Goal: Task Accomplishment & Management: Use online tool/utility

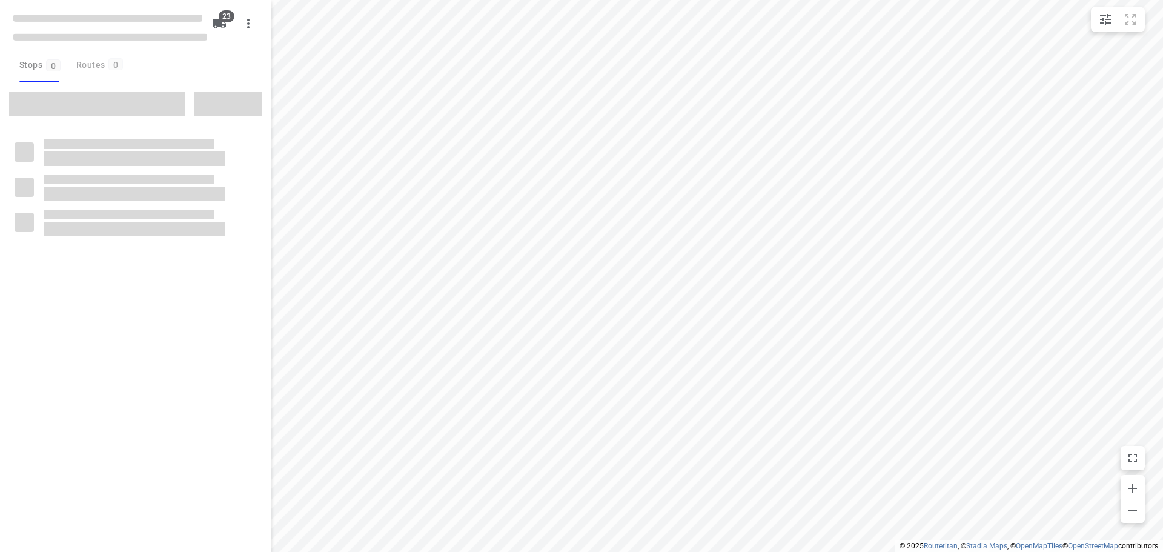
checkbox input "true"
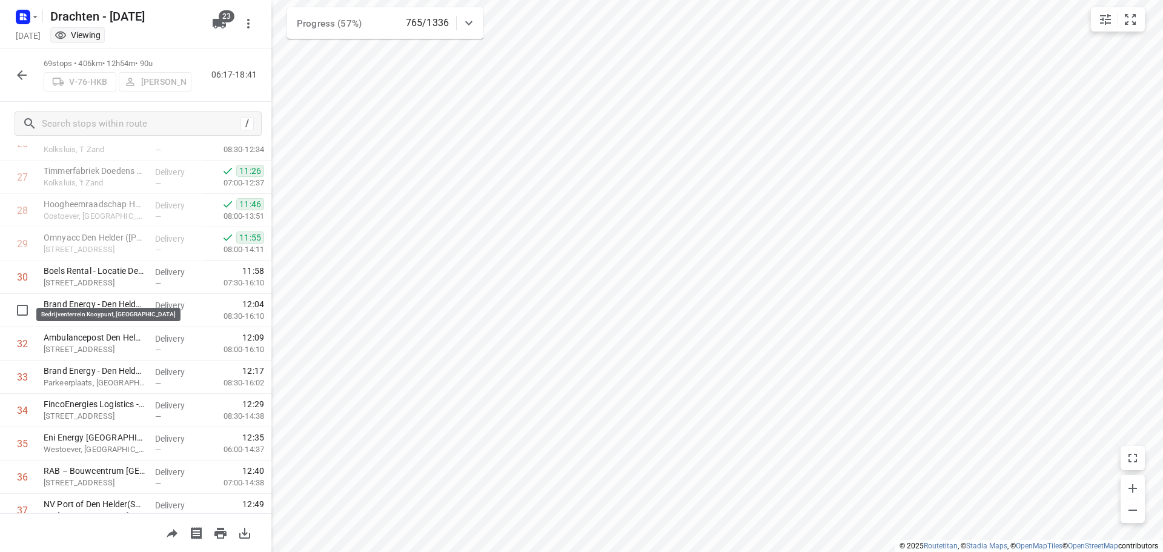
scroll to position [969, 0]
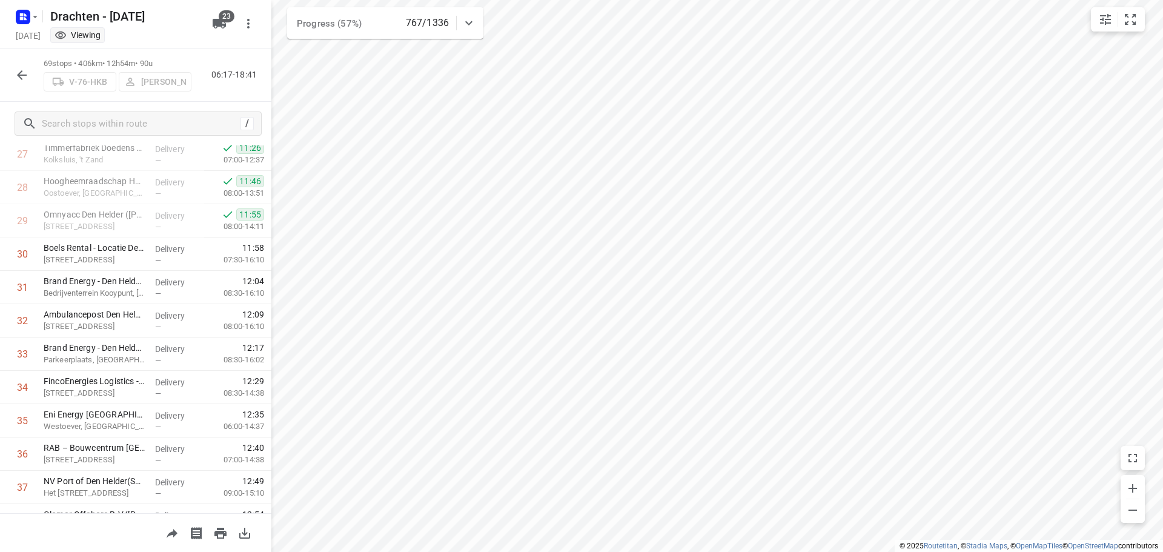
click at [16, 70] on icon "button" at bounding box center [22, 75] width 15 height 15
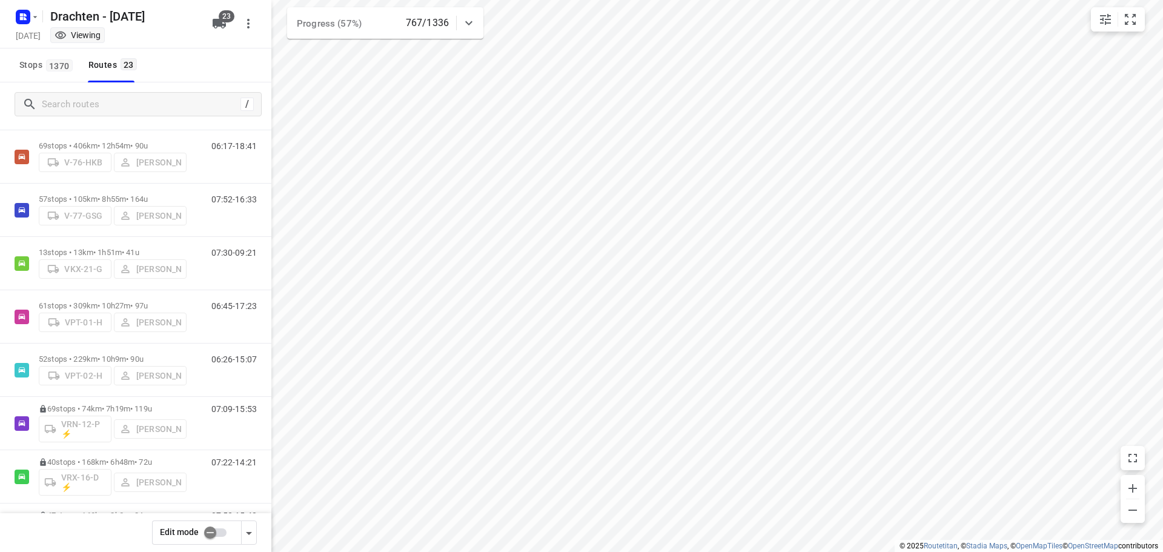
scroll to position [671, 0]
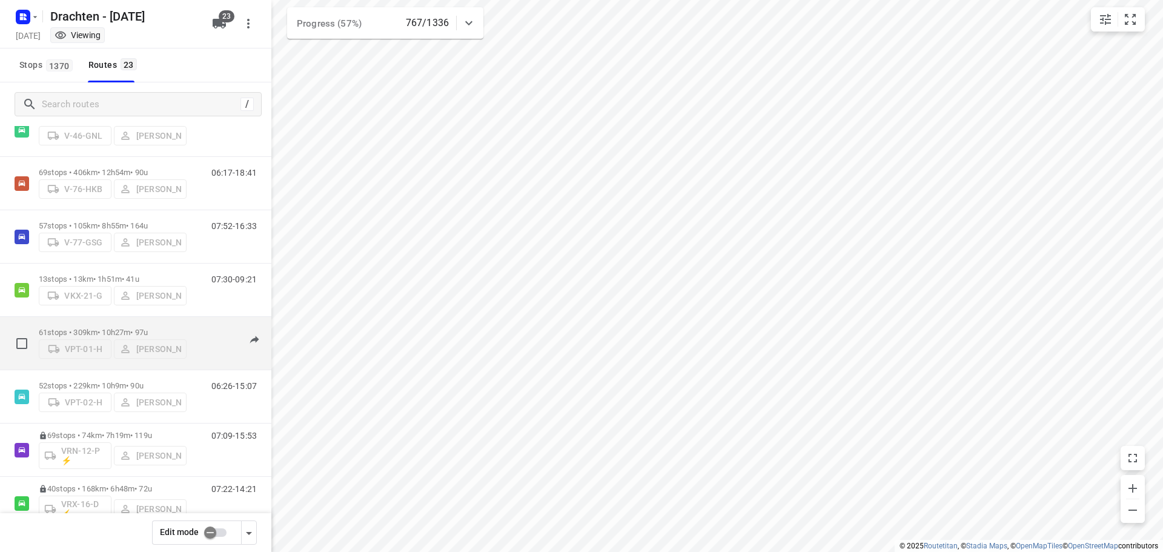
click at [88, 322] on div "61 stops • 309km • 10h27m • 97u VPT-01-H Steijn Groothof" at bounding box center [113, 343] width 148 height 43
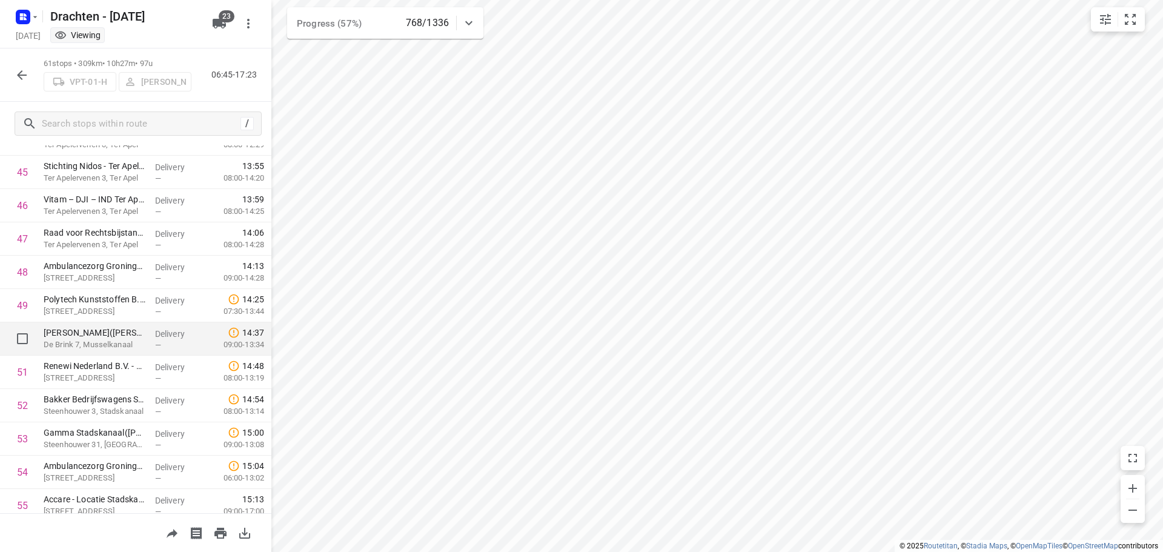
scroll to position [1490, 0]
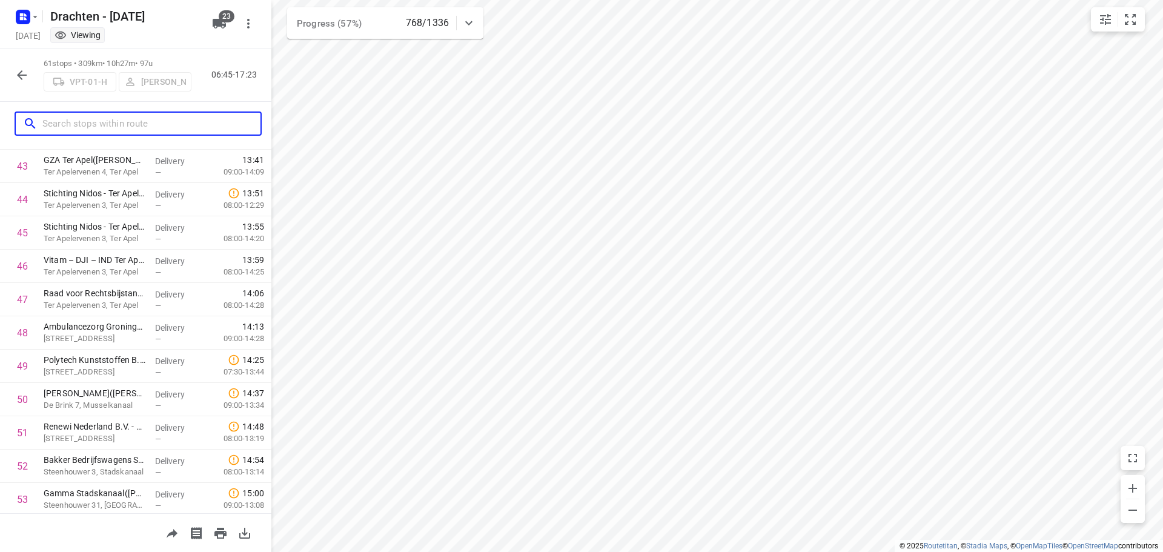
click at [112, 126] on input "text" at bounding box center [151, 123] width 218 height 19
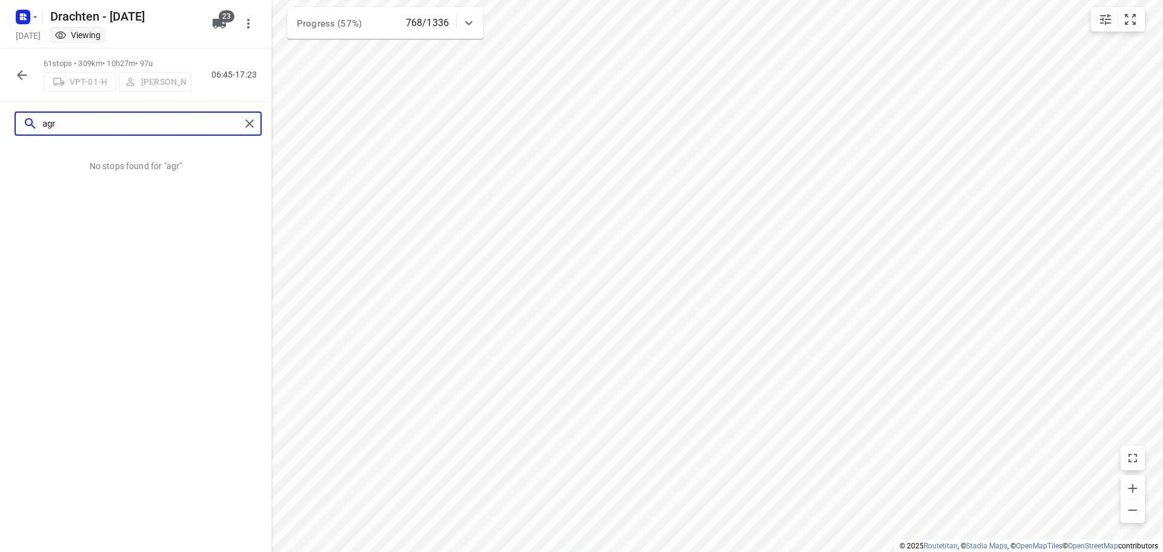
type input "agr"
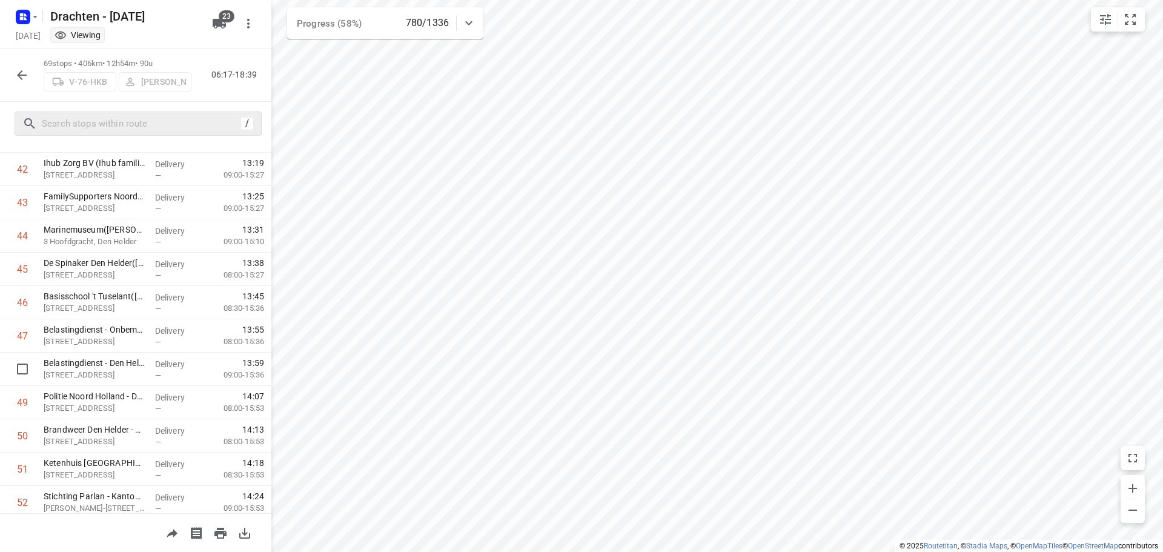
scroll to position [1090, 0]
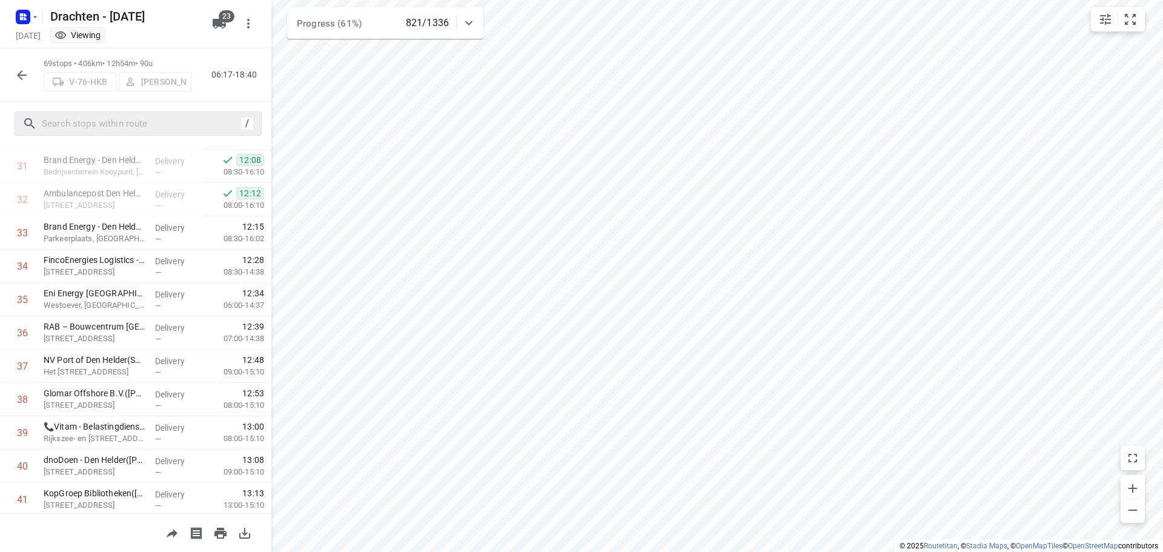
click at [22, 80] on icon "button" at bounding box center [22, 75] width 15 height 15
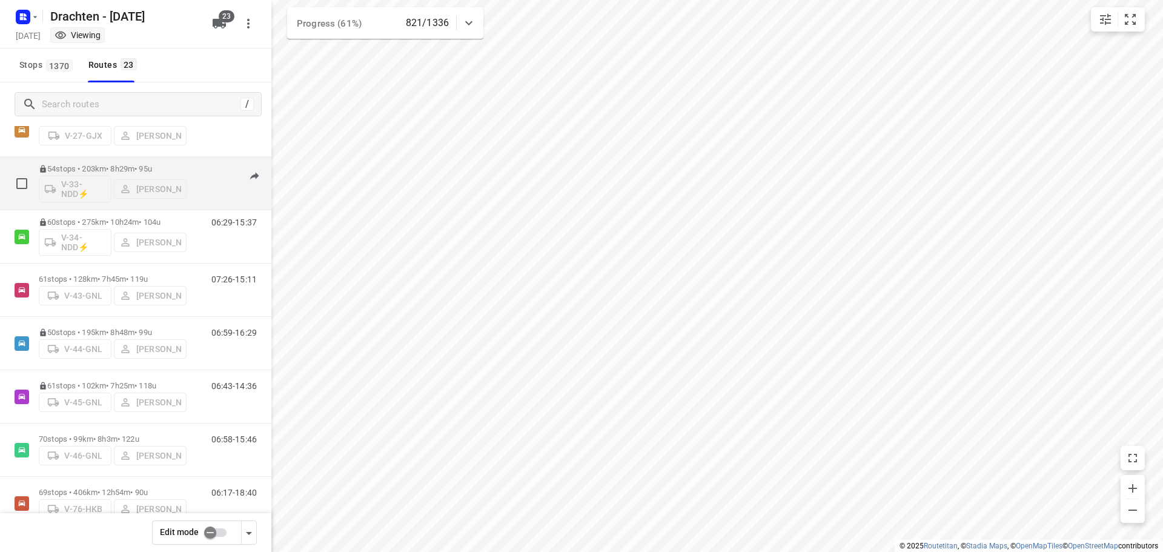
scroll to position [363, 0]
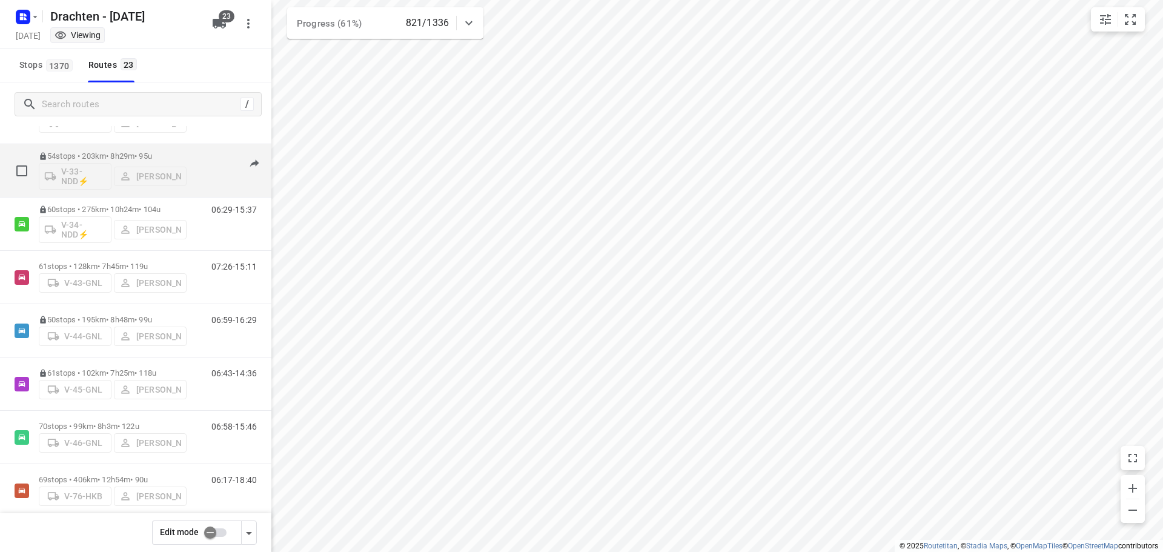
click at [110, 157] on p "54 stops • 203km • 8h29m • 95u" at bounding box center [113, 155] width 148 height 9
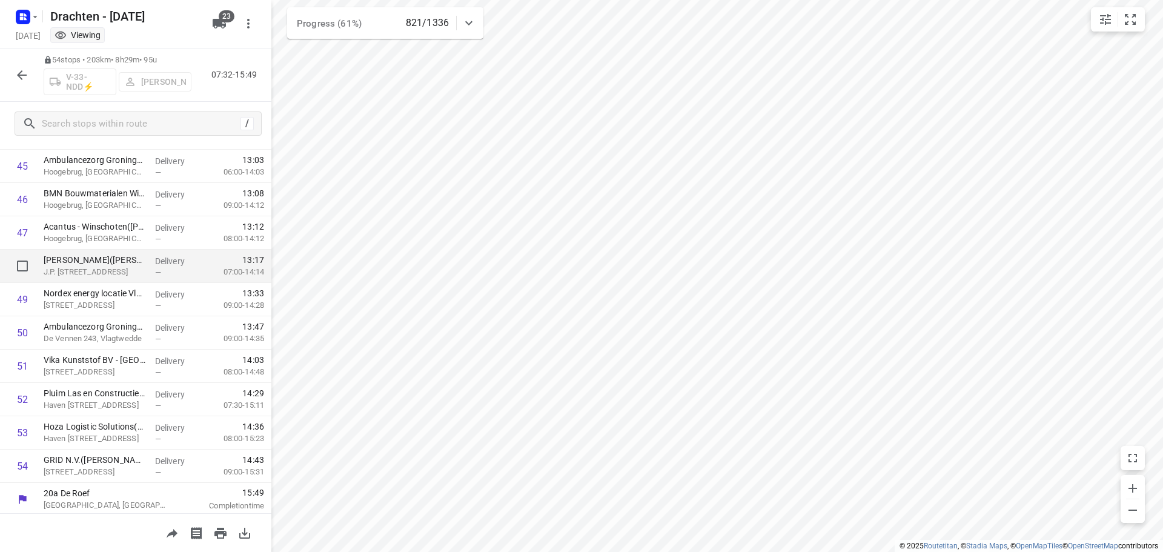
scroll to position [1560, 0]
click at [15, 73] on icon "button" at bounding box center [22, 75] width 15 height 15
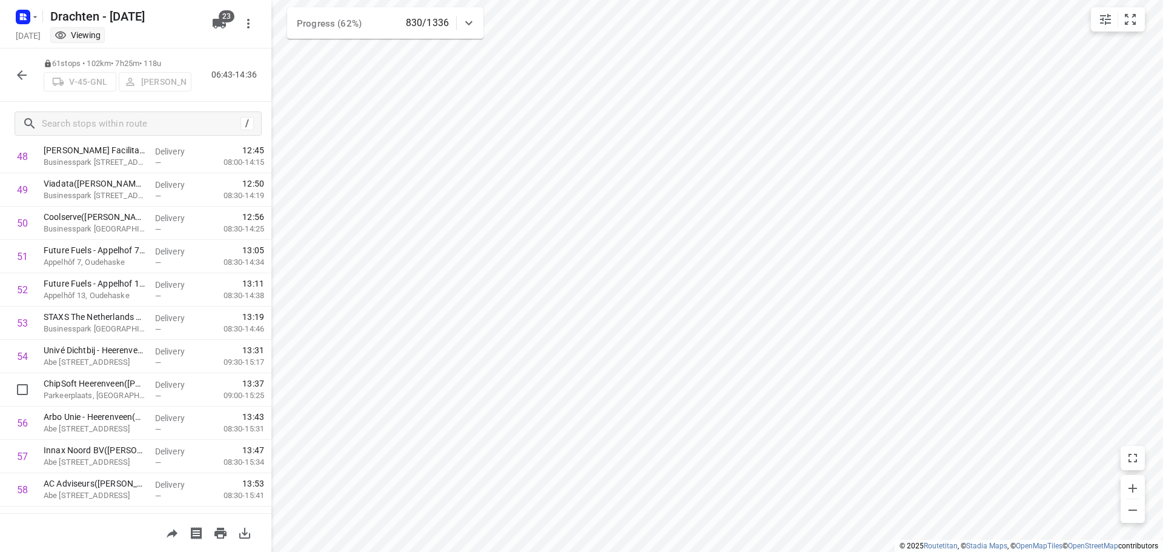
scroll to position [1696, 0]
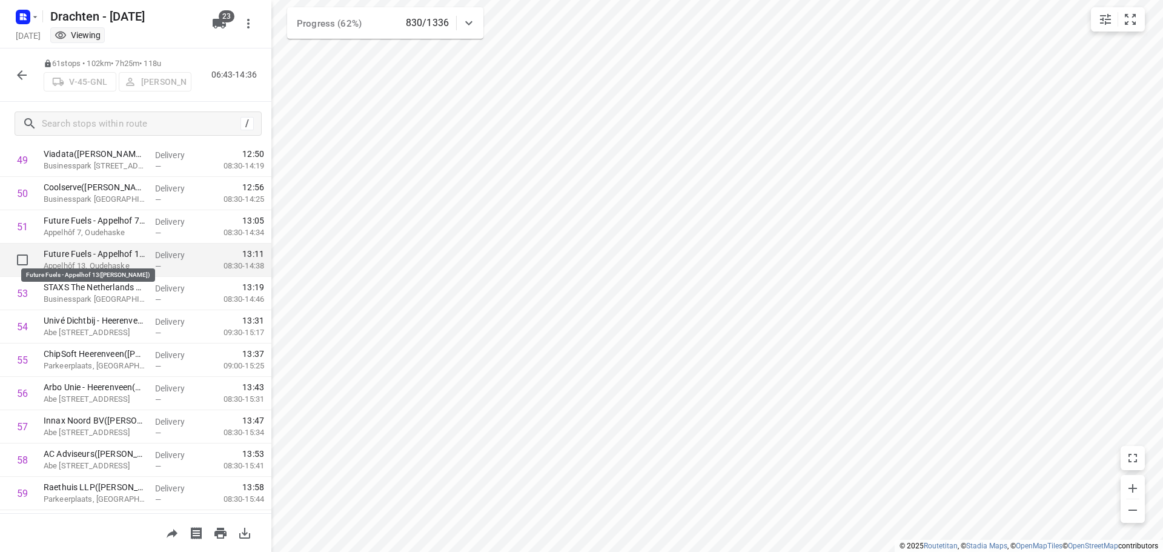
click at [96, 255] on p "Future Fuels - Appelhof 13(Marcel van der Ploeg)" at bounding box center [95, 254] width 102 height 12
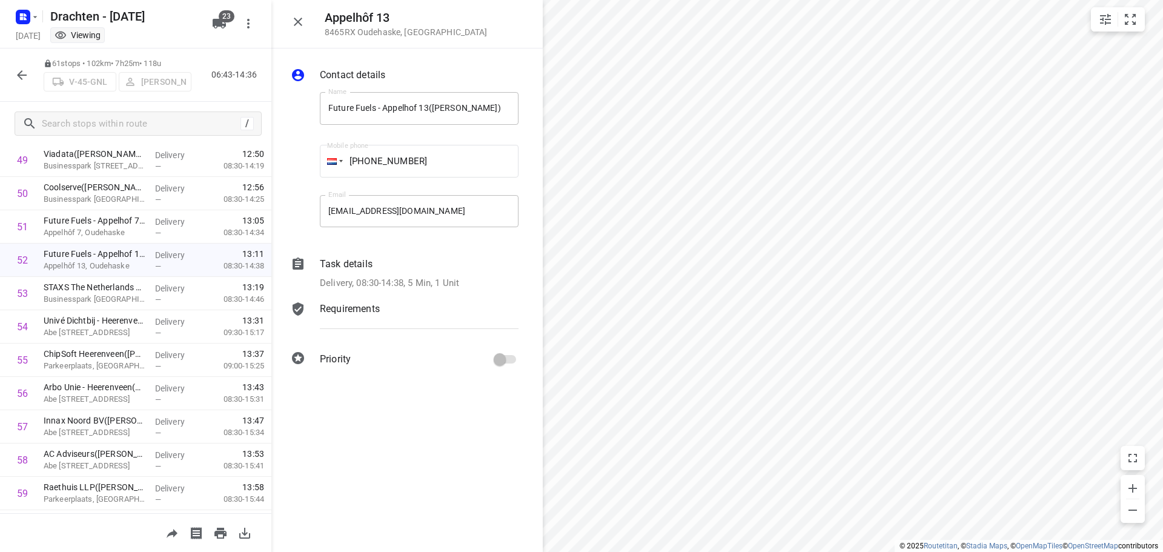
click at [451, 281] on p "Delivery, 08:30-14:38, 5 Min, 1 Unit" at bounding box center [389, 283] width 139 height 14
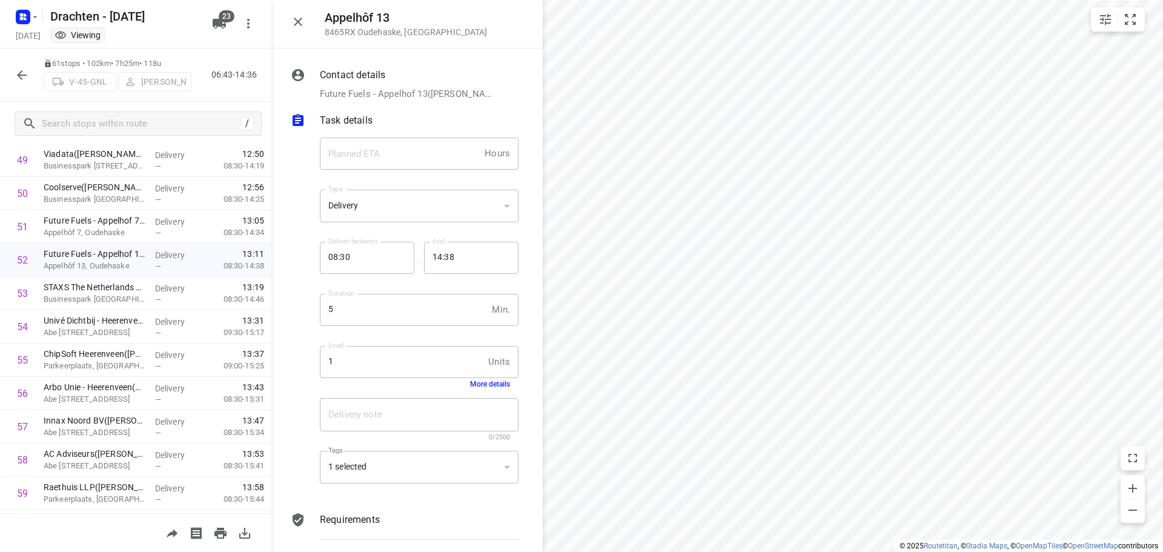
click at [484, 387] on button "More details" at bounding box center [490, 384] width 40 height 8
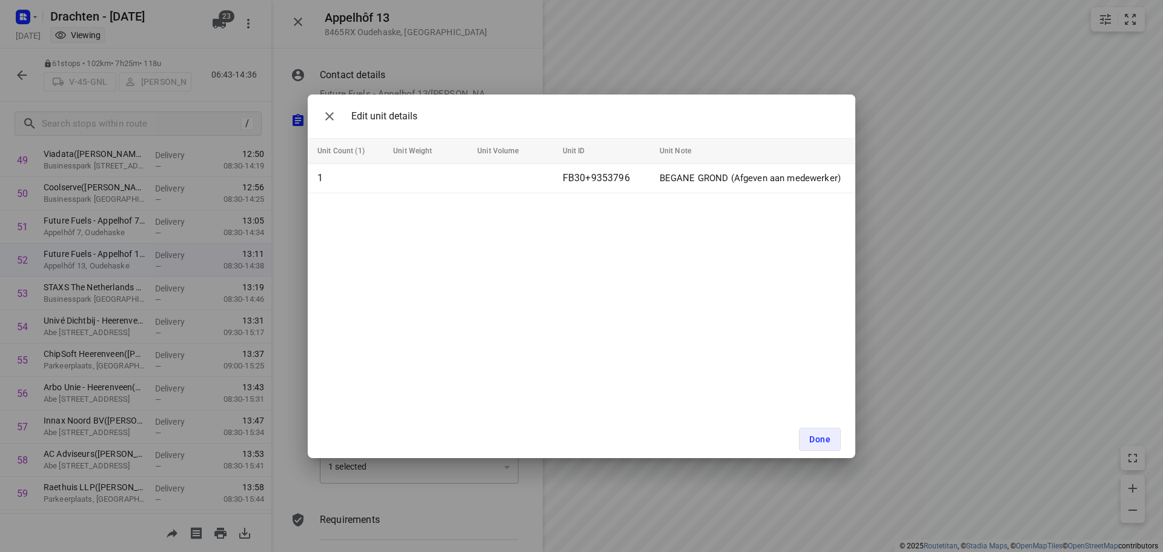
click at [292, 315] on div "Edit unit details Unit Count (1) Unit Weight Unit Volume Unit ID Unit Note 1 FB…" at bounding box center [581, 276] width 1163 height 552
click at [332, 114] on icon "button" at bounding box center [329, 116] width 8 height 8
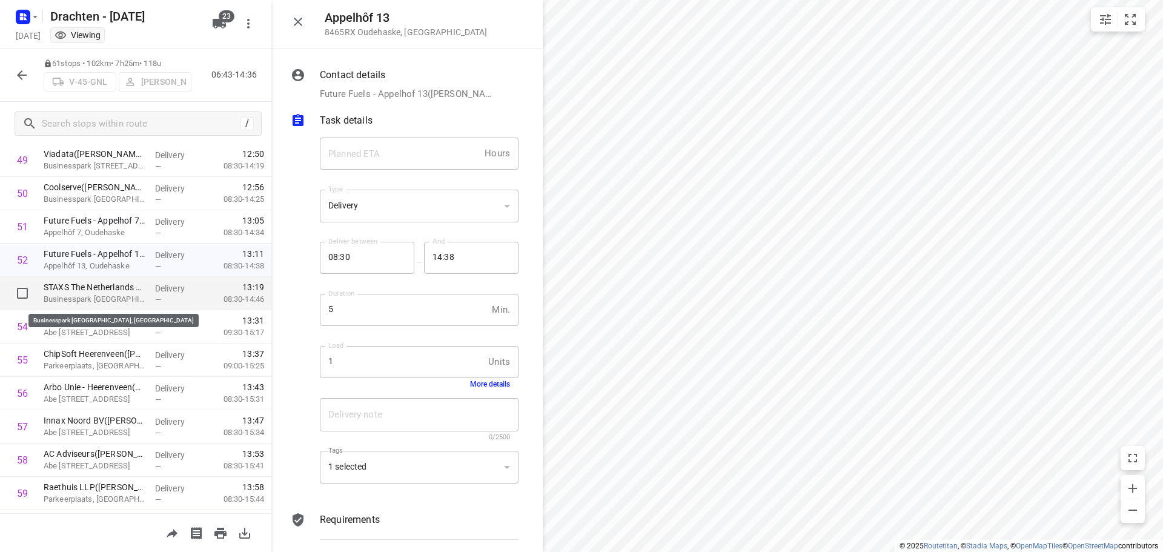
click at [110, 294] on p "Businesspark Friesland-West 1, Heerenveen" at bounding box center [95, 299] width 102 height 12
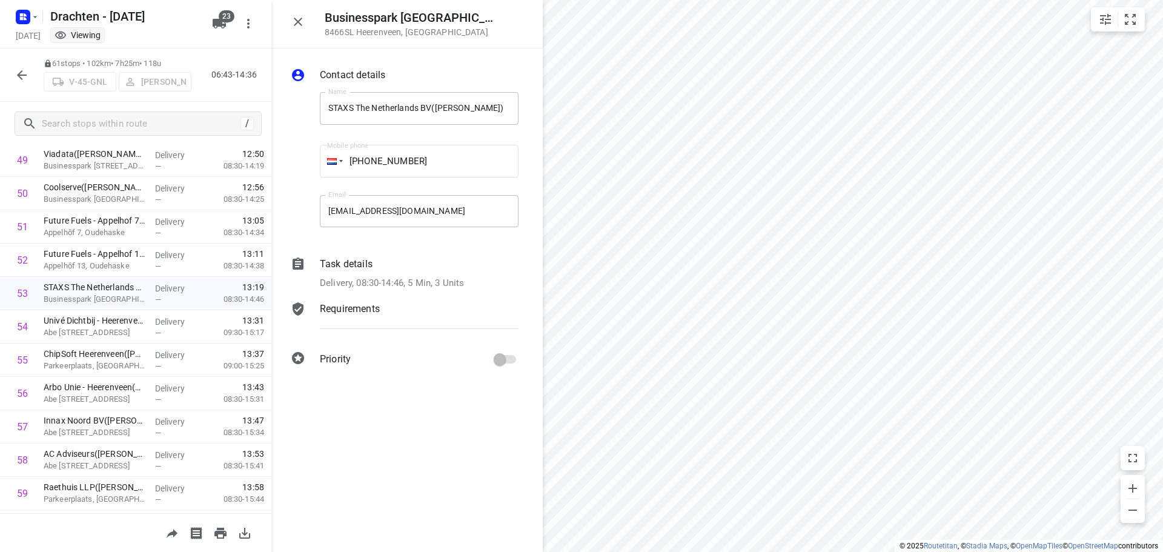
click at [477, 280] on div "Delivery, 08:30-14:46, 5 Min, 3 Units" at bounding box center [419, 283] width 199 height 14
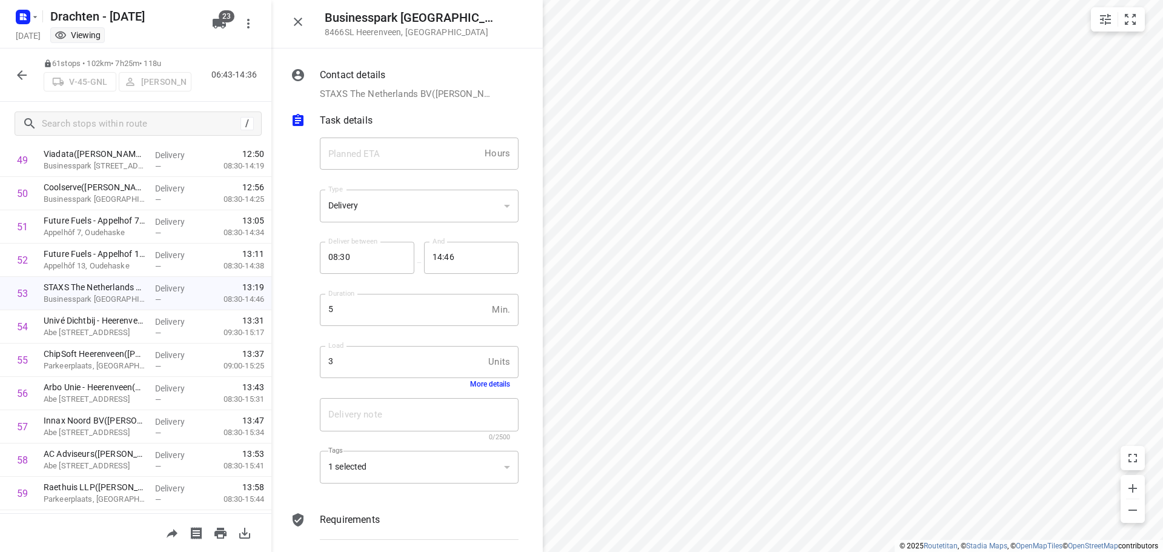
click at [488, 383] on button "More details" at bounding box center [490, 384] width 40 height 8
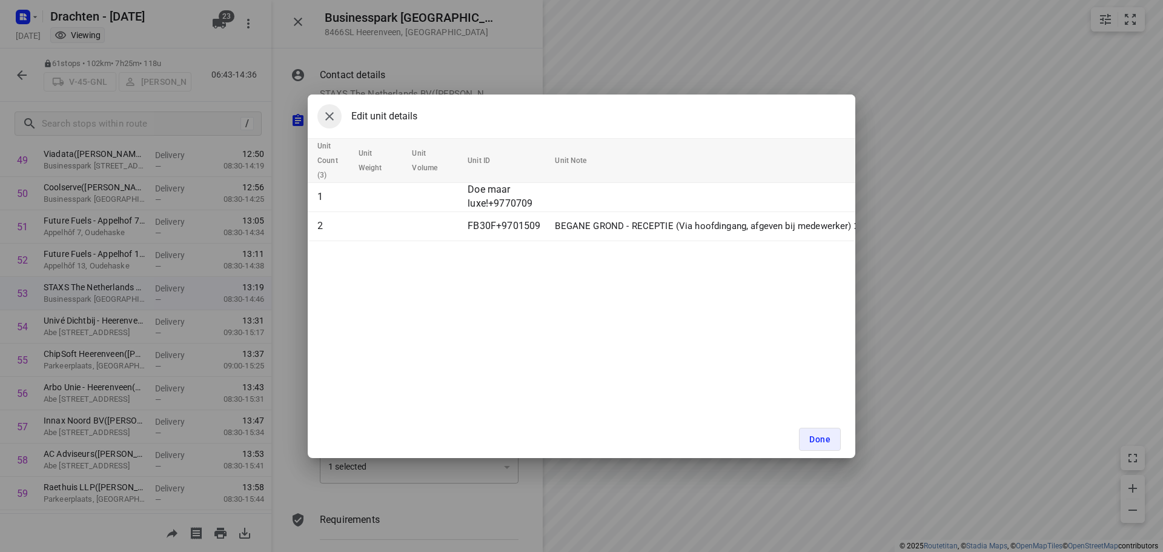
click at [333, 114] on icon "button" at bounding box center [329, 116] width 15 height 15
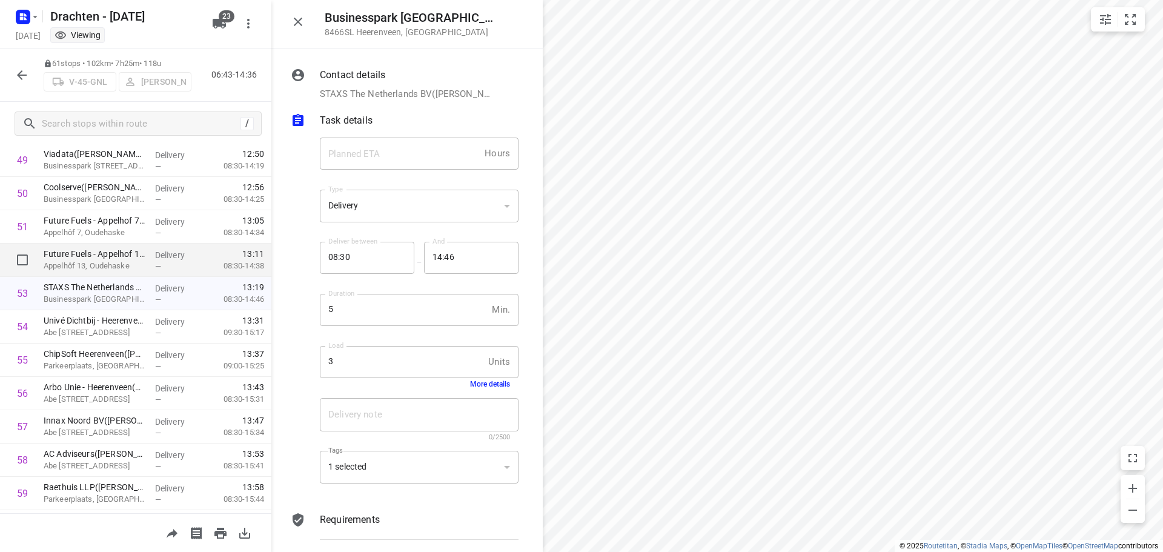
click at [85, 262] on p "Appelhôf 13, Oudehaske" at bounding box center [95, 266] width 102 height 12
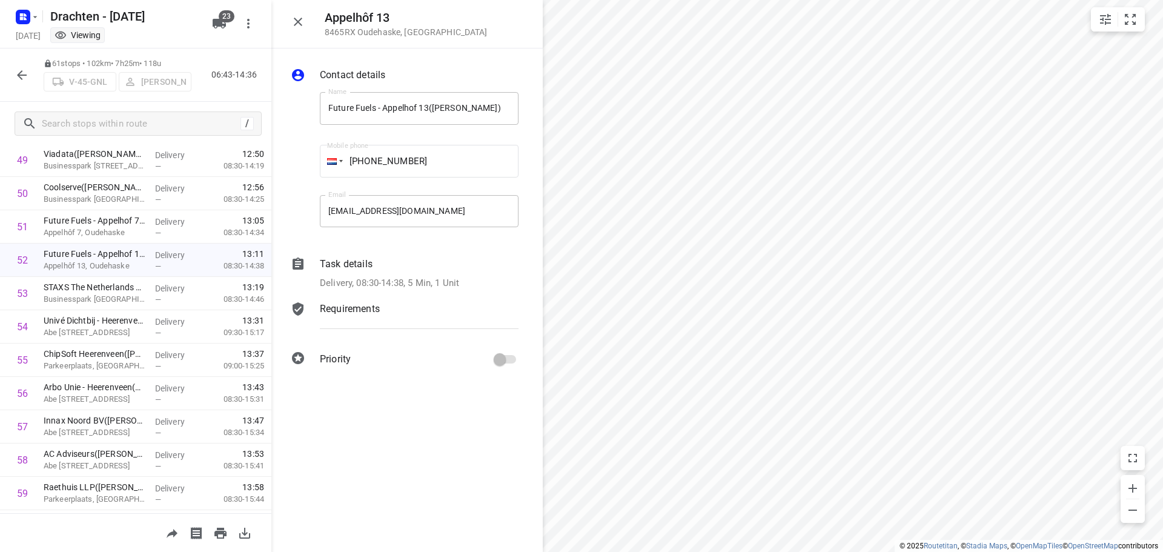
click at [459, 281] on p "Delivery, 08:30-14:38, 5 Min, 1 Unit" at bounding box center [389, 283] width 139 height 14
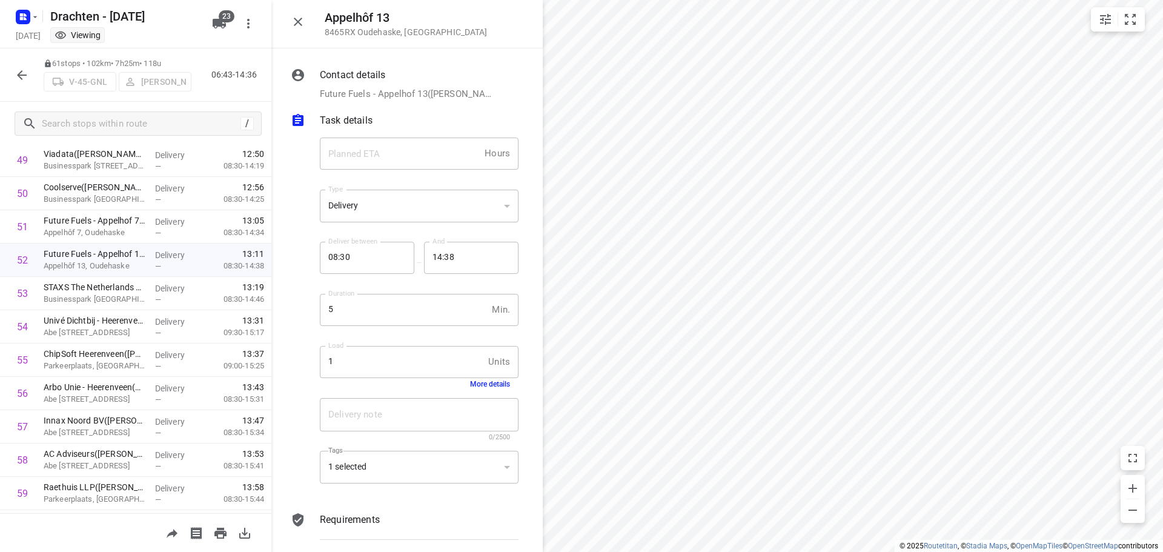
drag, startPoint x: 449, startPoint y: 388, endPoint x: 472, endPoint y: 391, distance: 23.2
click at [454, 388] on div "More details" at bounding box center [419, 384] width 182 height 8
click at [475, 386] on button "More details" at bounding box center [490, 384] width 40 height 8
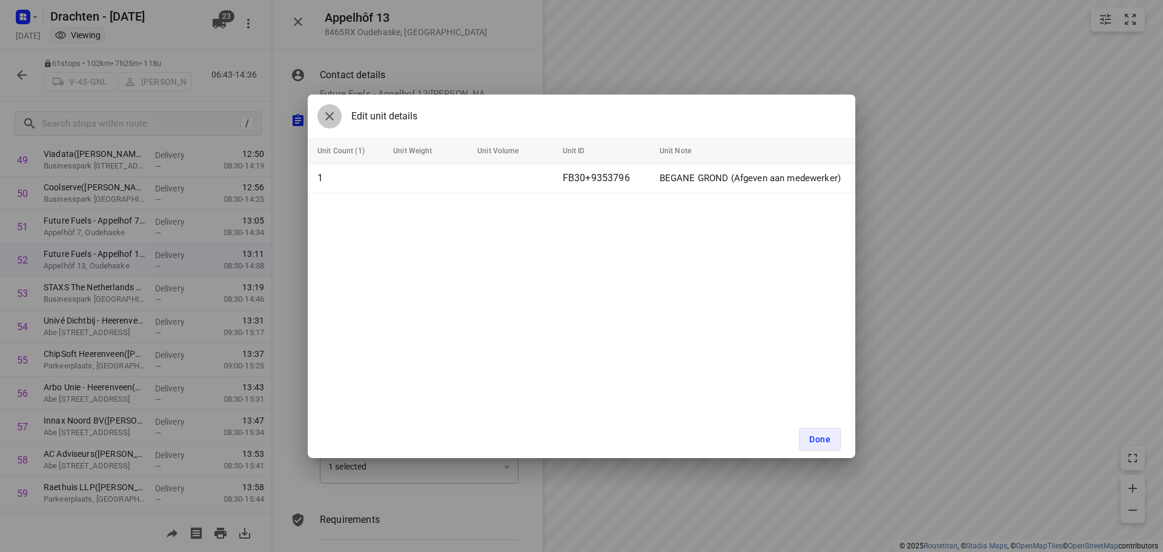
click at [327, 114] on icon "button" at bounding box center [329, 116] width 15 height 15
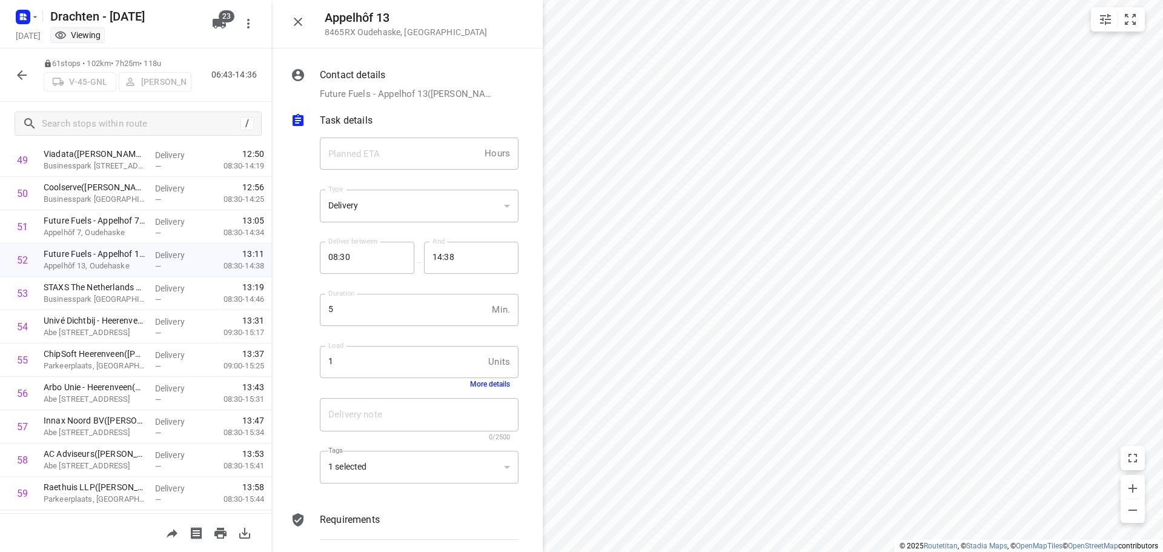
click at [456, 440] on div "i © 2025 Routetitan , © Stadia Maps , © OpenMapTiles © OpenStreetMap contributo…" at bounding box center [581, 276] width 1163 height 552
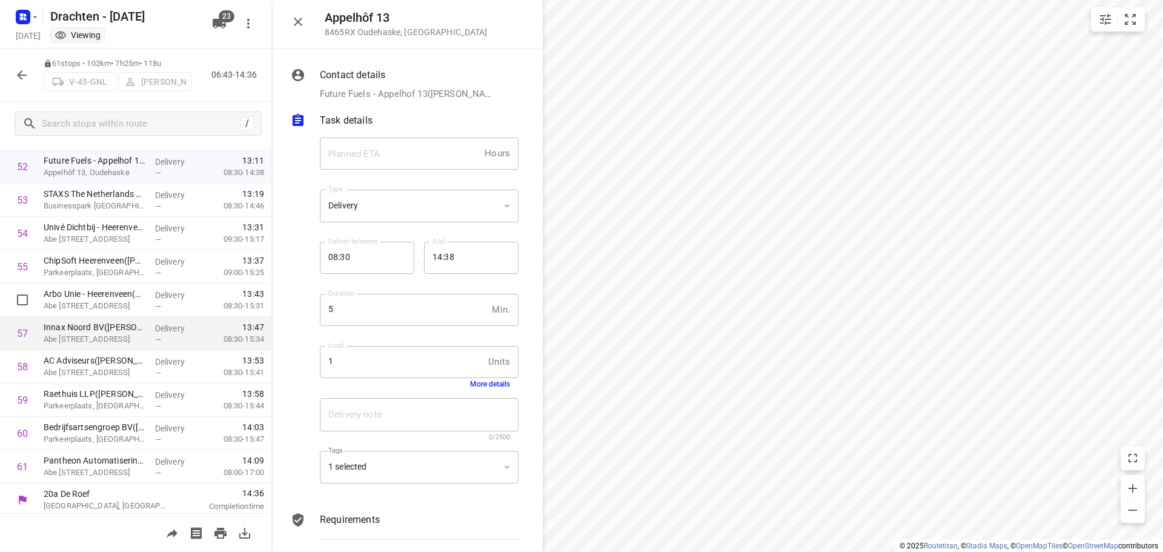
scroll to position [1793, 0]
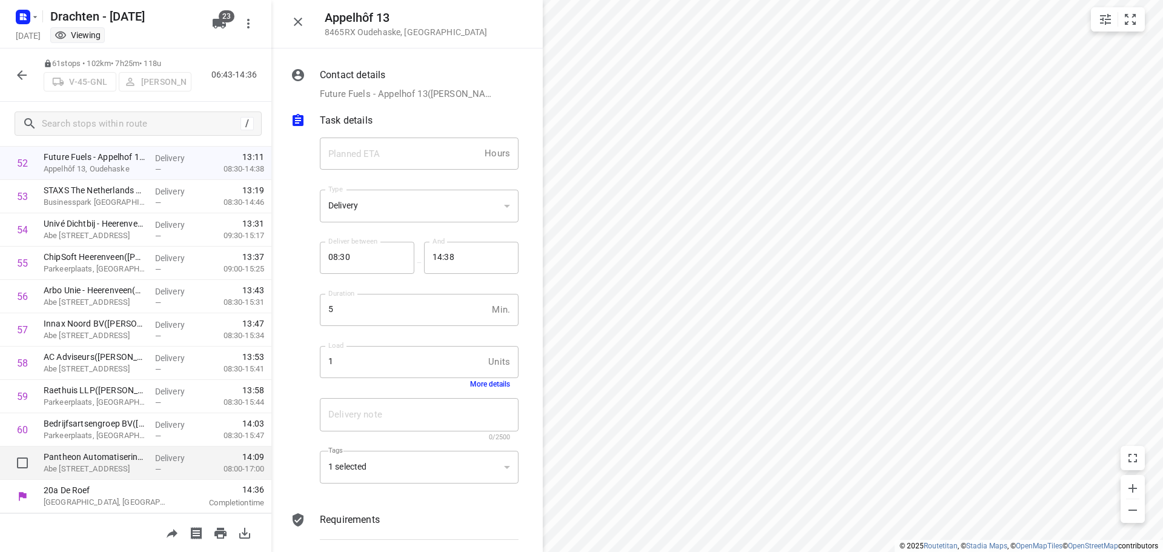
drag, startPoint x: 150, startPoint y: 459, endPoint x: 144, endPoint y: 461, distance: 6.3
click at [151, 460] on div "Delivery —" at bounding box center [177, 462] width 55 height 33
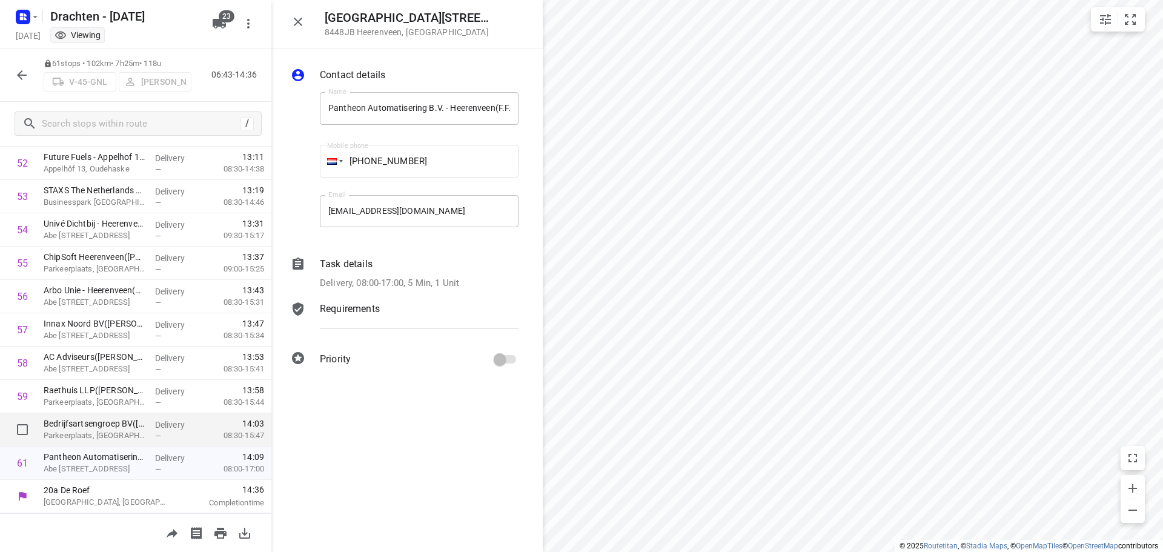
click at [157, 425] on p "Delivery" at bounding box center [177, 425] width 45 height 12
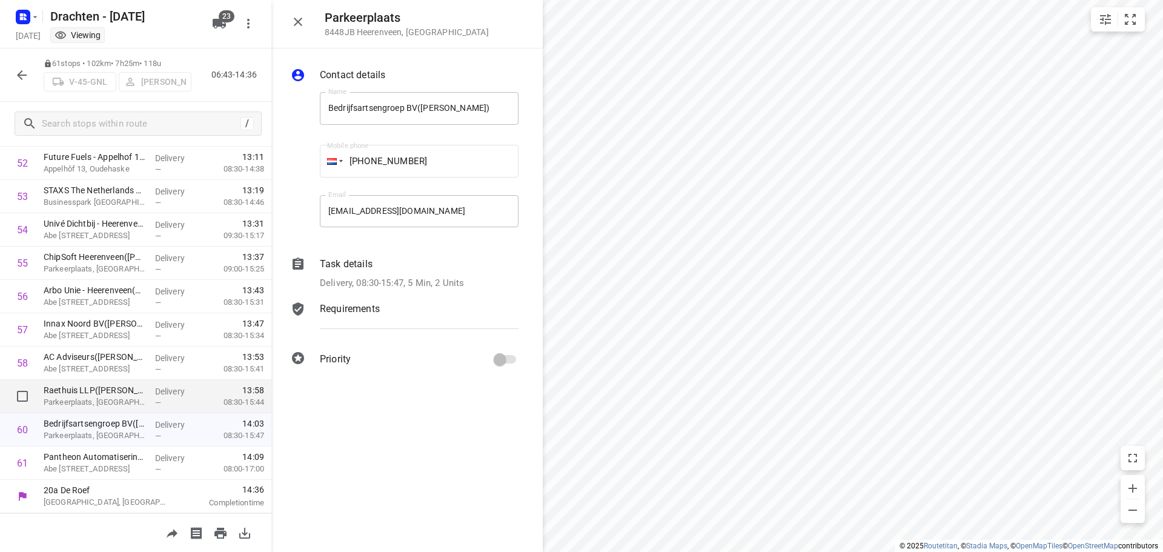
click at [170, 399] on div "—" at bounding box center [177, 402] width 45 height 9
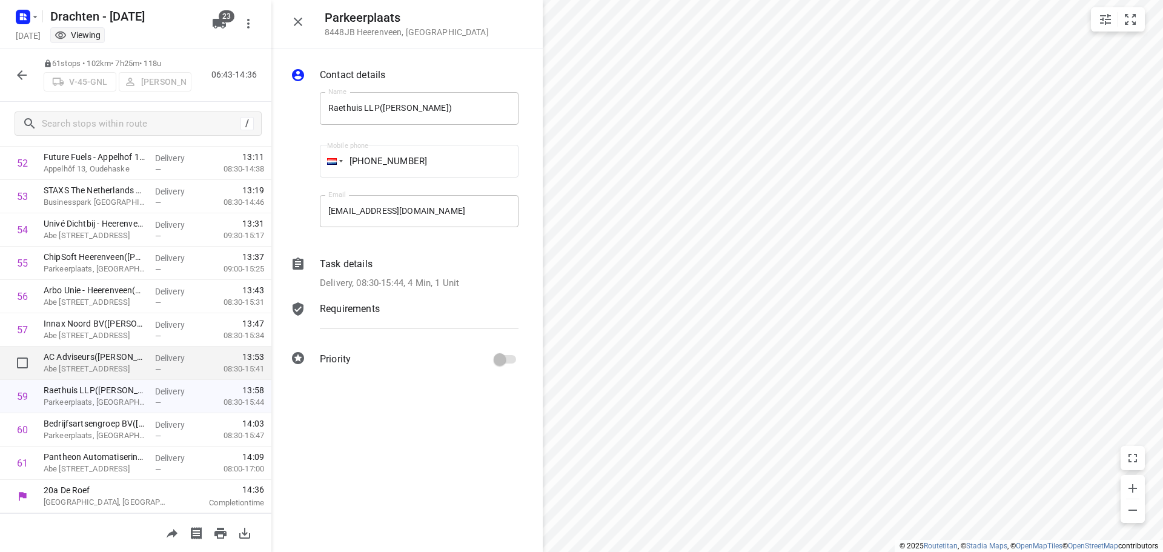
click at [165, 365] on div "—" at bounding box center [177, 369] width 45 height 9
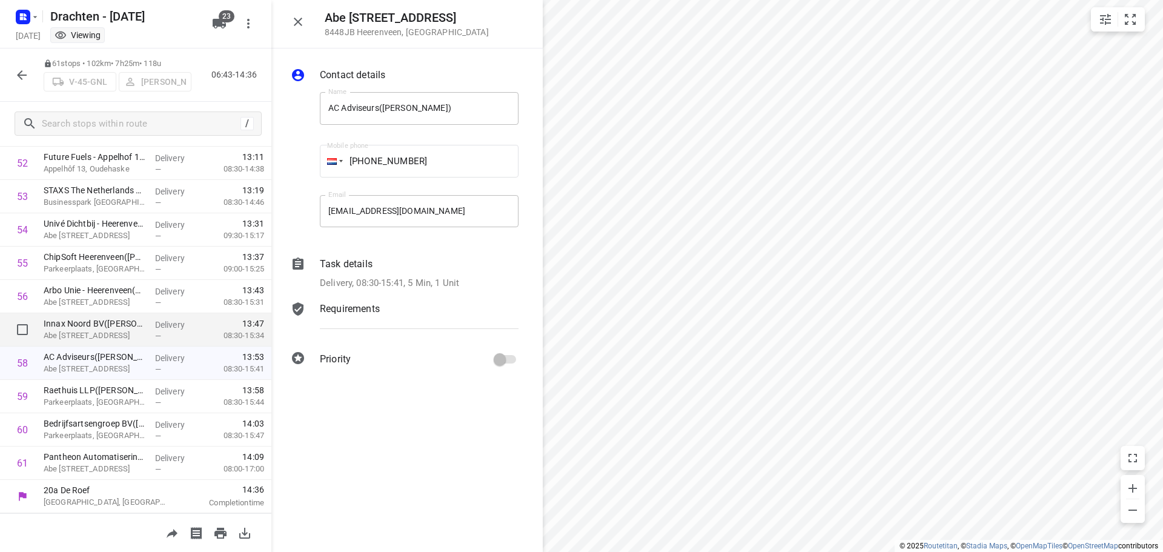
click at [150, 315] on div "Delivery —" at bounding box center [177, 329] width 55 height 33
click at [206, 330] on p "08:30-15:34" at bounding box center [234, 336] width 60 height 12
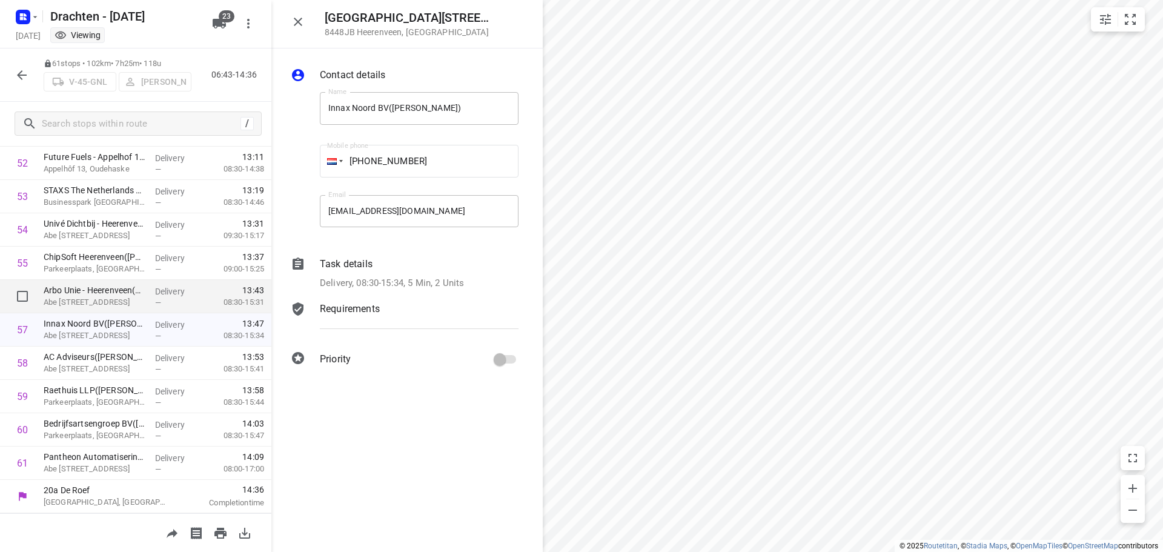
click at [166, 293] on p "Delivery" at bounding box center [177, 291] width 45 height 12
click at [451, 283] on p "Delivery, 08:30-15:31, 4 Min, 1 Unit" at bounding box center [389, 283] width 139 height 14
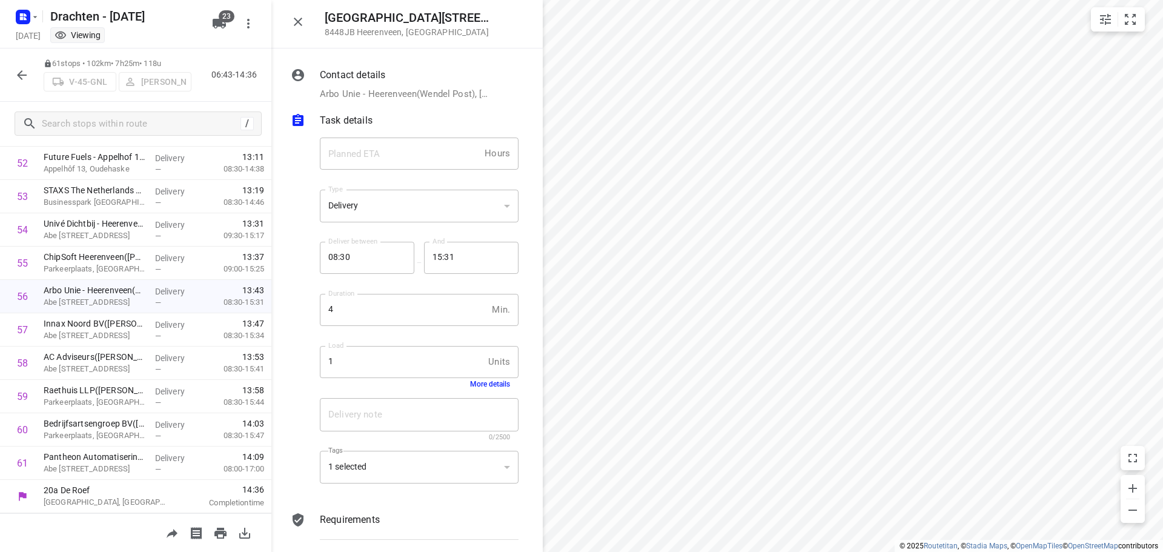
click at [489, 383] on button "More details" at bounding box center [490, 384] width 40 height 8
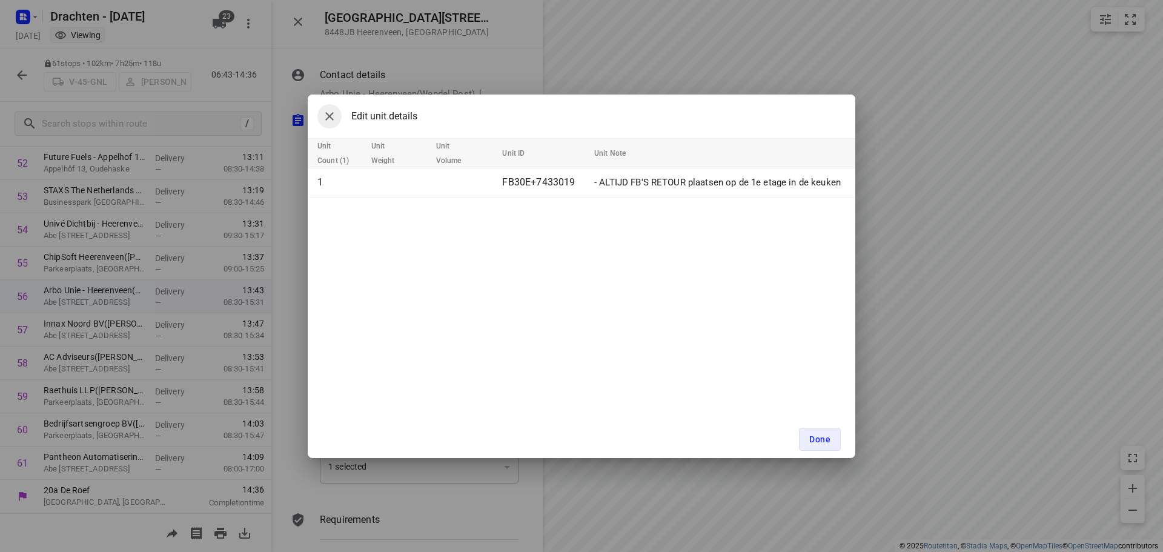
click at [331, 117] on icon "button" at bounding box center [329, 116] width 8 height 8
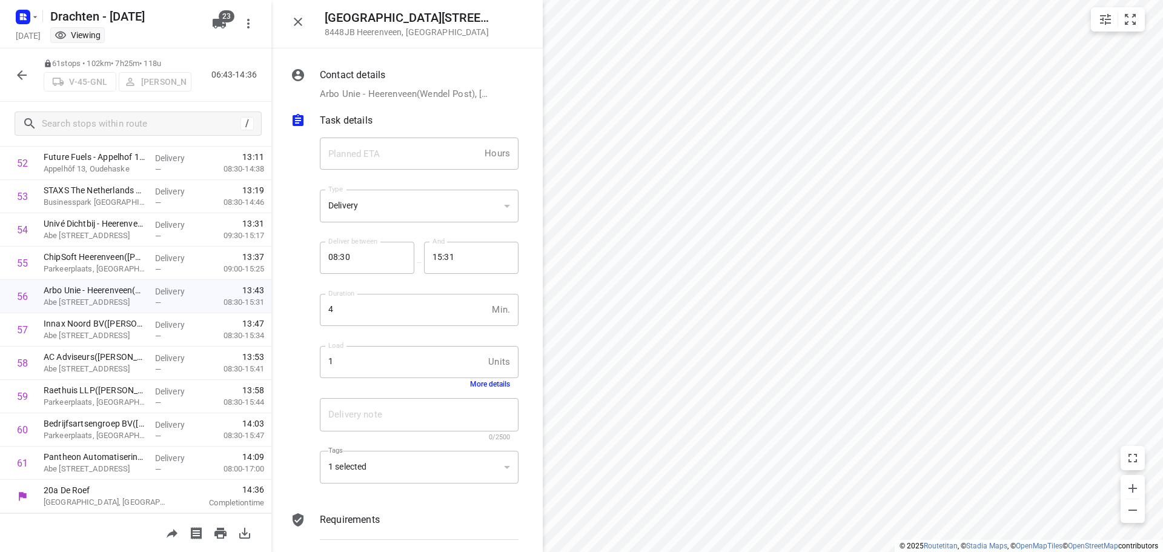
click at [18, 78] on icon "button" at bounding box center [22, 75] width 15 height 15
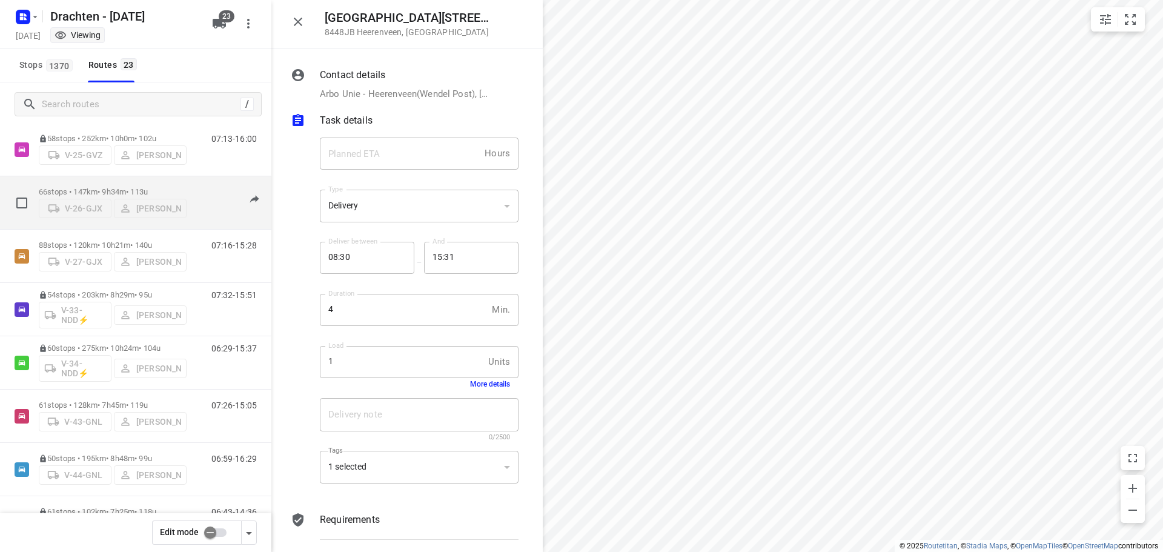
scroll to position [242, 0]
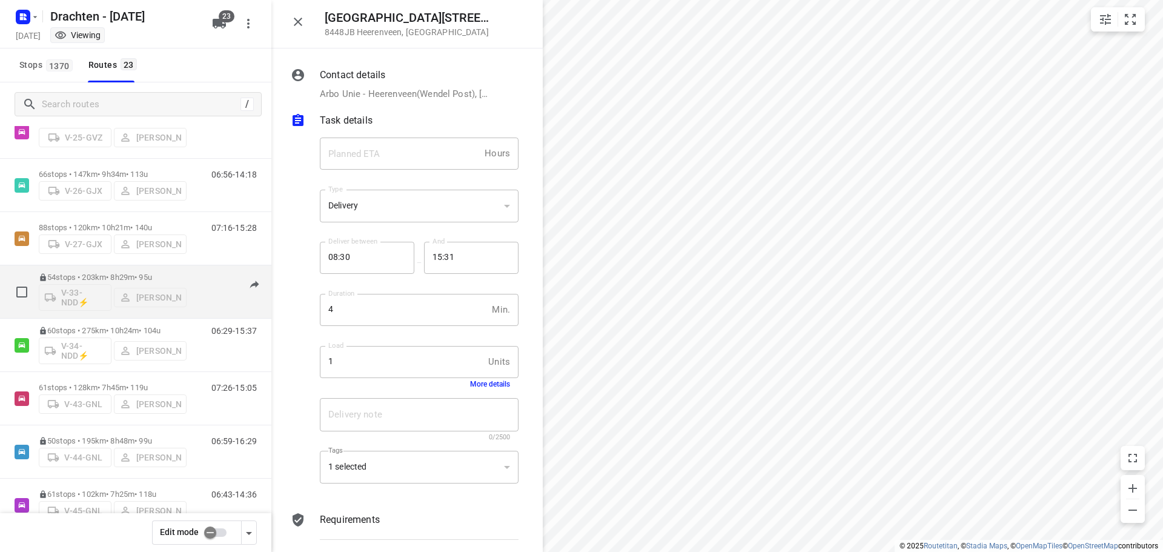
click at [122, 279] on p "54 stops • 203km • 8h29m • 95u" at bounding box center [113, 277] width 148 height 9
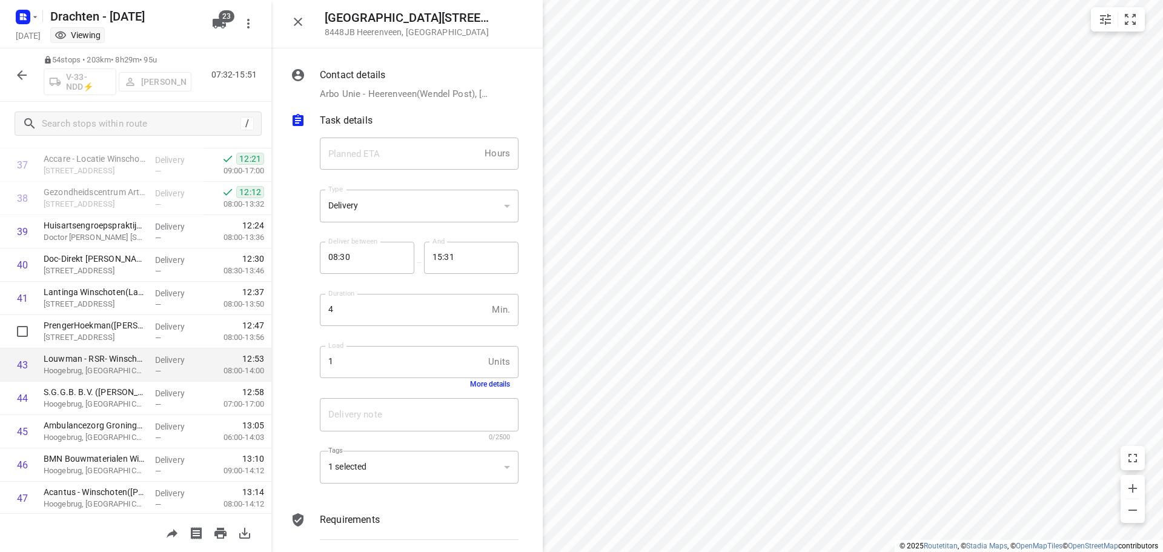
scroll to position [1333, 0]
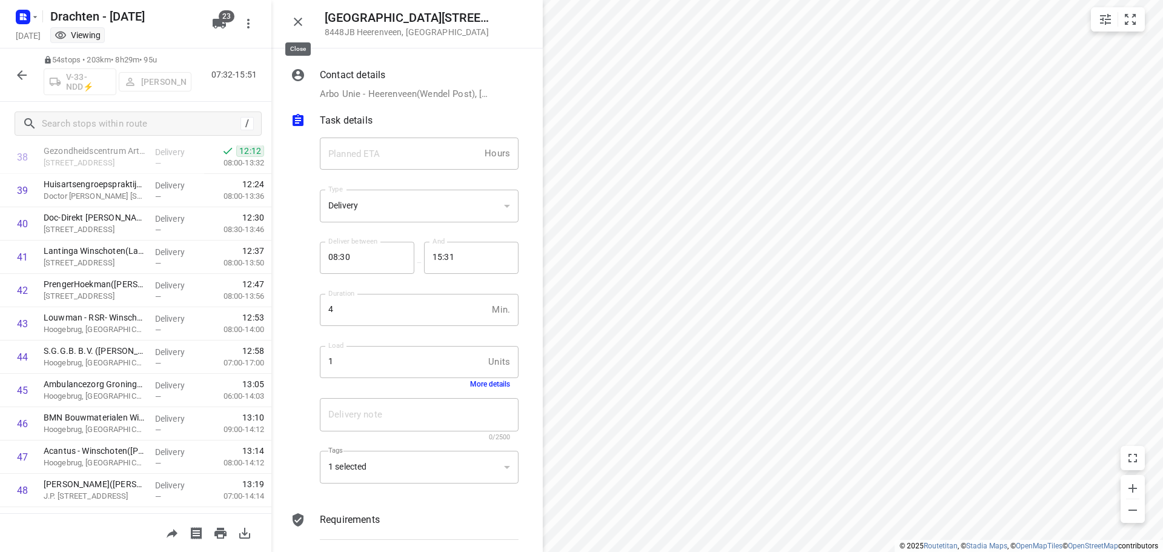
click at [306, 24] on button "button" at bounding box center [298, 22] width 24 height 24
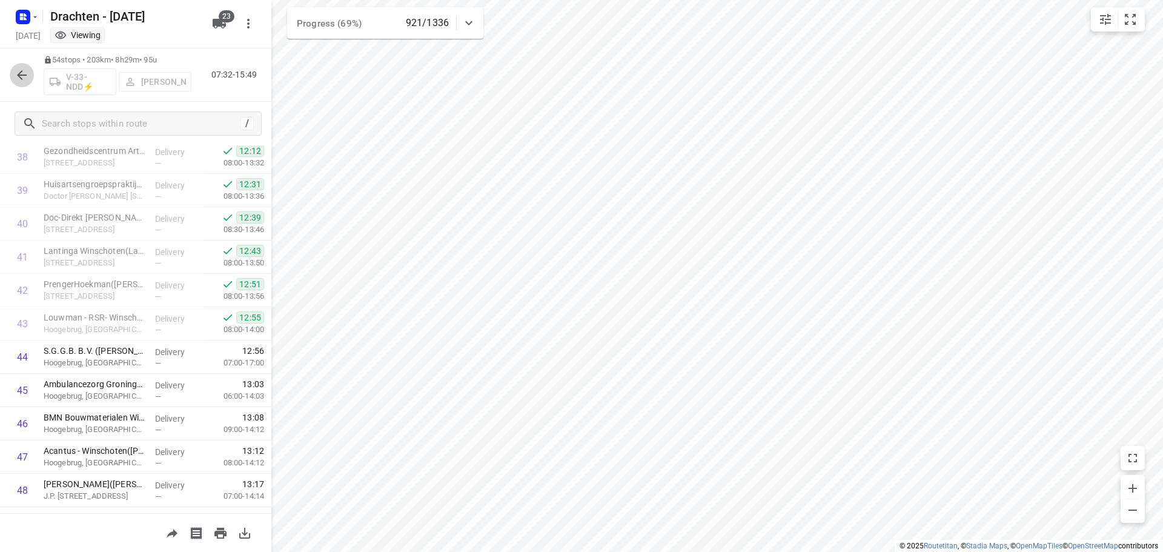
click at [29, 75] on button "button" at bounding box center [22, 75] width 24 height 24
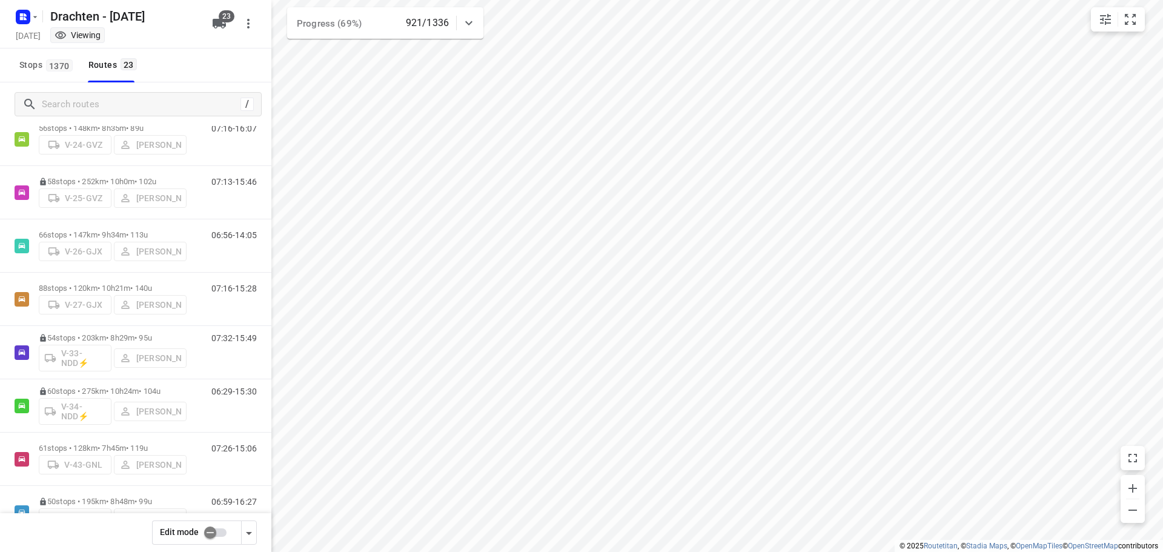
scroll to position [242, 0]
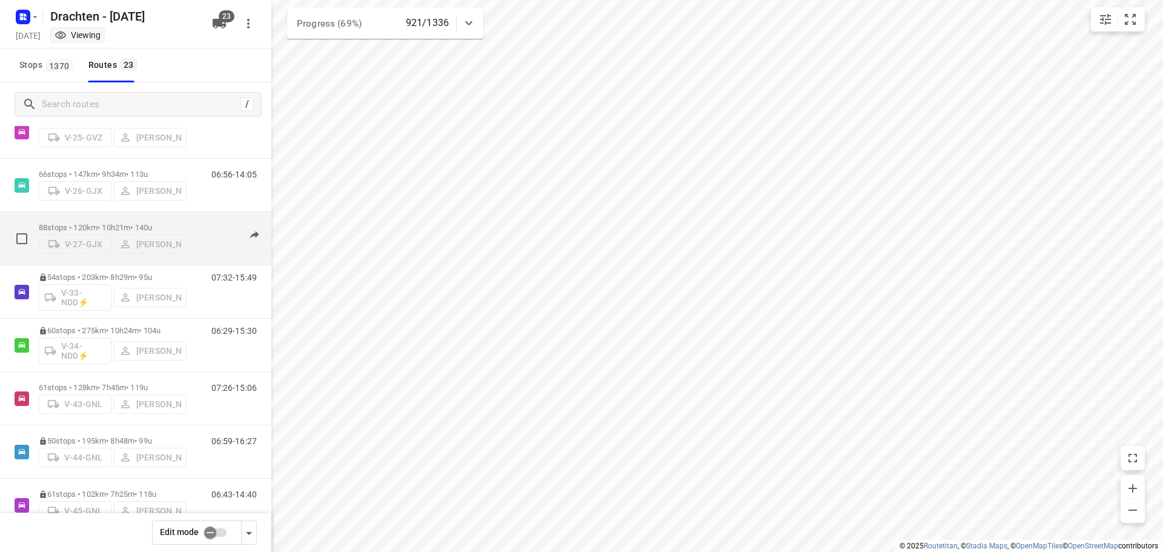
click at [126, 227] on p "88 stops • 120km • 10h21m • 140u" at bounding box center [113, 227] width 148 height 9
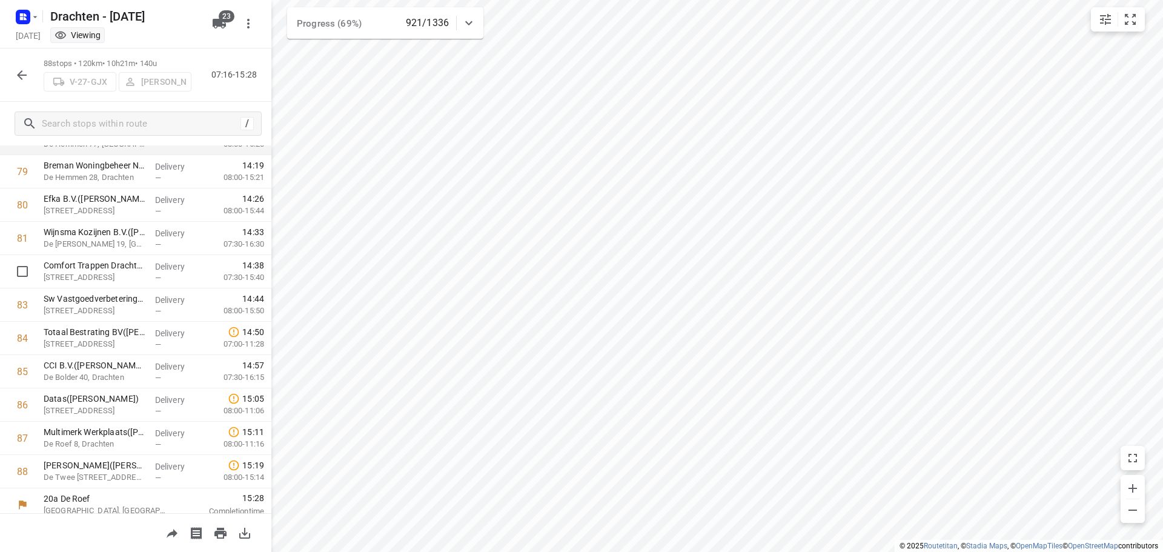
scroll to position [2693, 0]
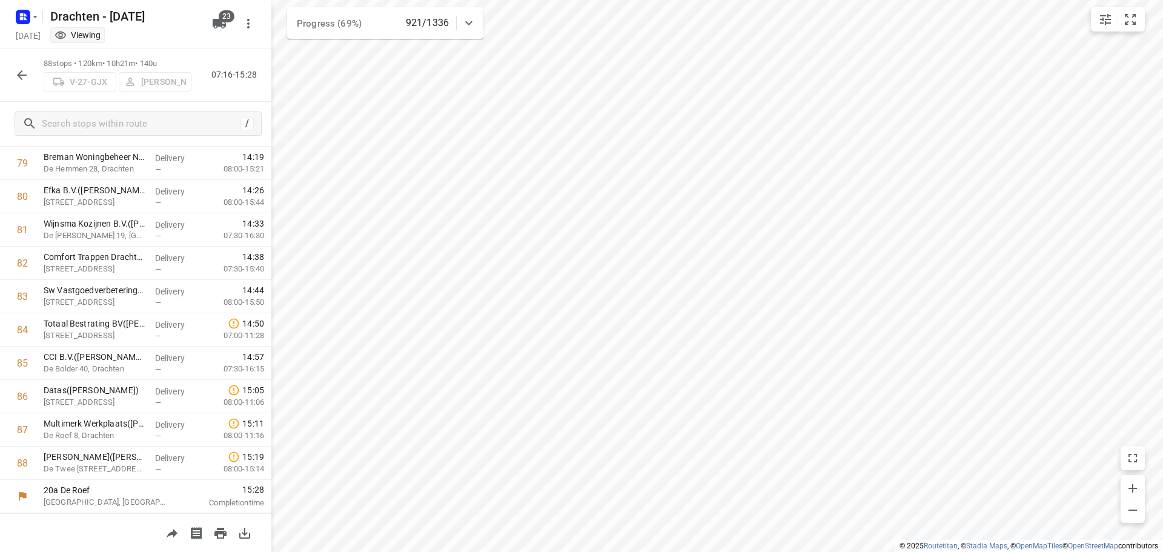
click at [17, 77] on icon "button" at bounding box center [22, 75] width 15 height 15
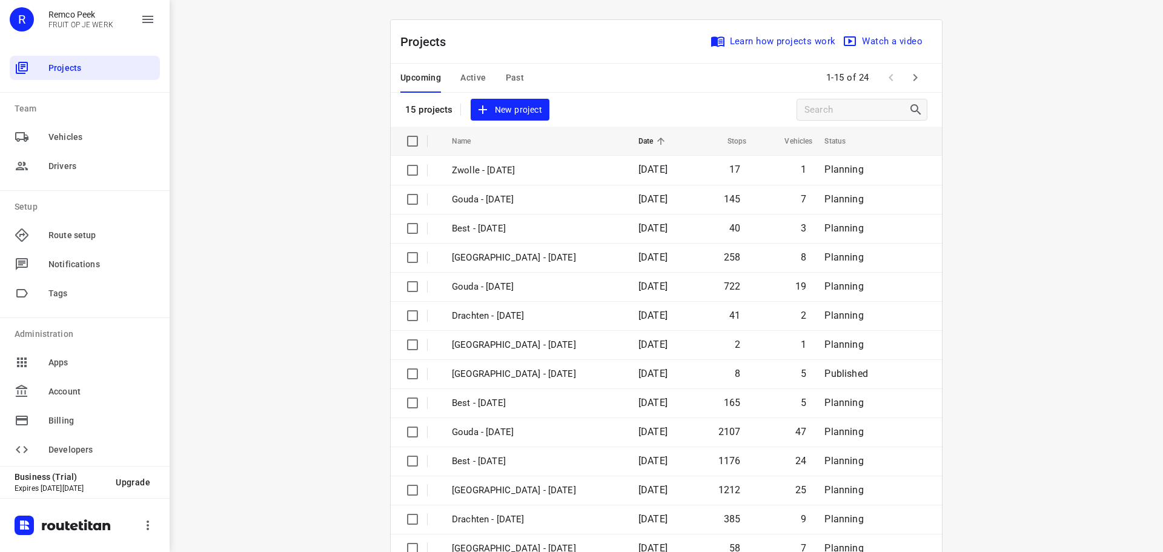
click at [472, 78] on span "Active" at bounding box center [472, 77] width 25 height 15
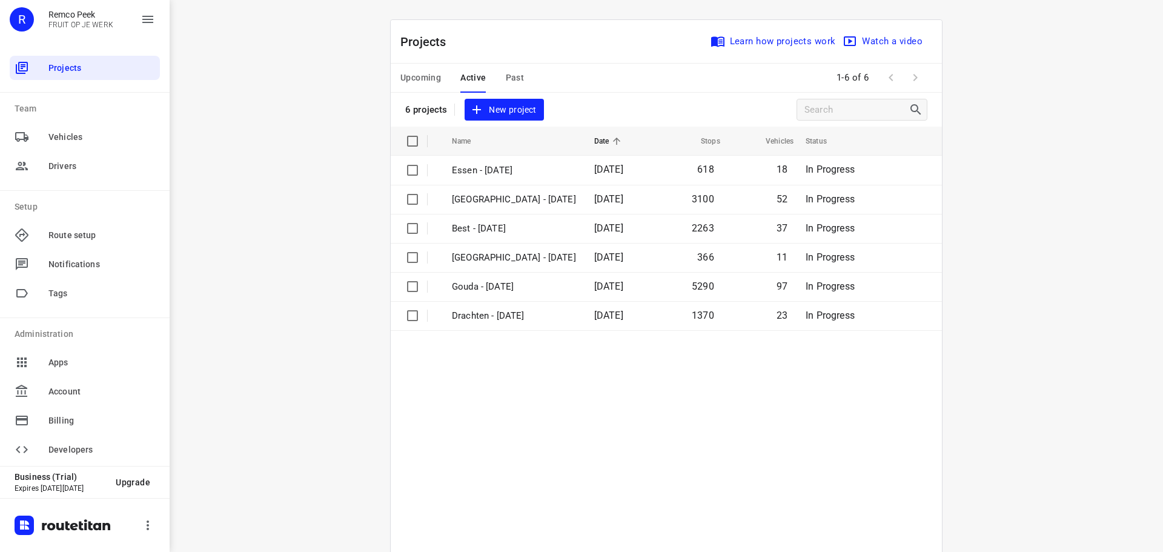
click at [431, 77] on span "Upcoming" at bounding box center [420, 77] width 41 height 15
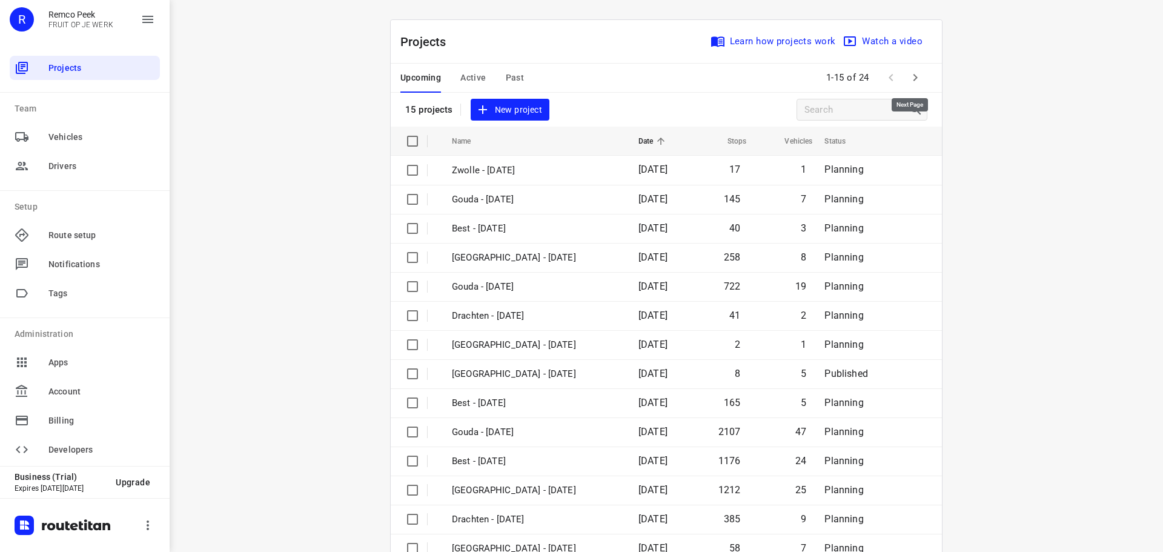
click at [909, 73] on icon "button" at bounding box center [915, 77] width 15 height 15
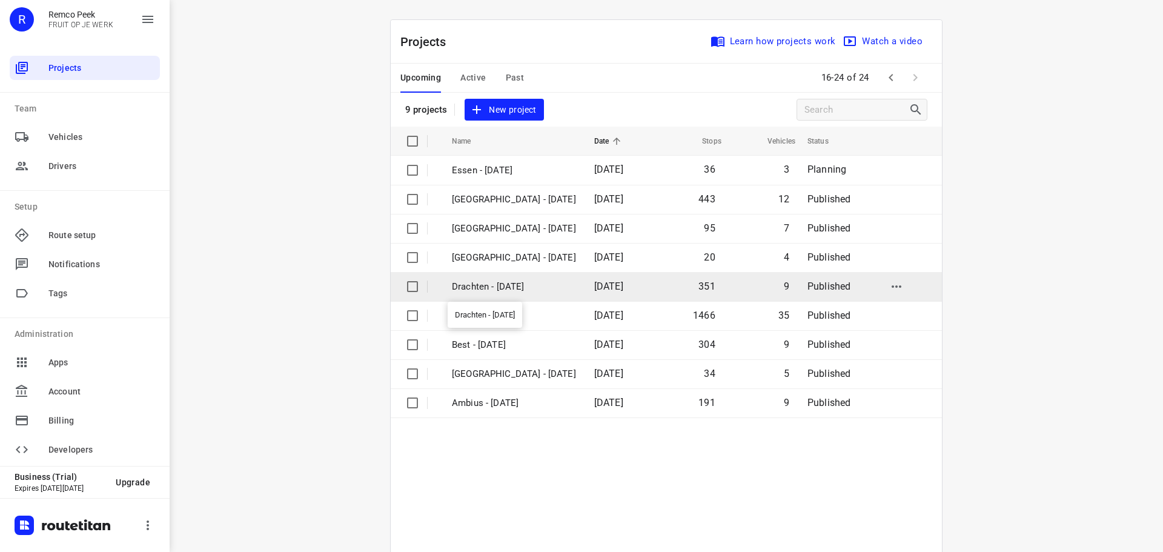
click at [502, 283] on p "Drachten - [DATE]" at bounding box center [514, 287] width 124 height 14
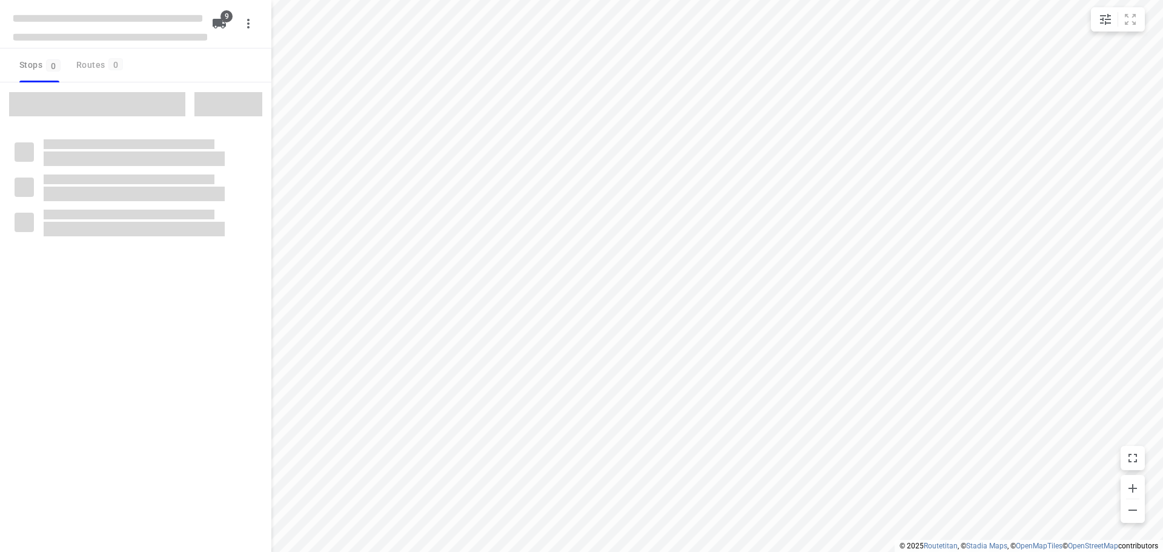
checkbox input "true"
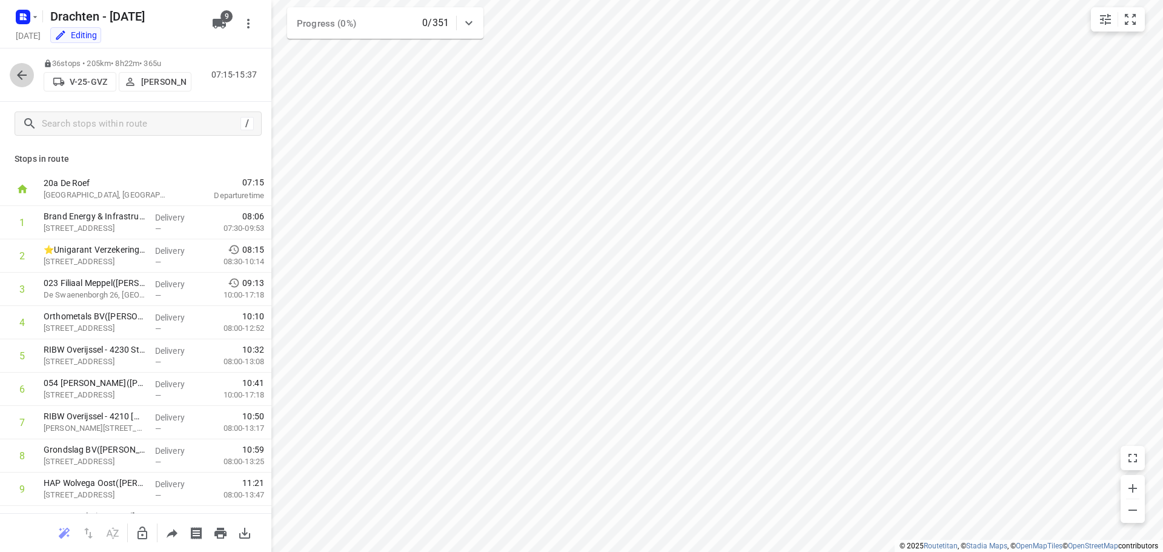
click at [19, 73] on icon "button" at bounding box center [22, 75] width 15 height 15
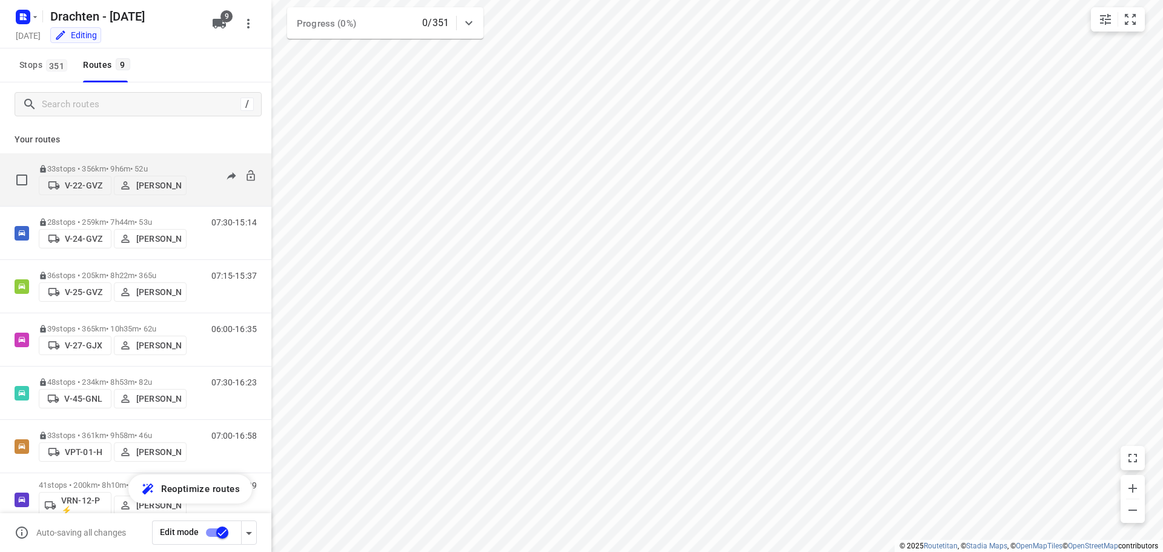
click at [161, 164] on p "33 stops • 356km • 9h6m • 52u" at bounding box center [113, 168] width 148 height 9
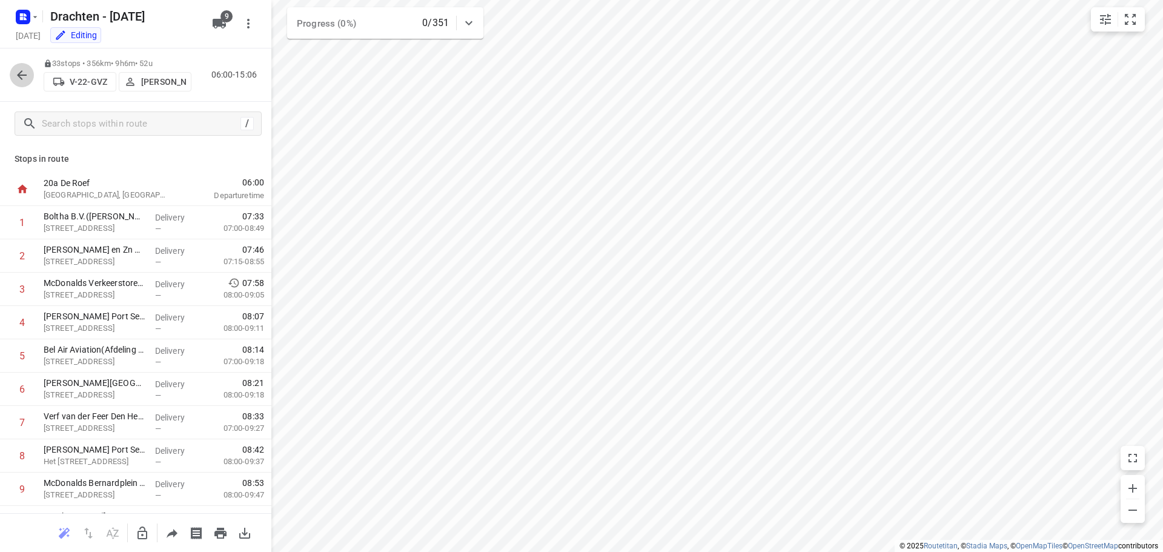
click at [16, 80] on icon "button" at bounding box center [22, 75] width 15 height 15
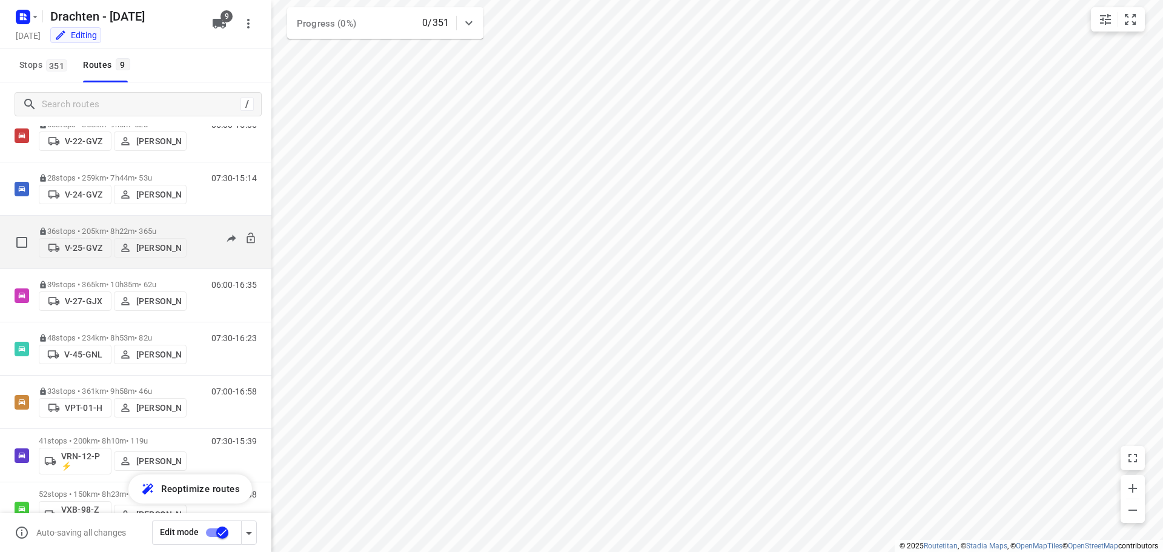
scroll to position [61, 0]
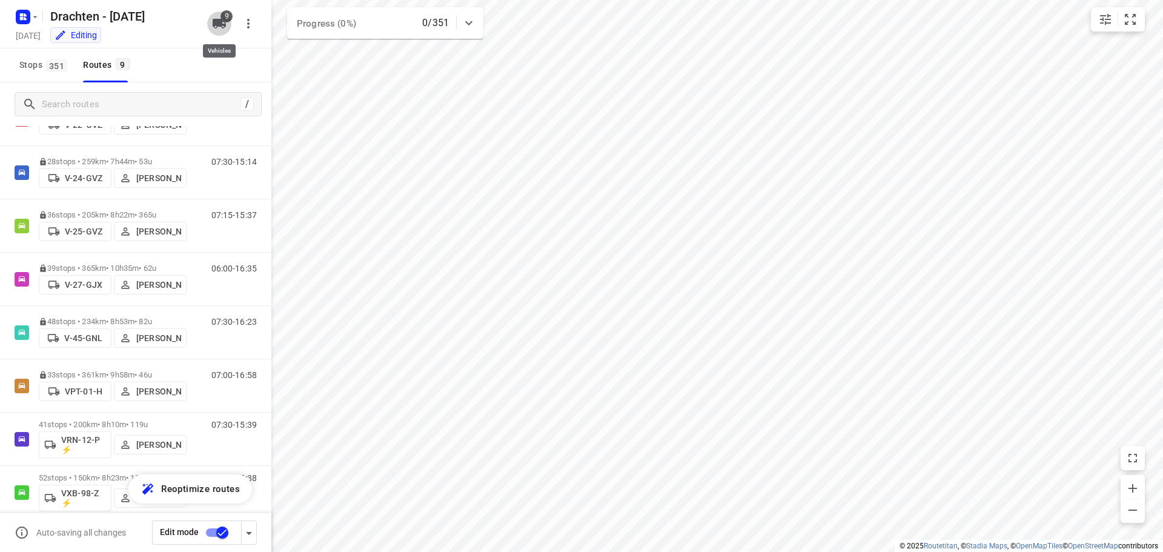
drag, startPoint x: 222, startPoint y: 26, endPoint x: 208, endPoint y: 44, distance: 22.4
click at [222, 27] on icon "button" at bounding box center [219, 24] width 13 height 10
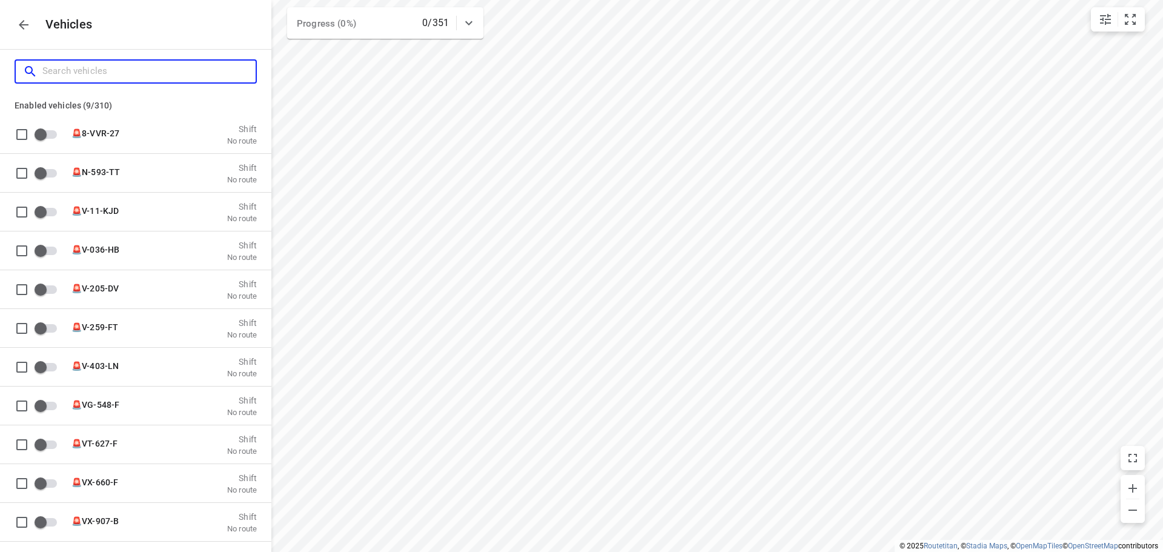
click at [93, 76] on input "Search vehicles" at bounding box center [148, 71] width 213 height 19
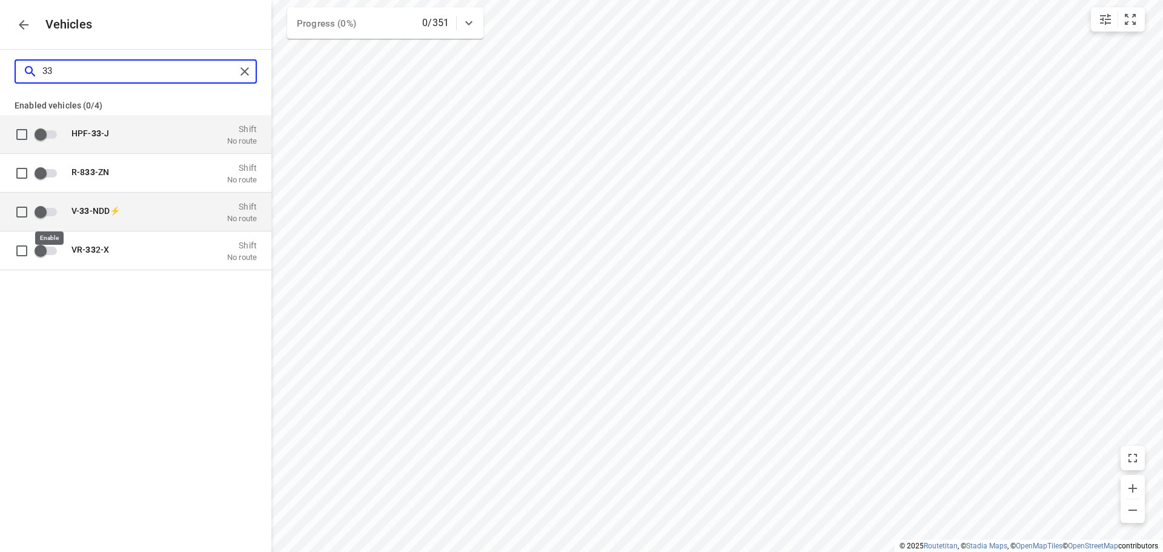
type input "33"
drag, startPoint x: 43, startPoint y: 212, endPoint x: 44, endPoint y: 205, distance: 6.7
click at [42, 211] on input "grid" at bounding box center [40, 211] width 69 height 23
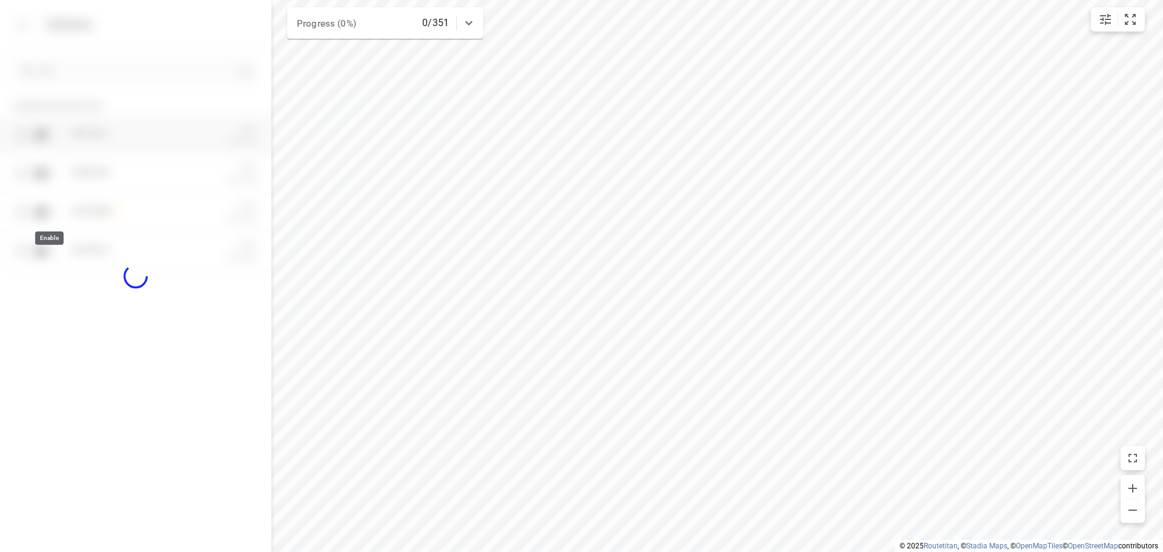
checkbox input "true"
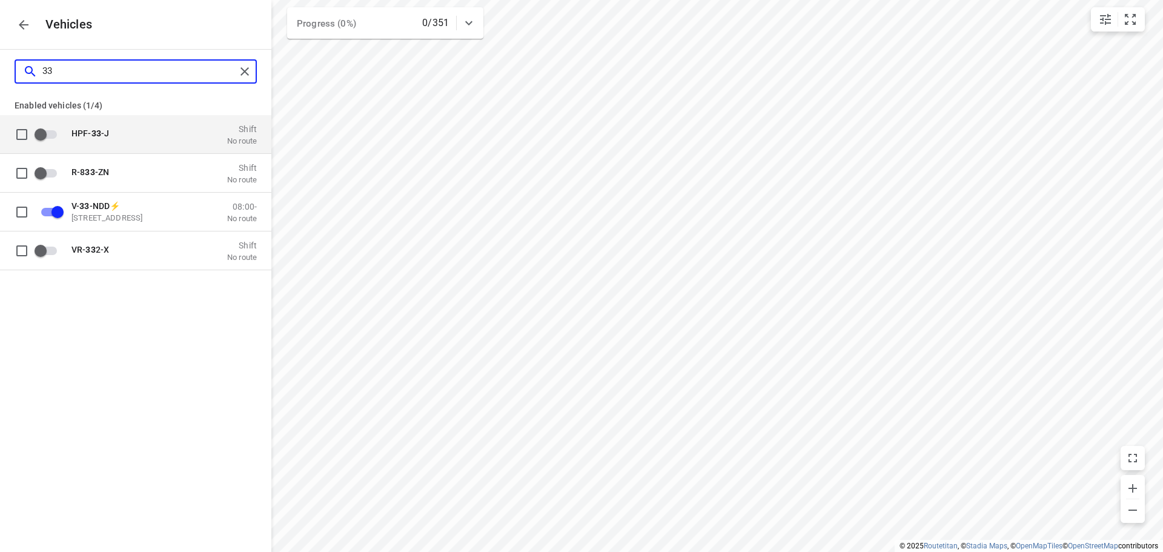
drag, startPoint x: 72, startPoint y: 73, endPoint x: 63, endPoint y: 73, distance: 9.1
click at [63, 73] on input "33" at bounding box center [138, 71] width 193 height 19
type input "3"
checkbox input "false"
type input "34"
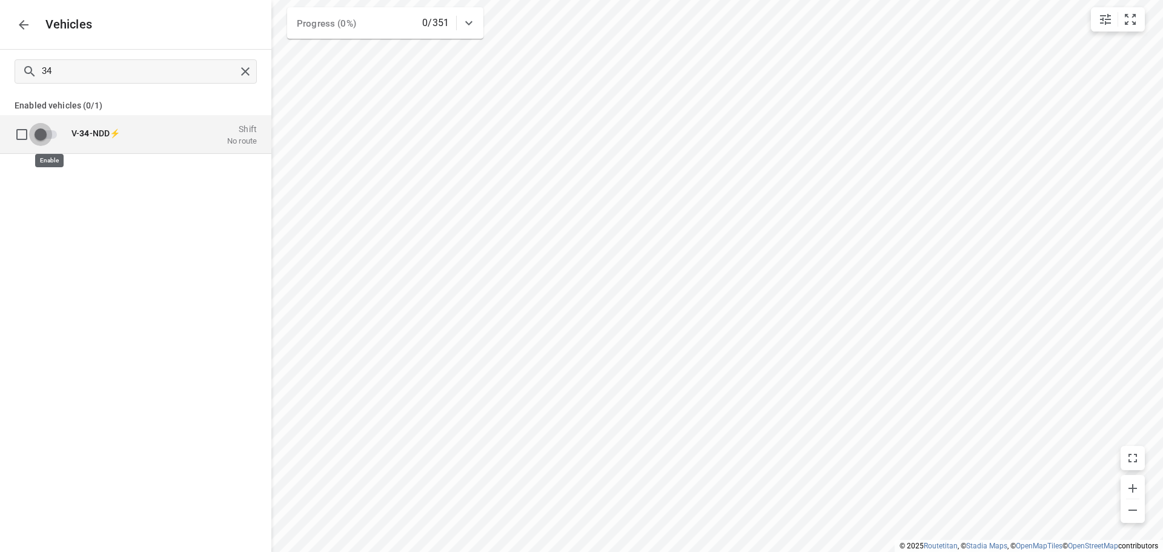
click at [49, 134] on input "grid" at bounding box center [40, 133] width 69 height 23
checkbox input "true"
click at [30, 33] on button "button" at bounding box center [24, 25] width 24 height 24
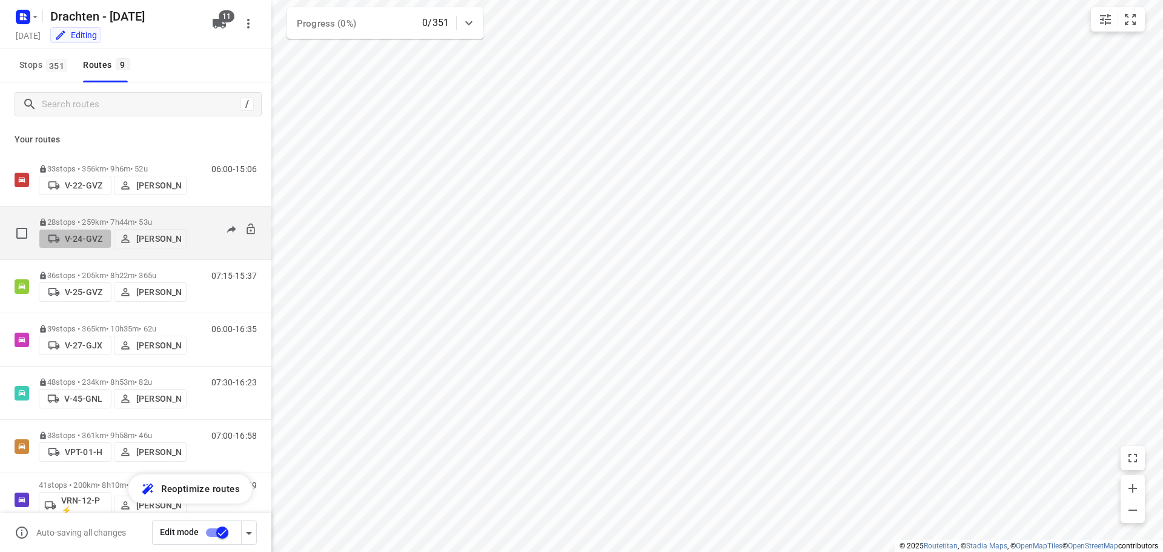
click at [81, 233] on span "V-24-GVZ" at bounding box center [75, 239] width 62 height 12
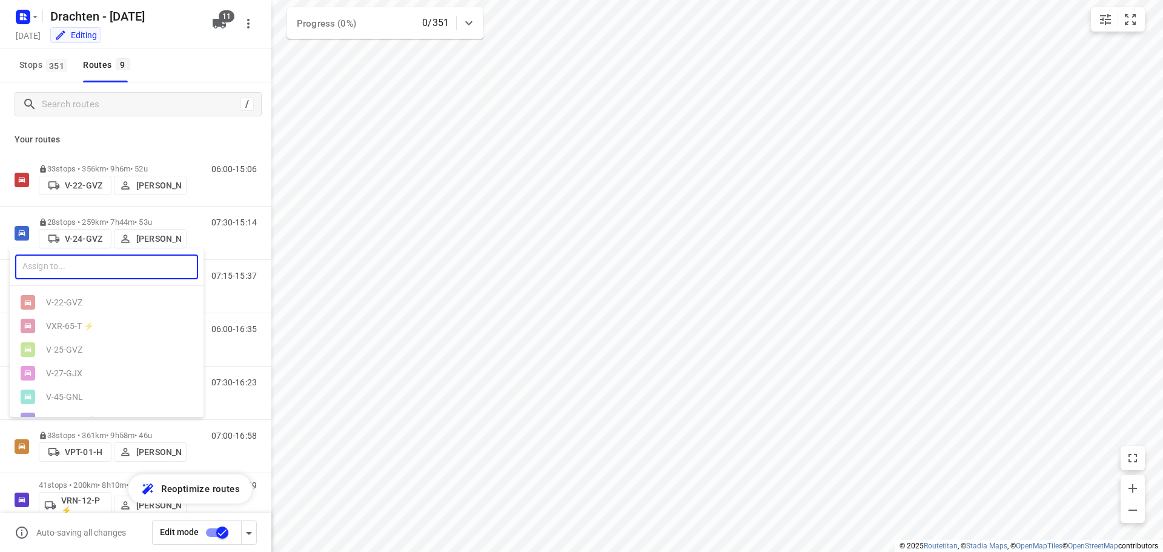
click at [88, 265] on input "text" at bounding box center [106, 266] width 183 height 25
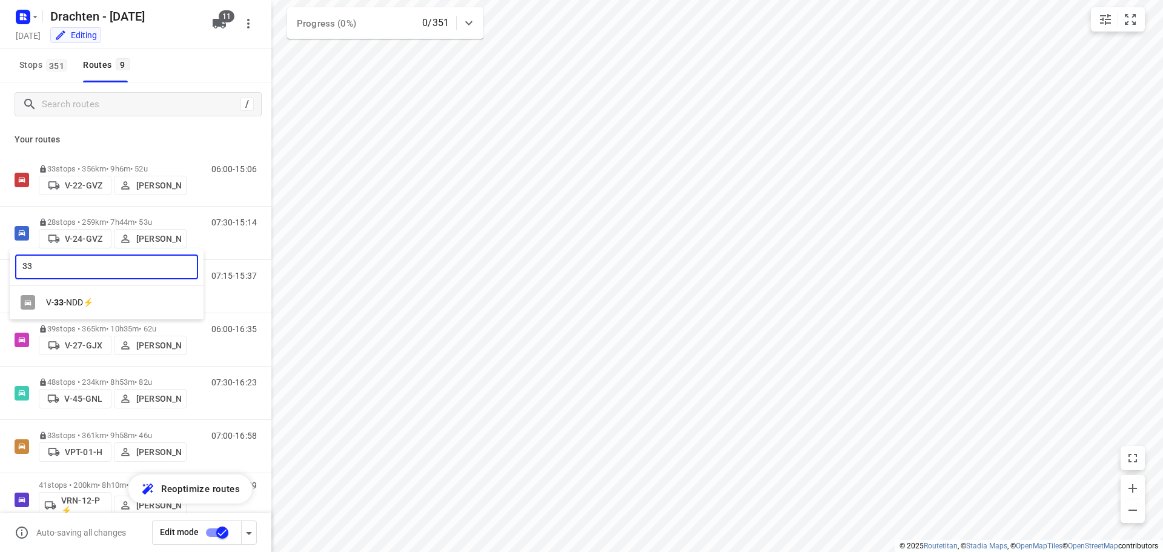
type input "33"
click at [87, 302] on div "V- 33 -NDD⚡" at bounding box center [109, 302] width 127 height 10
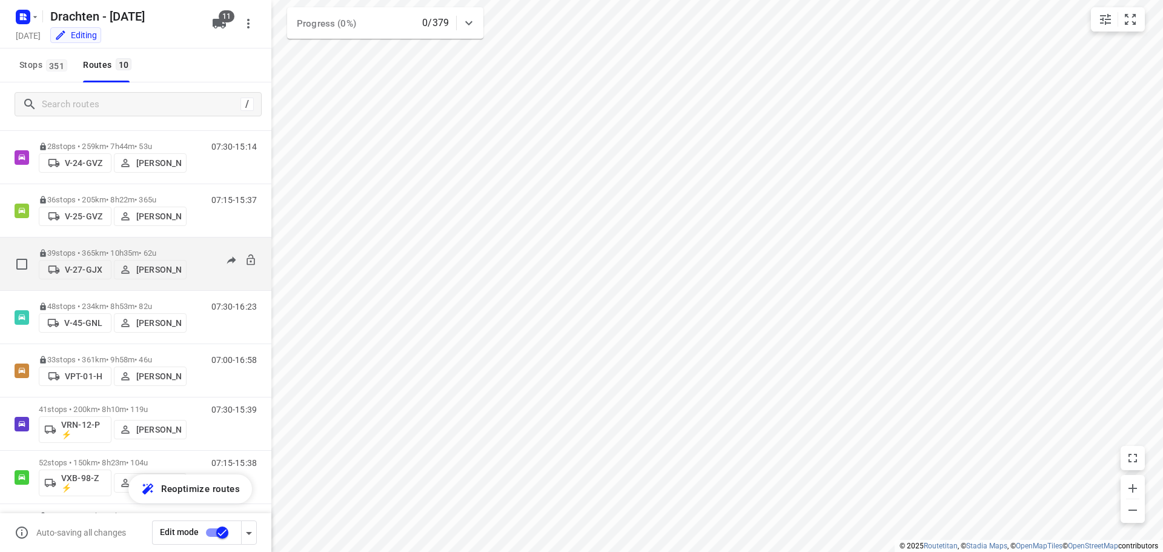
scroll to position [0, 0]
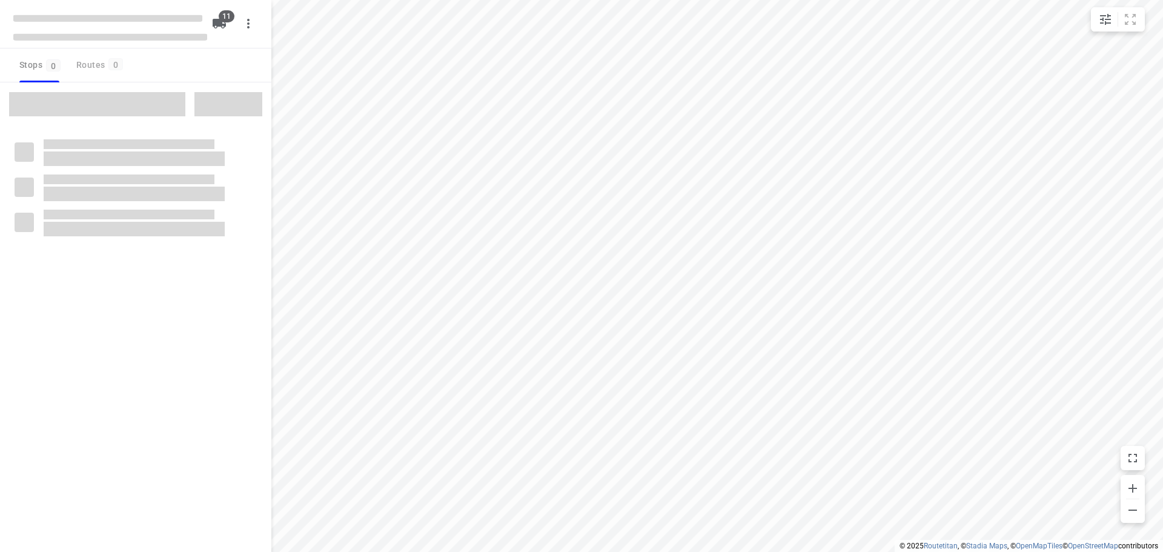
checkbox input "true"
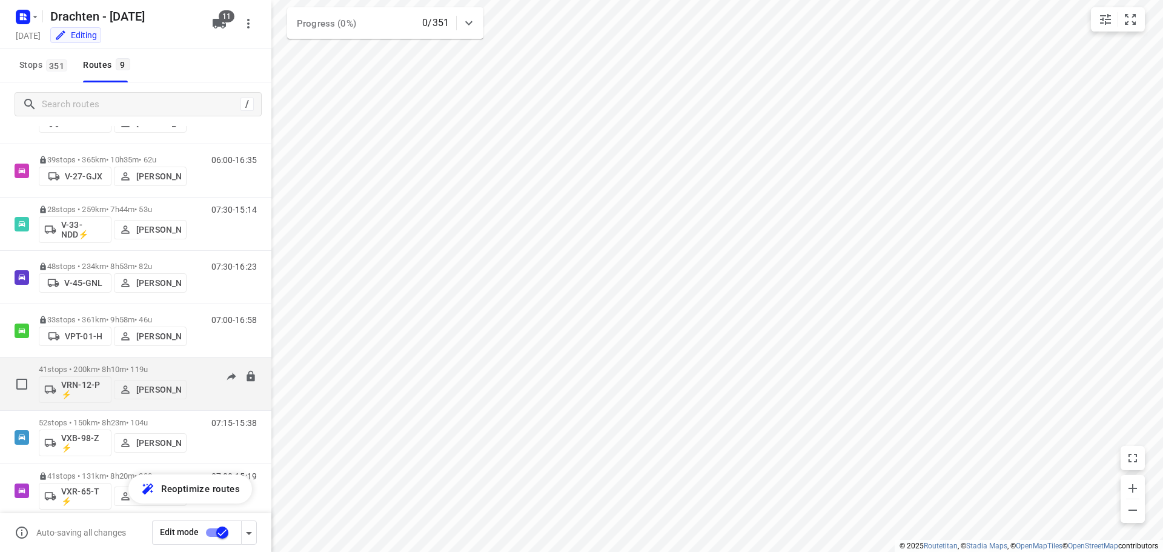
scroll to position [121, 0]
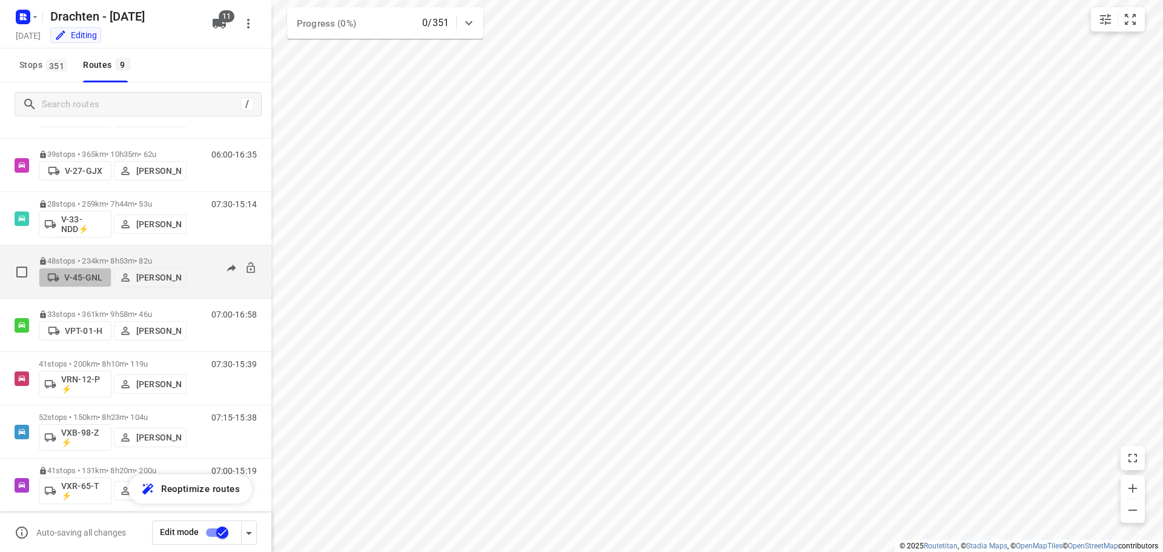
click at [87, 275] on p "V-45-GNL" at bounding box center [83, 278] width 38 height 10
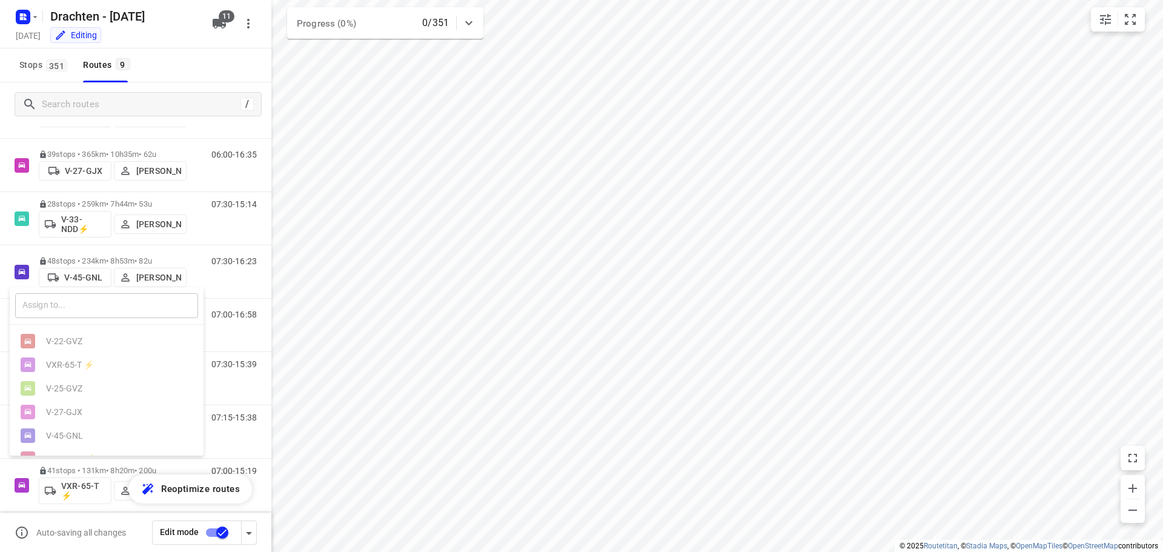
drag, startPoint x: 83, startPoint y: 311, endPoint x: 91, endPoint y: 304, distance: 10.7
click at [83, 310] on input "text" at bounding box center [106, 305] width 183 height 25
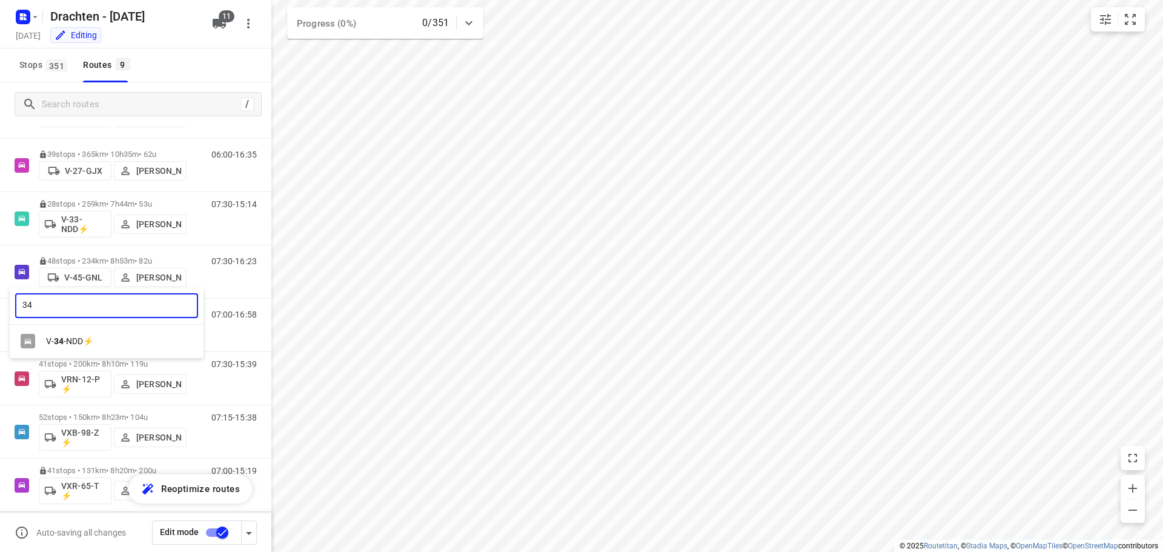
type input "34"
click at [93, 346] on div "V- 34 -NDD⚡" at bounding box center [109, 341] width 127 height 10
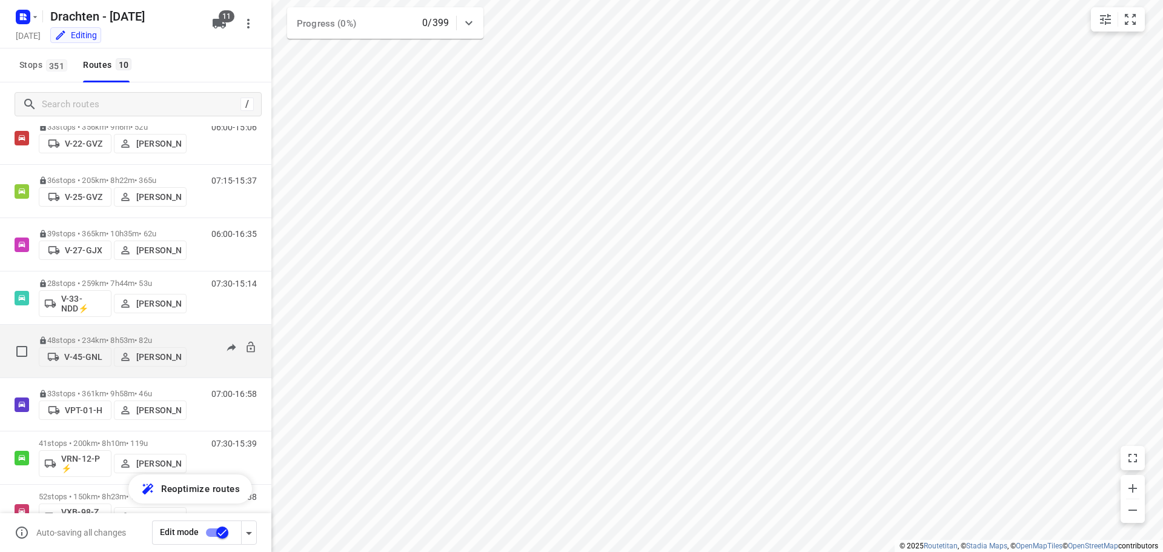
scroll to position [61, 0]
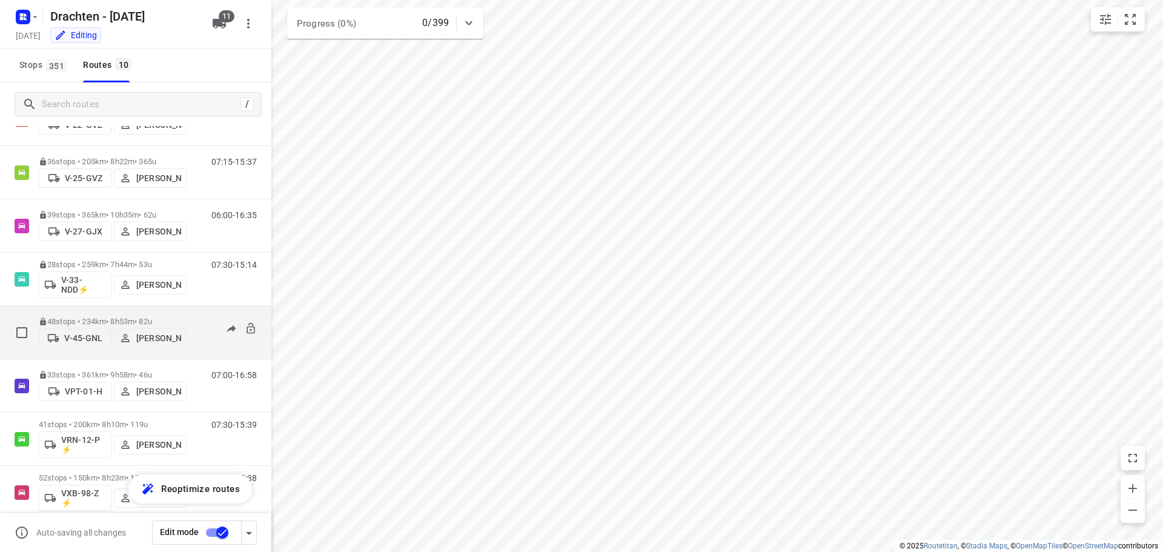
click at [85, 338] on p "V-45-GNL" at bounding box center [83, 338] width 38 height 10
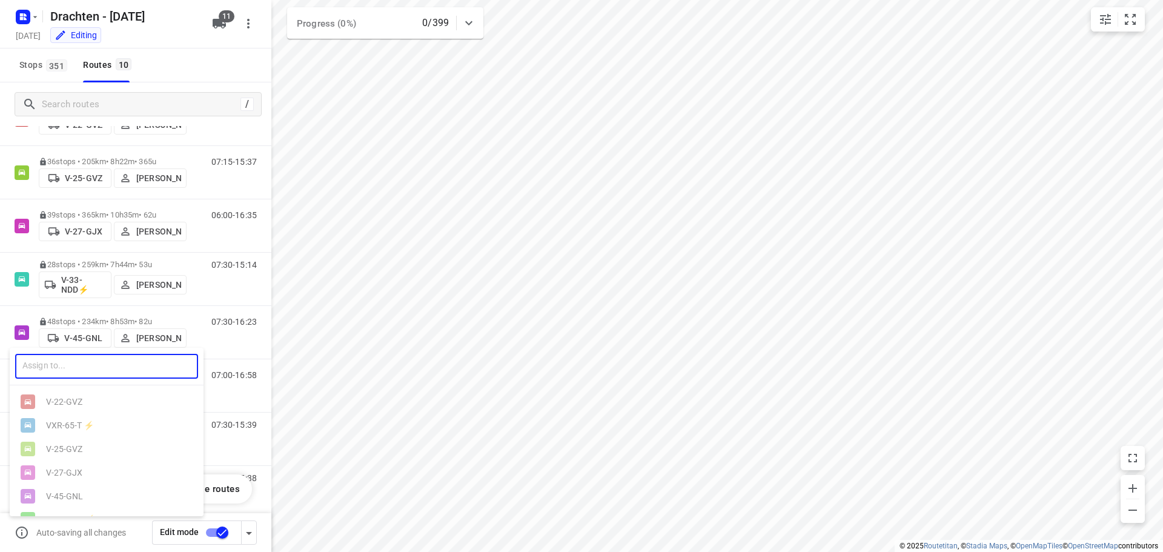
click at [73, 366] on input "text" at bounding box center [106, 366] width 183 height 25
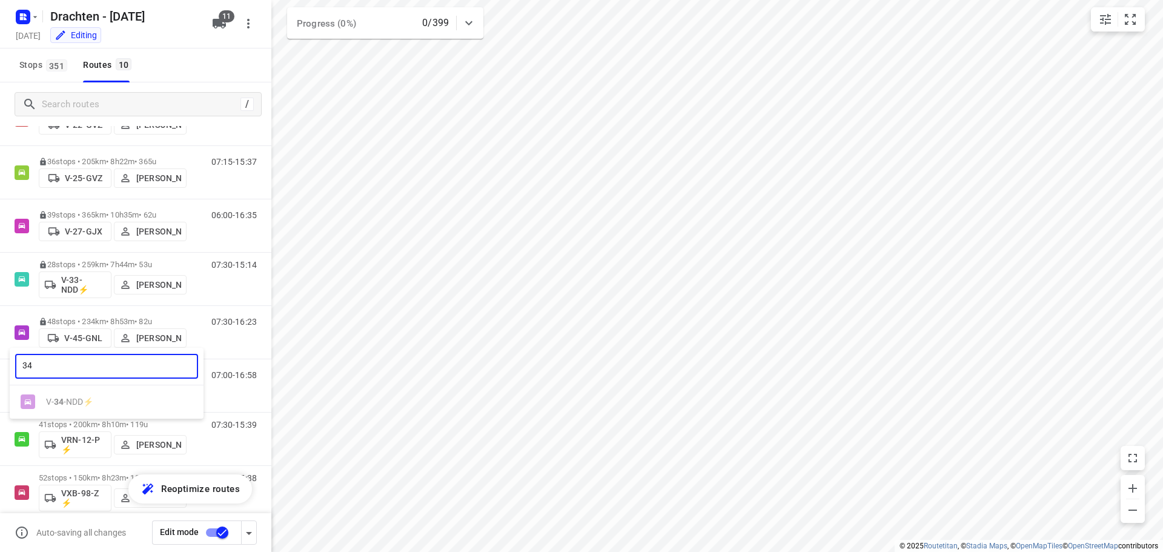
type input "34"
drag, startPoint x: 370, startPoint y: 403, endPoint x: 348, endPoint y: 365, distance: 44.0
click at [372, 403] on div at bounding box center [581, 276] width 1163 height 552
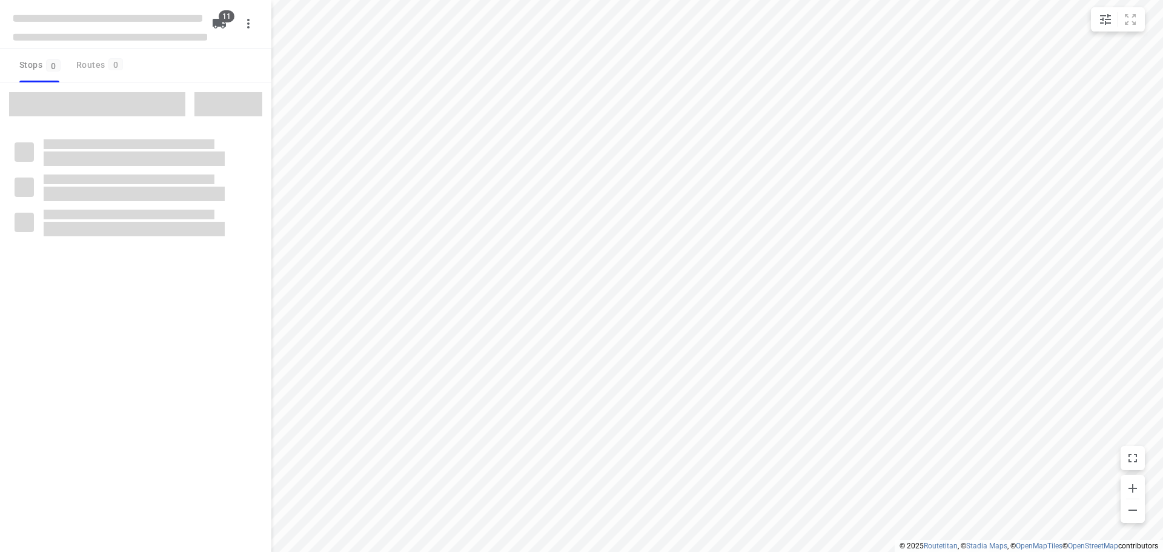
checkbox input "true"
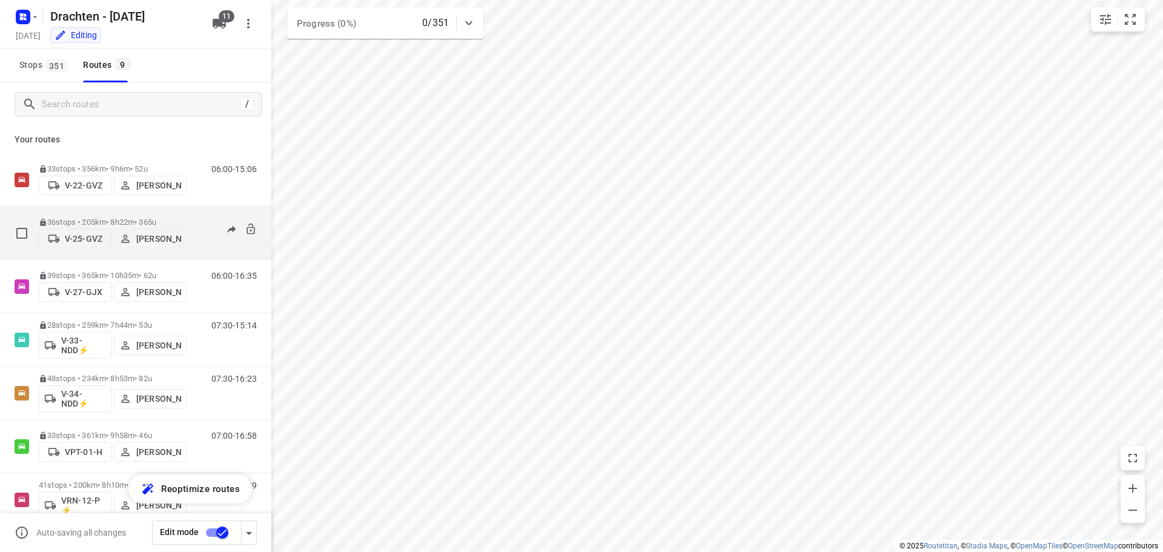
click at [103, 217] on p "36 stops • 205km • 8h22m • 365u" at bounding box center [113, 221] width 148 height 9
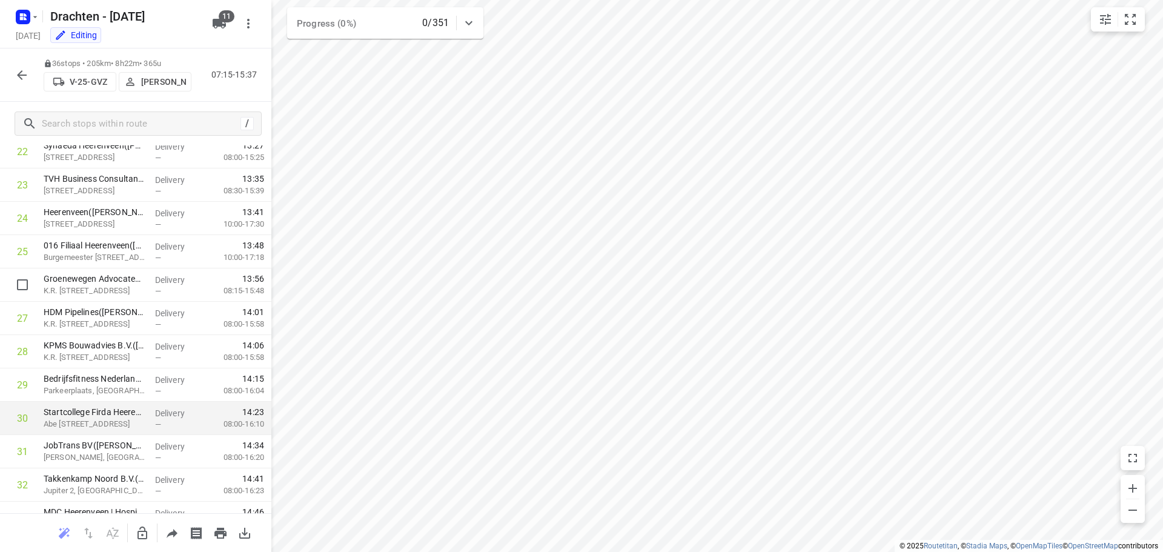
scroll to position [926, 0]
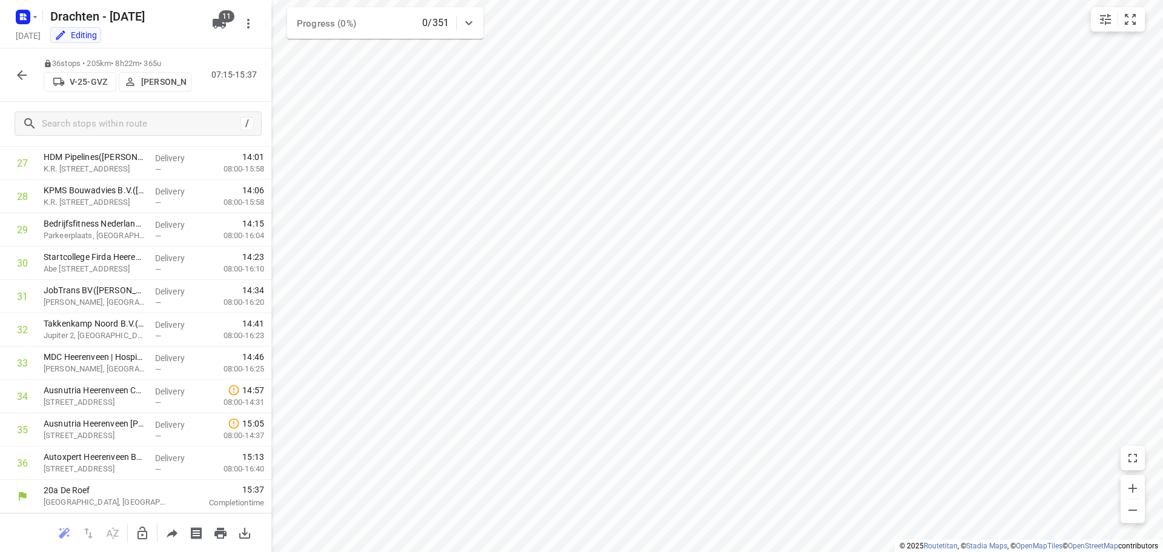
click at [19, 81] on icon "button" at bounding box center [22, 75] width 15 height 15
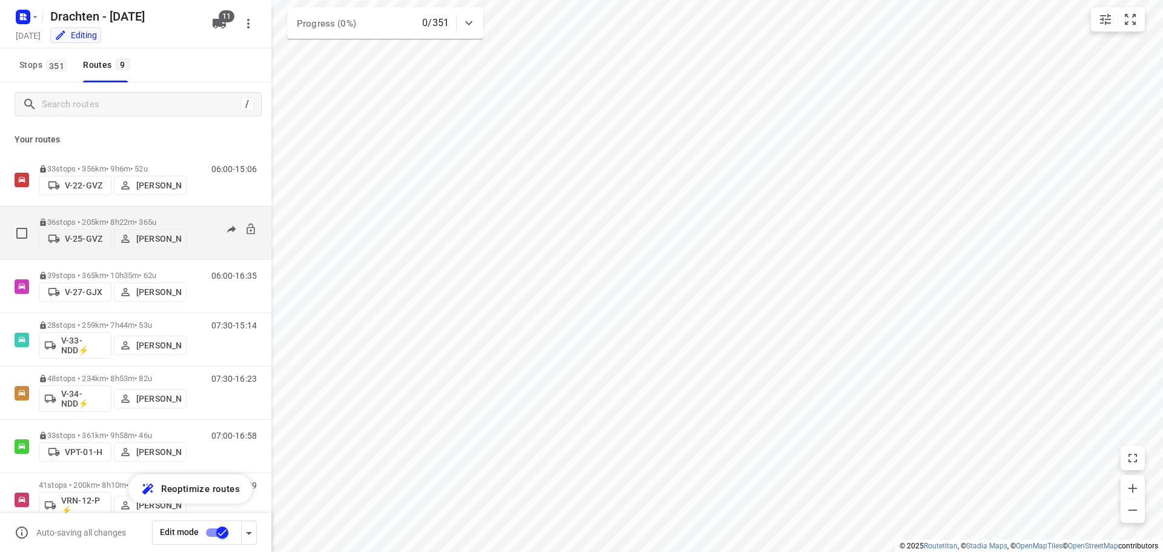
scroll to position [132, 0]
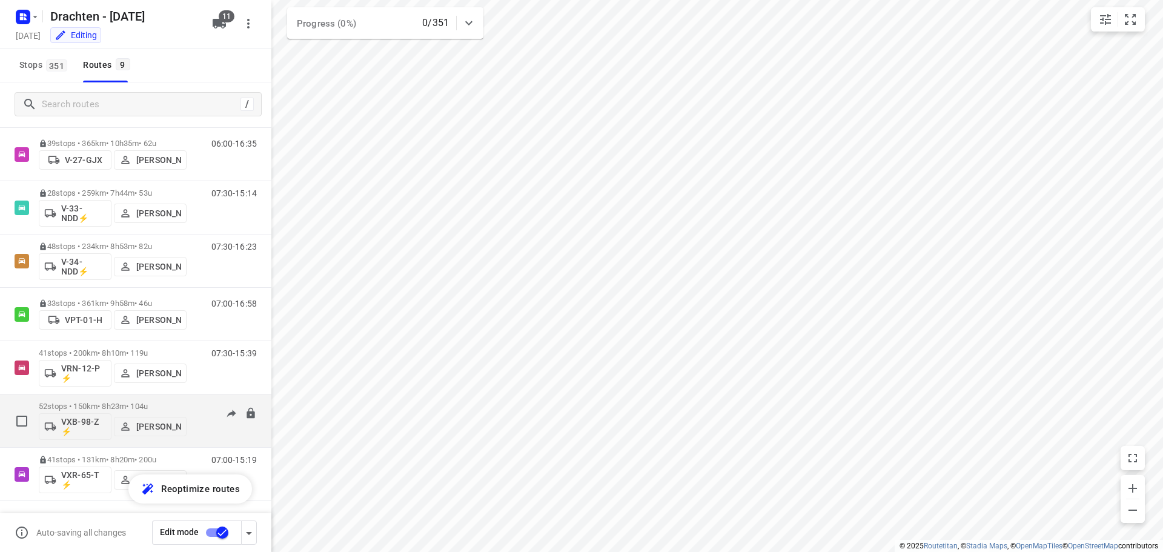
click at [77, 423] on p "VXB-98-Z ⚡" at bounding box center [83, 426] width 45 height 19
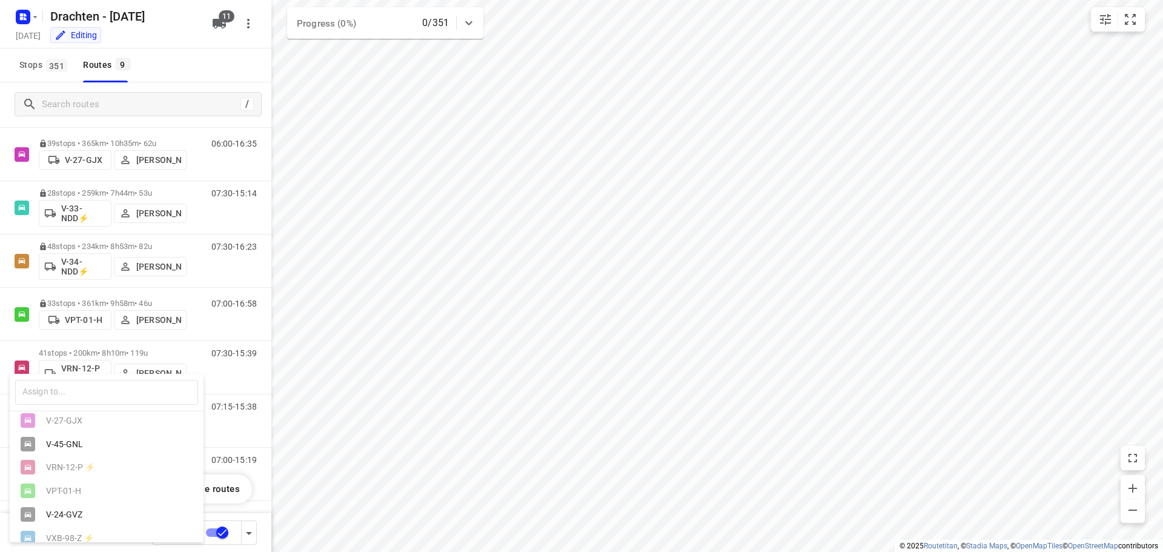
scroll to position [61, 0]
click at [74, 466] on div "V-45-GNL" at bounding box center [109, 462] width 127 height 10
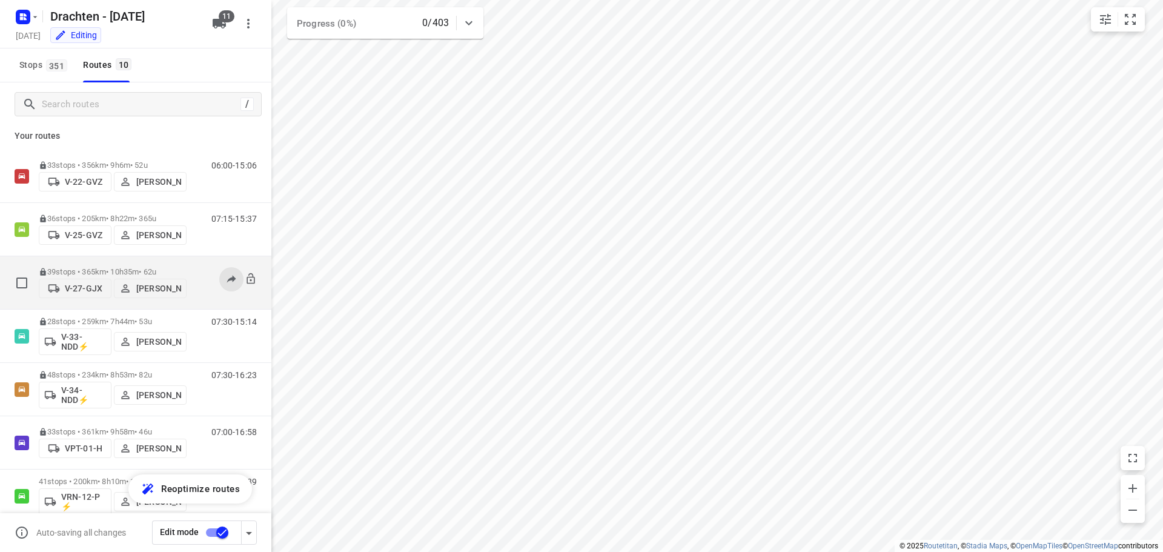
scroll to position [0, 0]
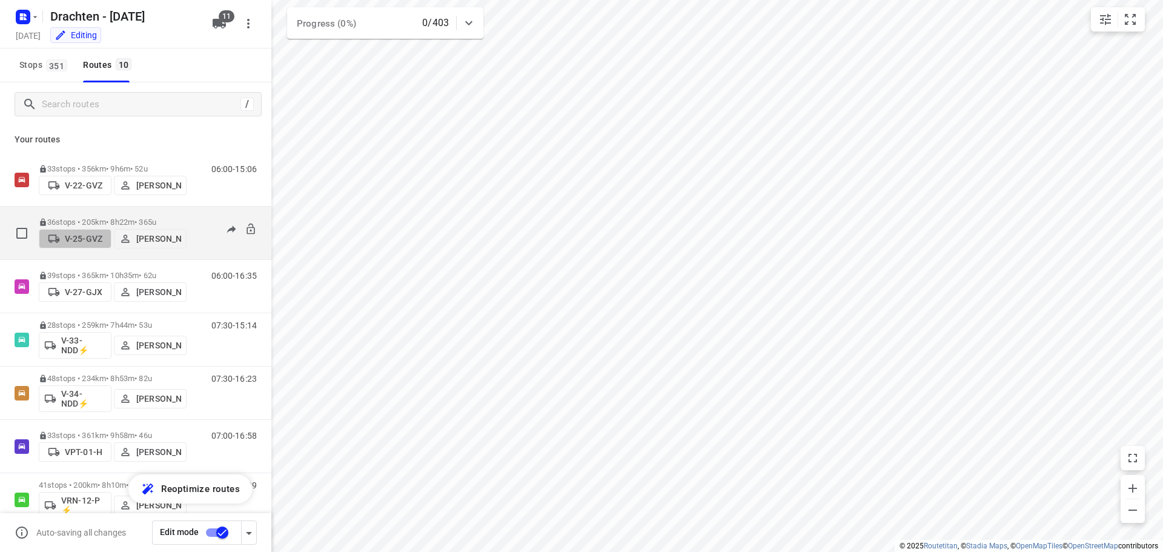
click at [84, 238] on p "V-25-GVZ" at bounding box center [84, 239] width 38 height 10
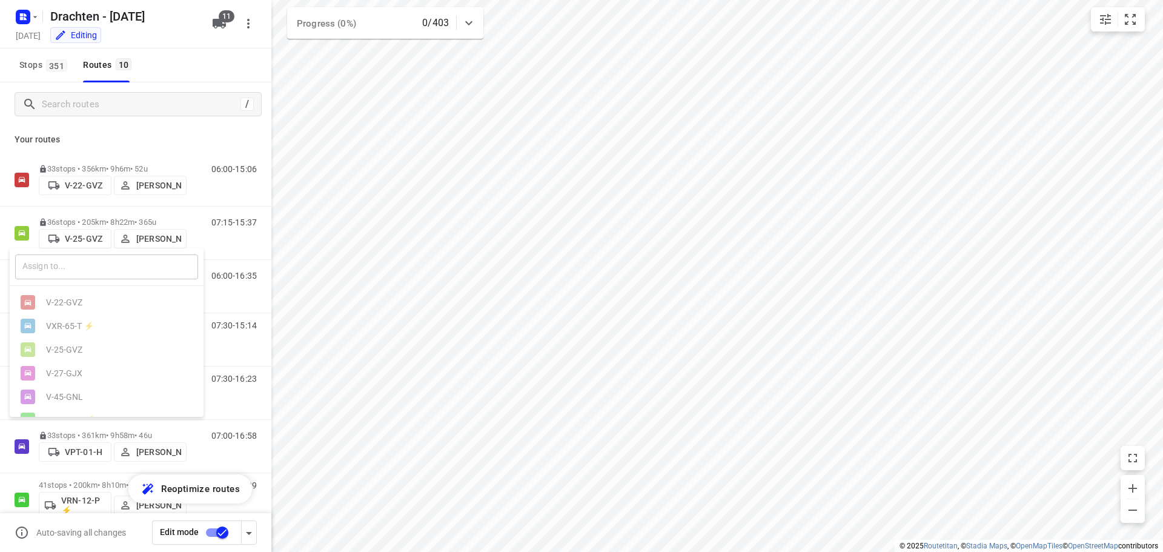
click at [87, 271] on input "text" at bounding box center [106, 266] width 183 height 25
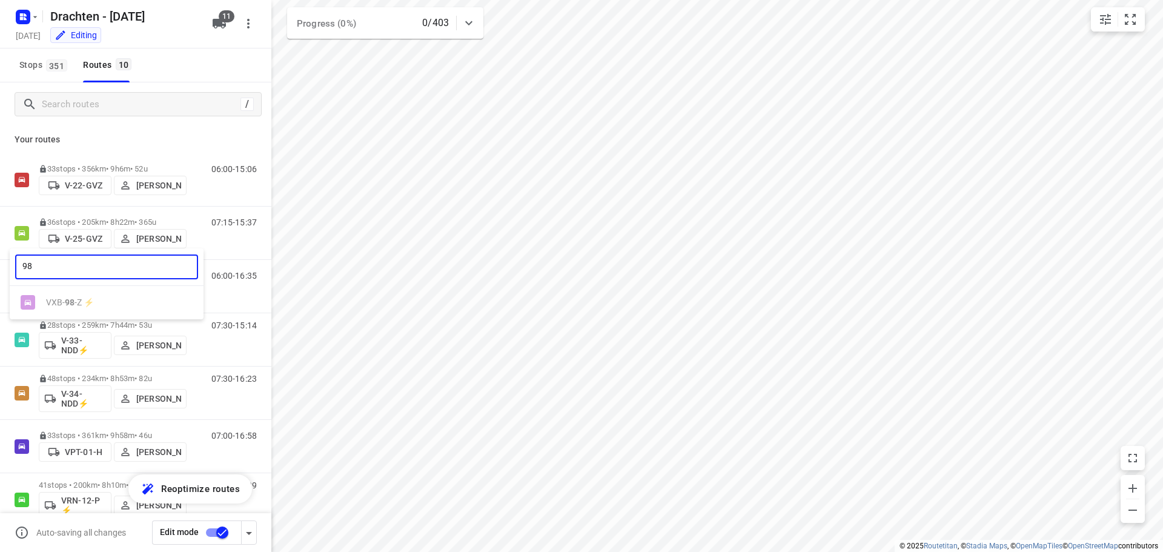
type input "98"
click at [125, 110] on div at bounding box center [581, 276] width 1163 height 552
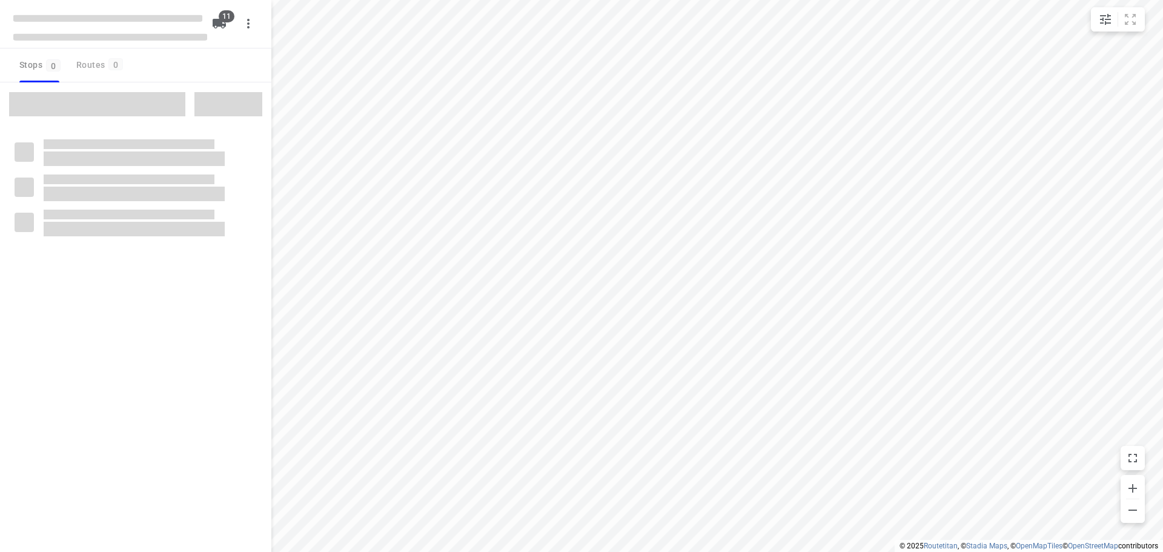
checkbox input "true"
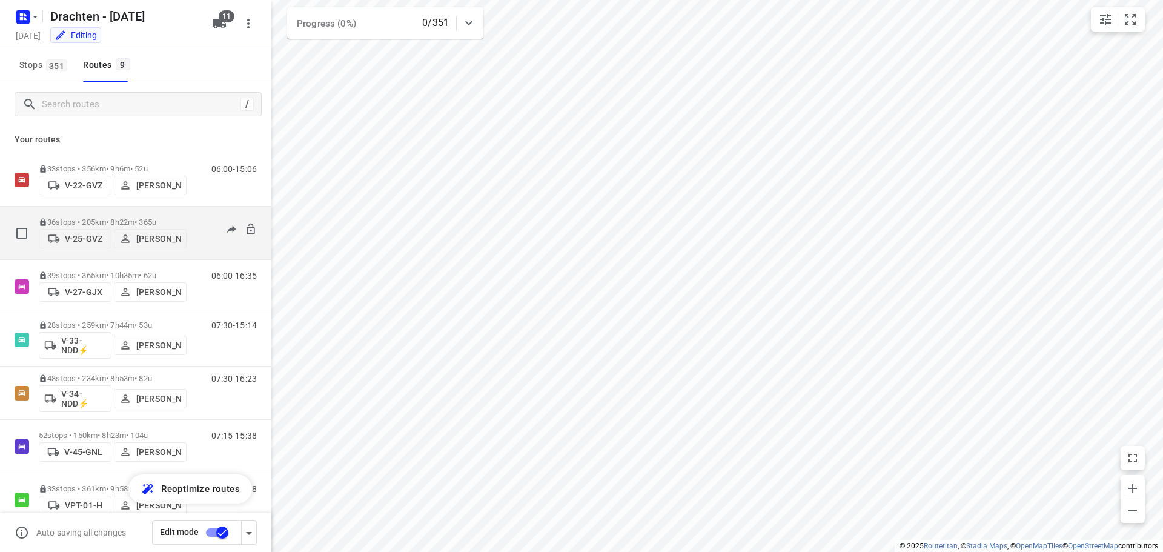
click at [87, 237] on p "V-25-GVZ" at bounding box center [84, 239] width 38 height 10
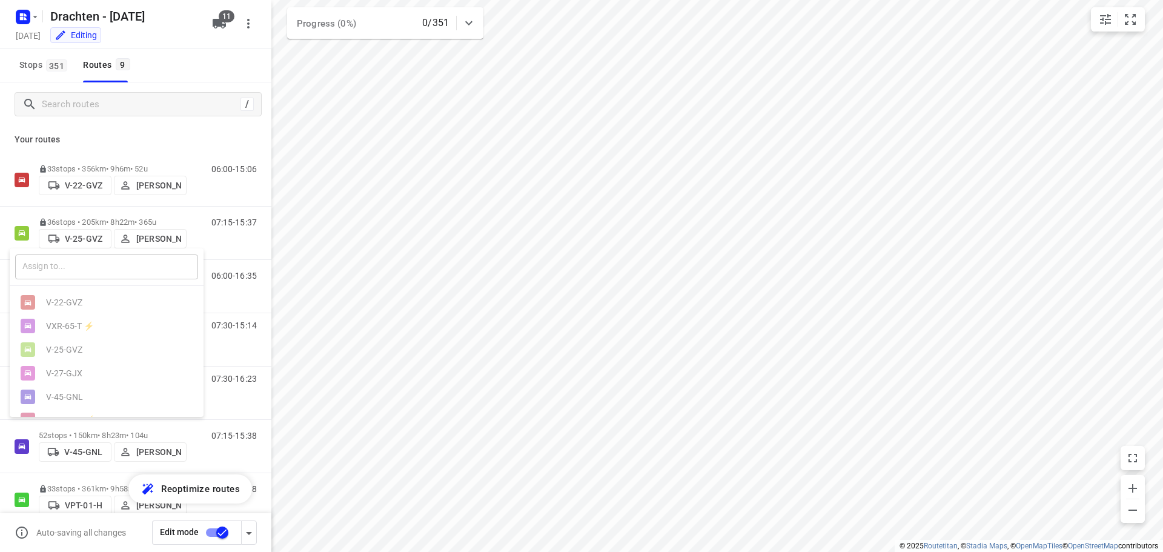
click at [73, 267] on input "text" at bounding box center [106, 266] width 183 height 25
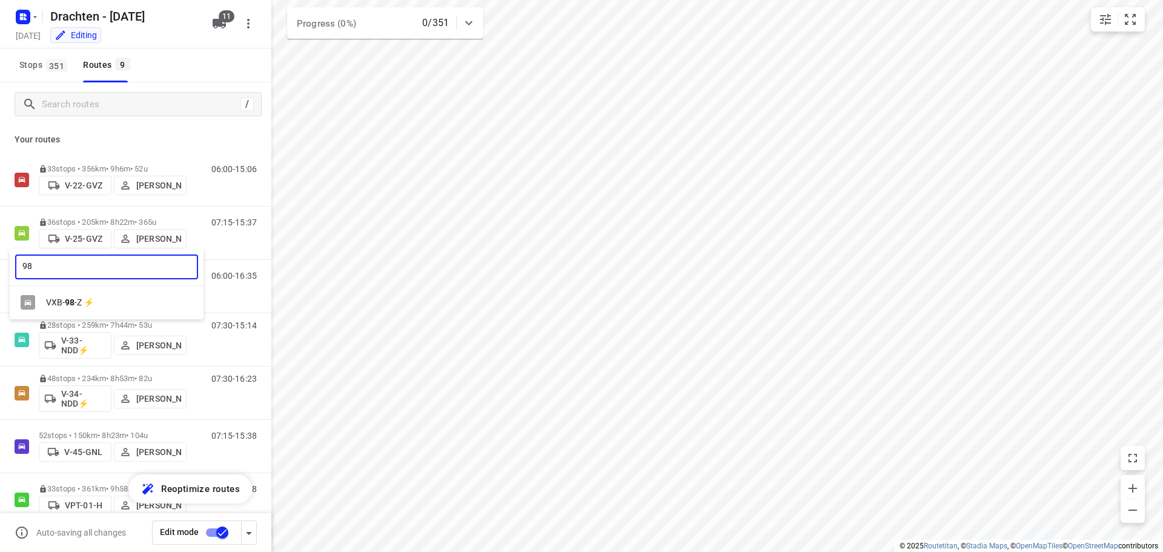
type input "98"
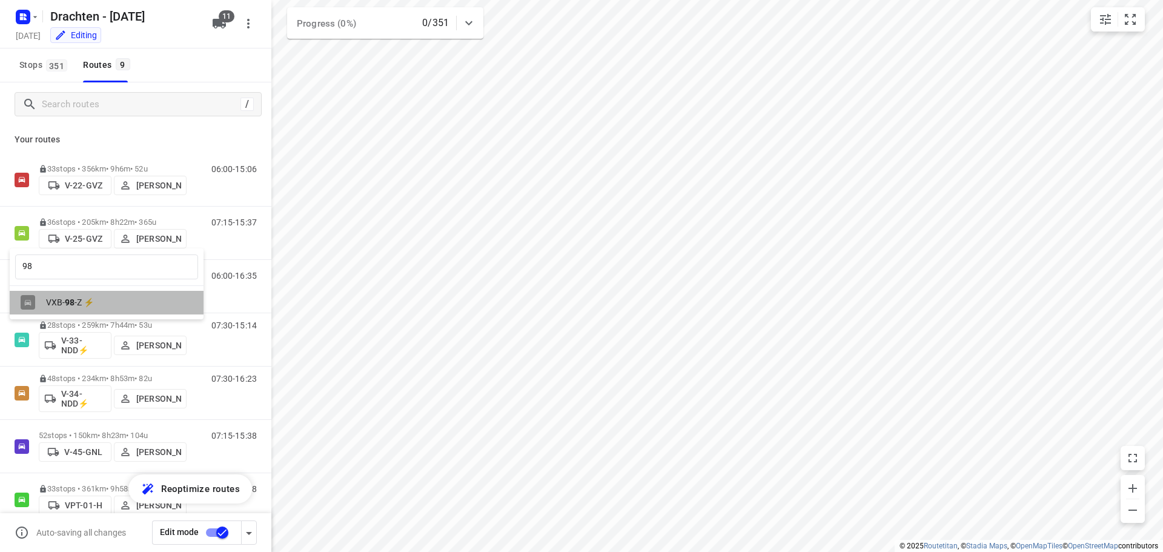
click at [93, 304] on div "VXB- 98 -Z ⚡" at bounding box center [109, 302] width 127 height 10
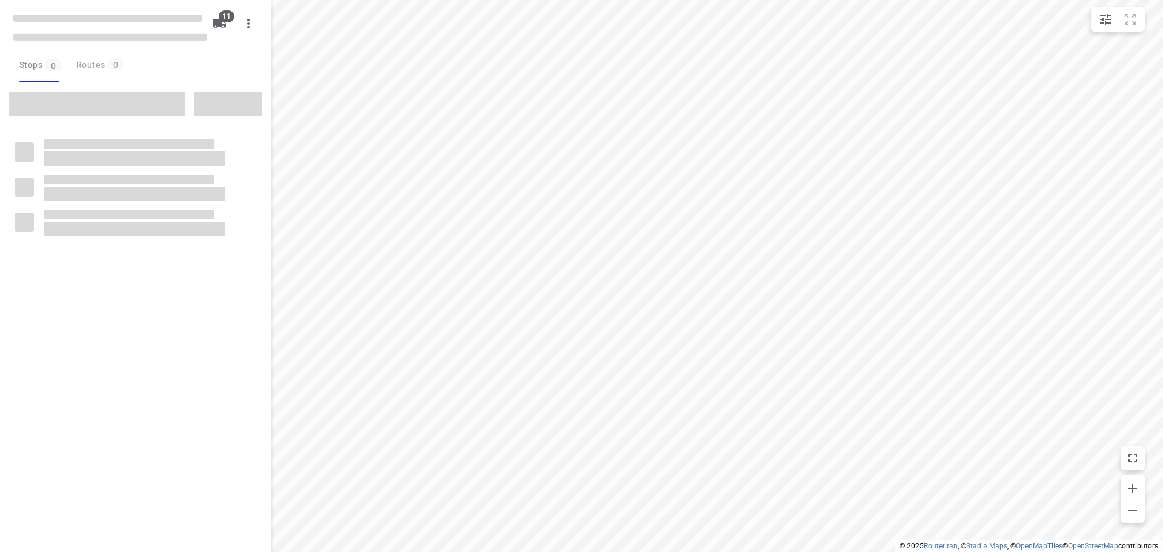
checkbox input "true"
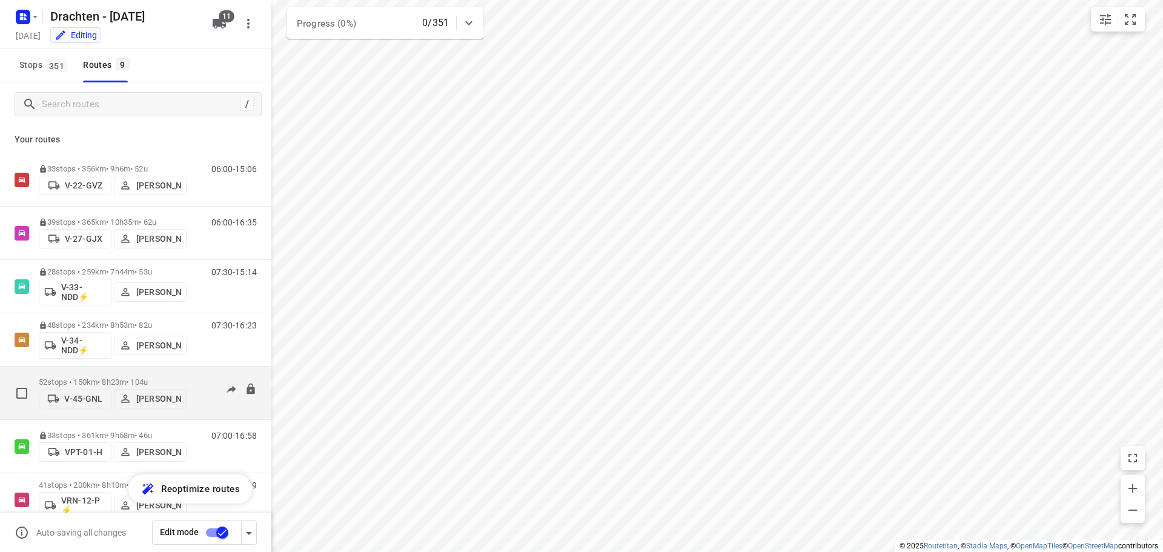
scroll to position [132, 0]
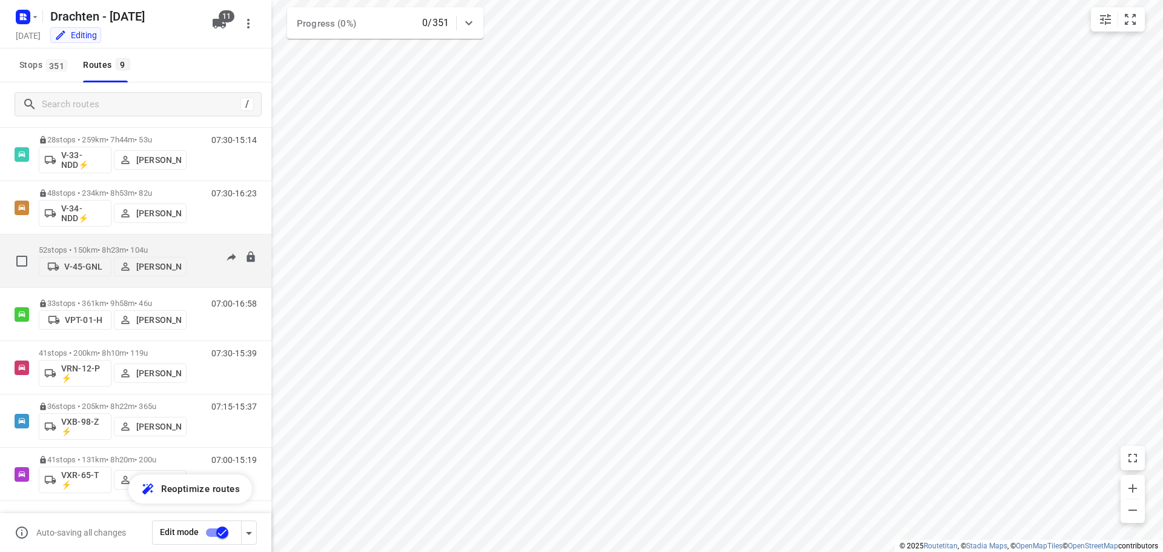
click at [86, 267] on p "V-45-GNL" at bounding box center [83, 267] width 38 height 10
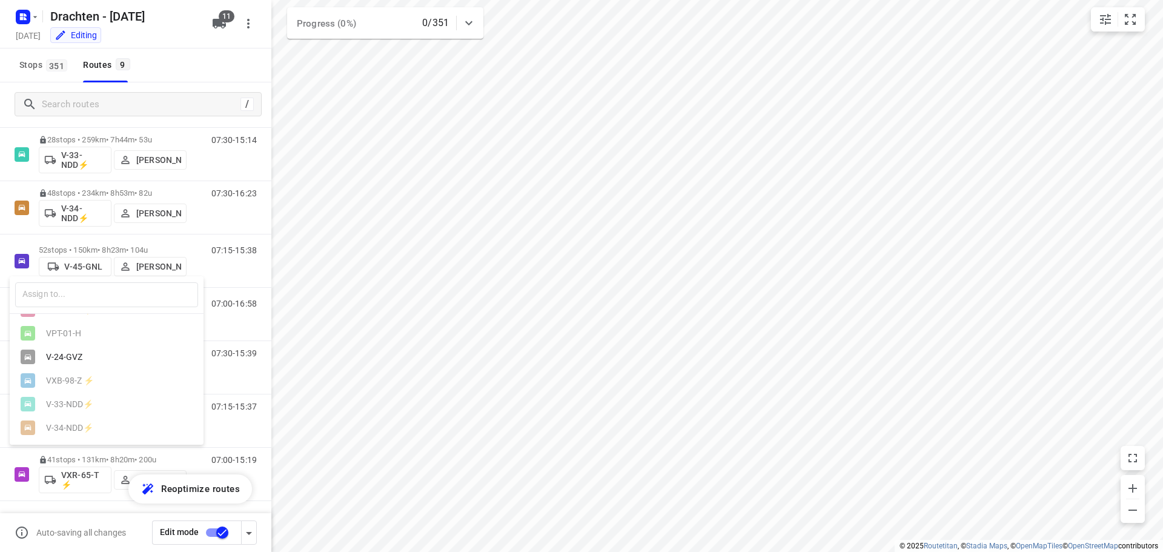
scroll to position [0, 0]
drag, startPoint x: 458, startPoint y: 457, endPoint x: 451, endPoint y: 454, distance: 7.3
click at [454, 454] on div at bounding box center [581, 276] width 1163 height 552
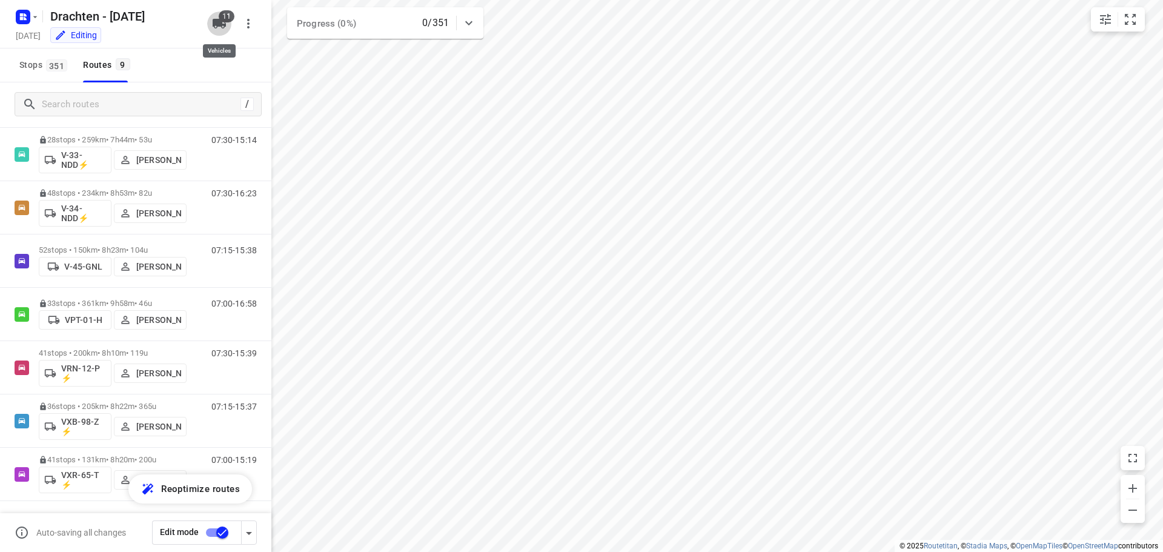
click at [227, 26] on button "11" at bounding box center [219, 24] width 24 height 24
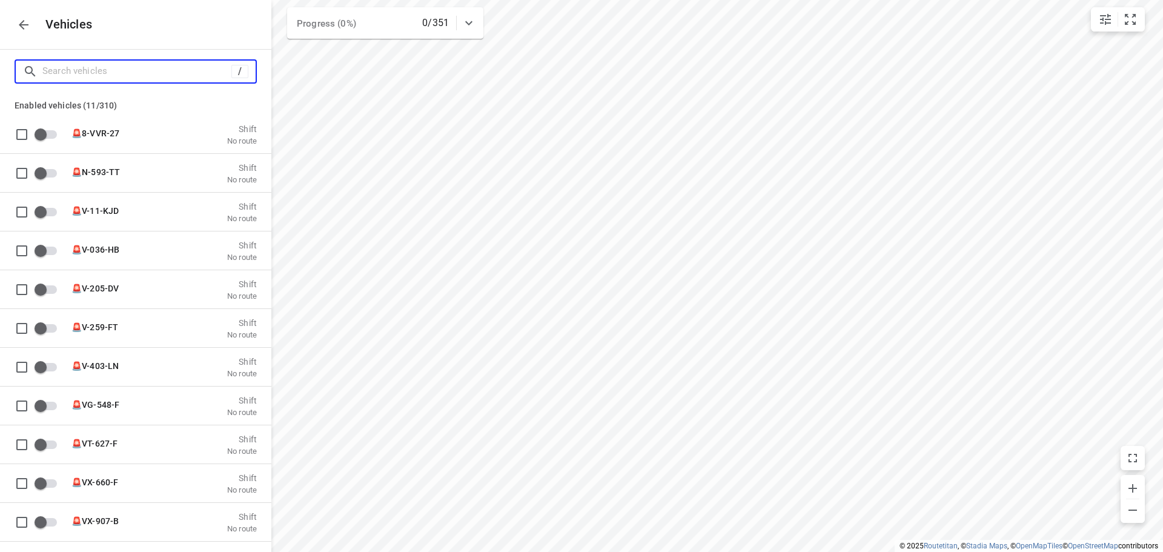
click at [140, 64] on input "Search vehicles" at bounding box center [136, 71] width 189 height 19
click at [25, 25] on icon "button" at bounding box center [23, 25] width 15 height 15
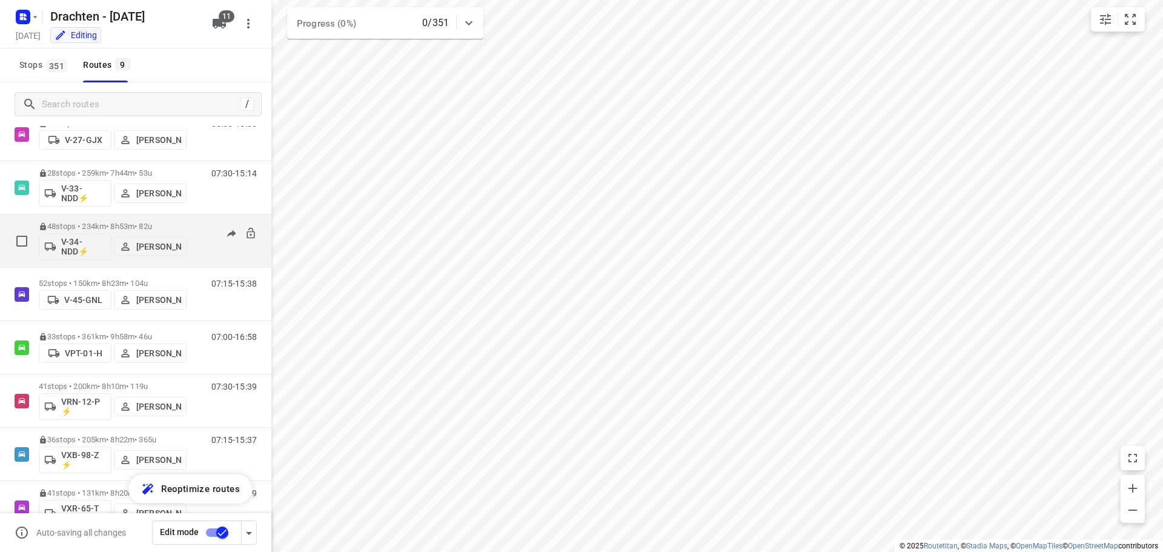
scroll to position [132, 0]
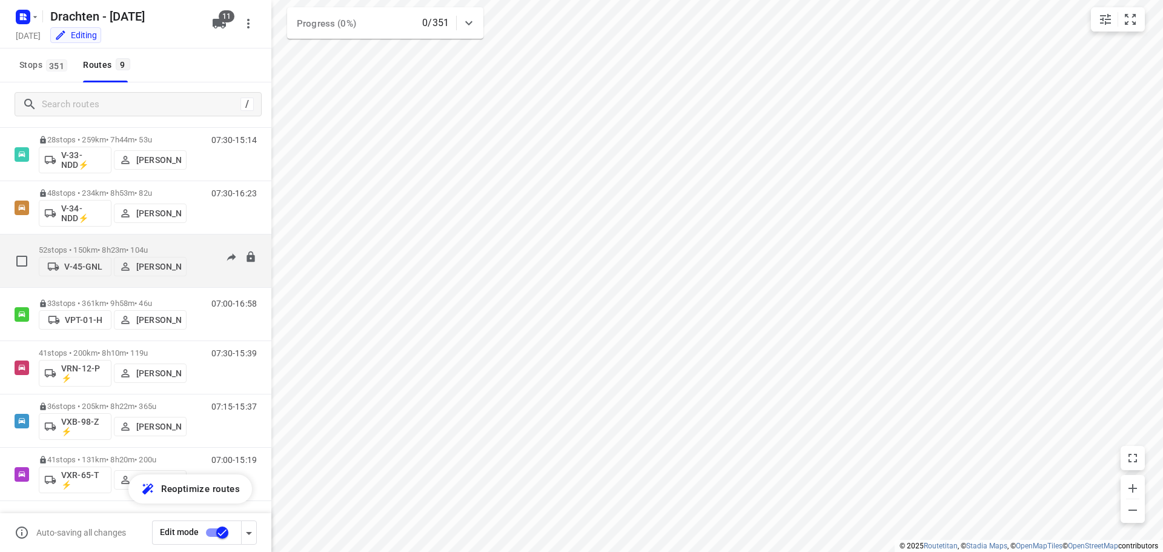
click at [79, 265] on p "V-45-GNL" at bounding box center [83, 267] width 38 height 10
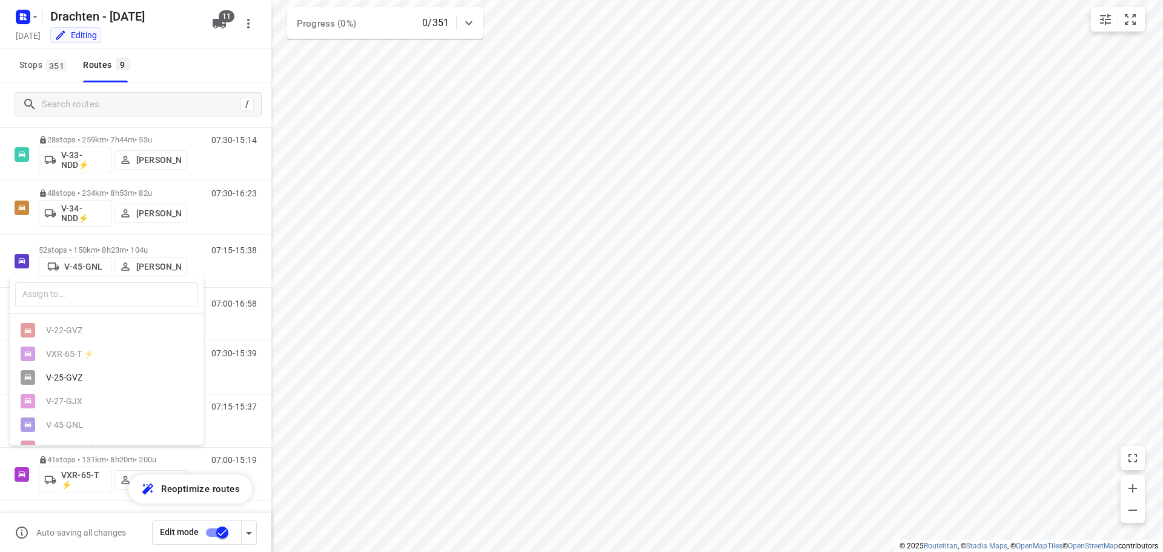
click at [187, 69] on div at bounding box center [581, 276] width 1163 height 552
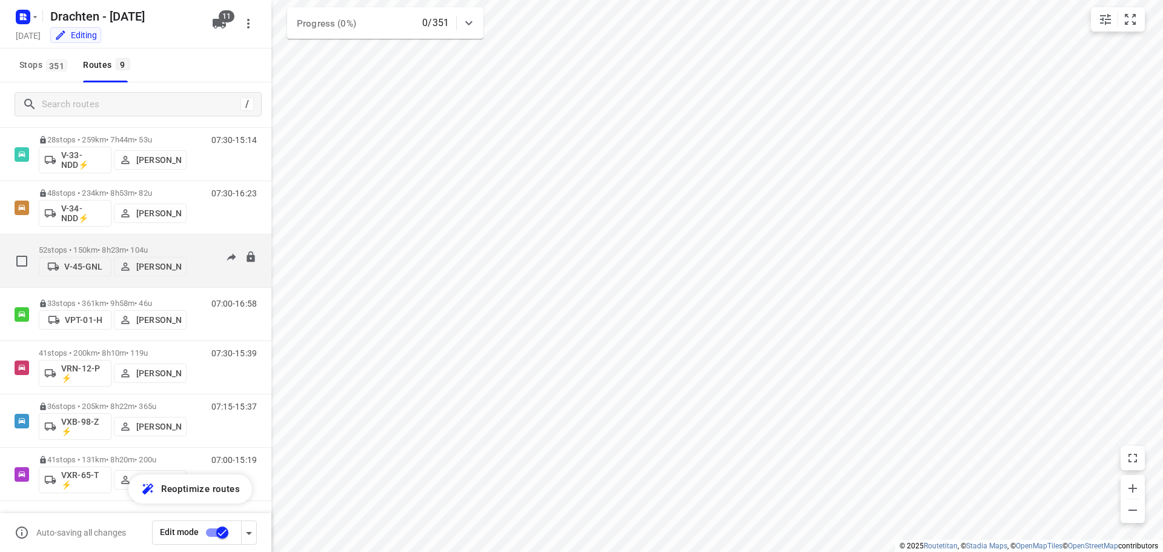
click at [78, 267] on p "V-45-GNL" at bounding box center [83, 267] width 38 height 10
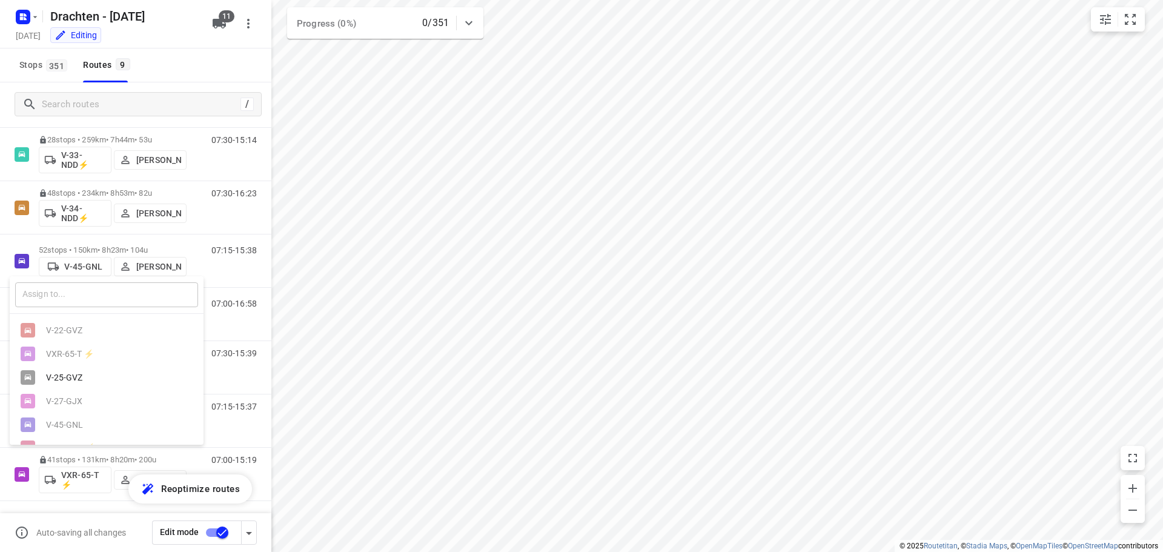
click at [81, 293] on input "text" at bounding box center [106, 294] width 183 height 25
click at [85, 483] on div at bounding box center [581, 276] width 1163 height 552
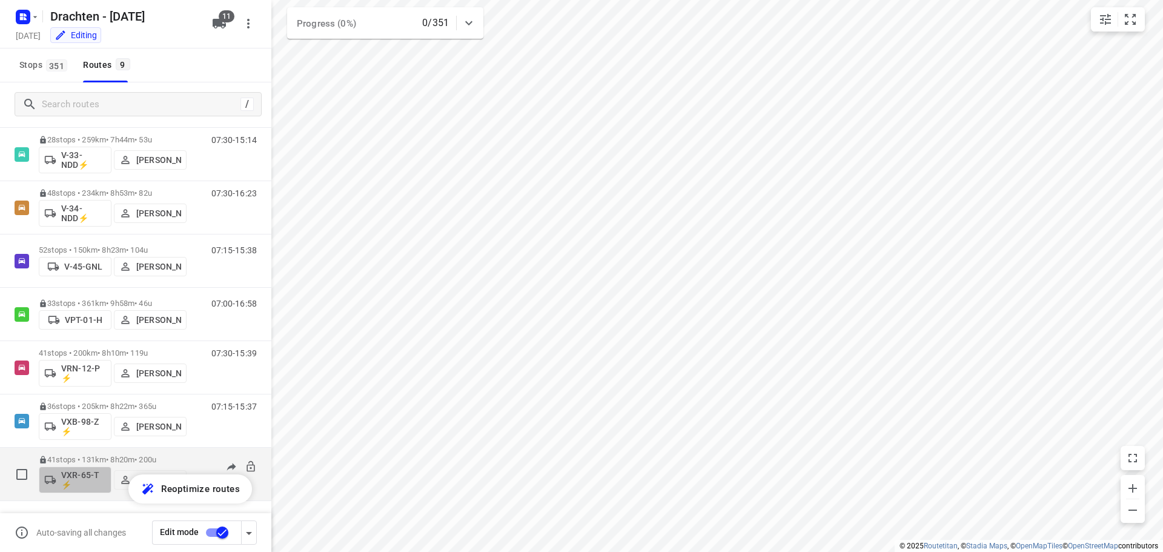
click at [91, 475] on p "VXR-65-T ⚡" at bounding box center [83, 479] width 45 height 19
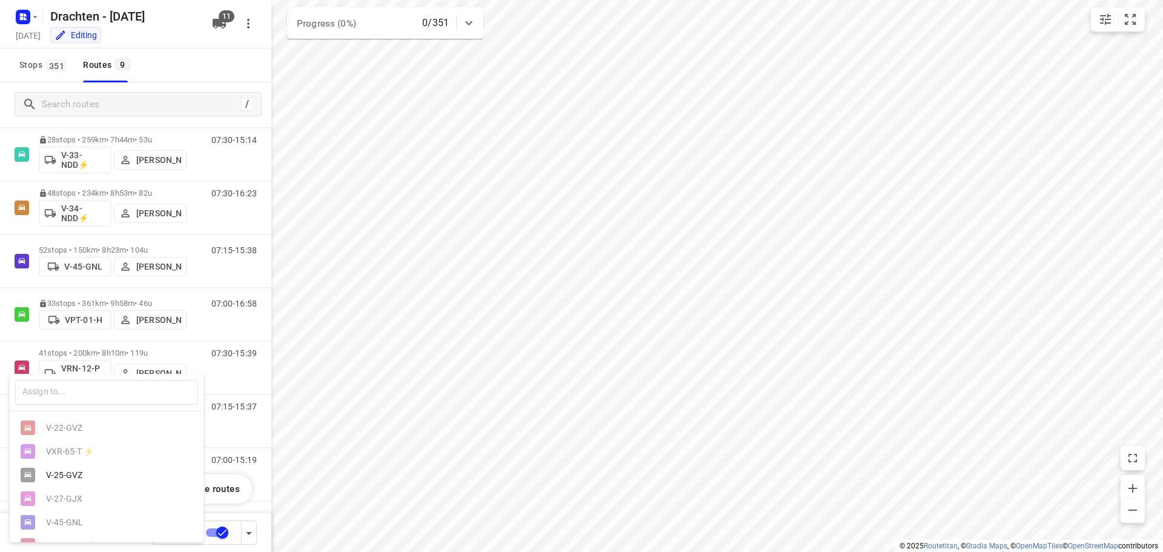
click at [78, 480] on div "V-25-GVZ" at bounding box center [109, 475] width 127 height 10
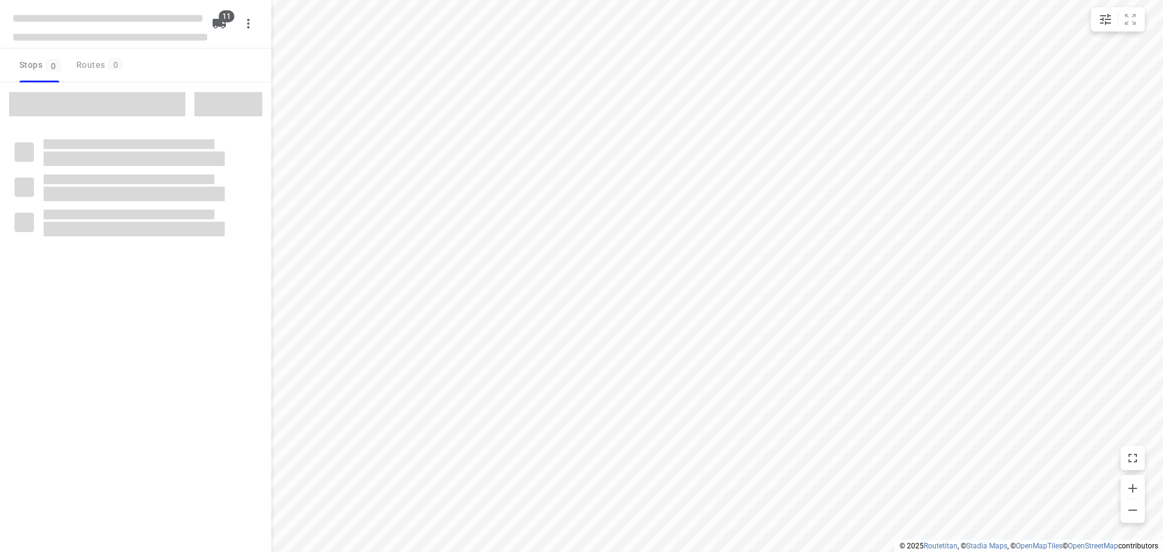
checkbox input "true"
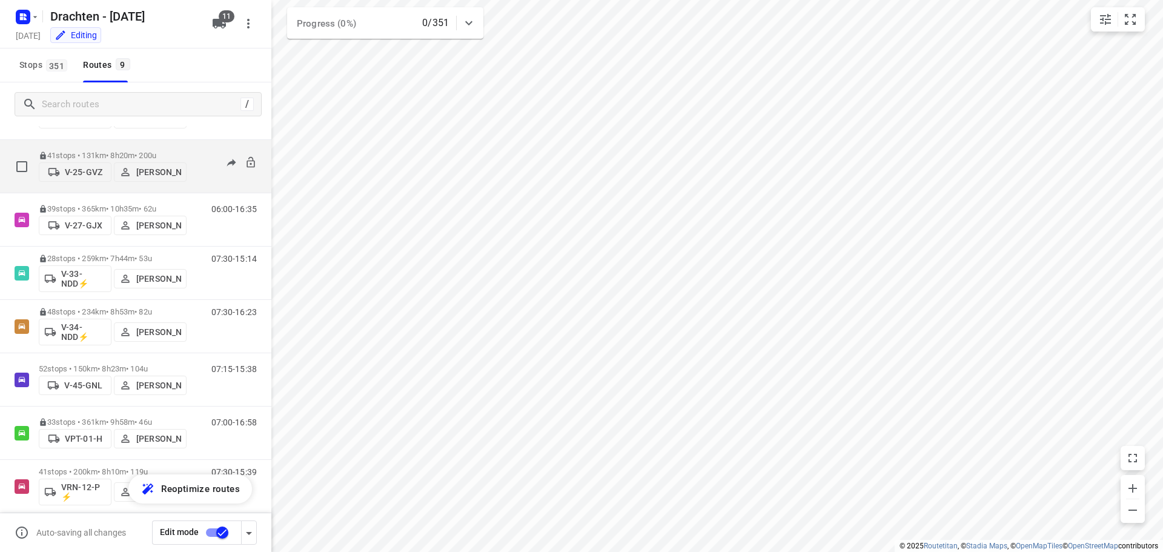
scroll to position [132, 0]
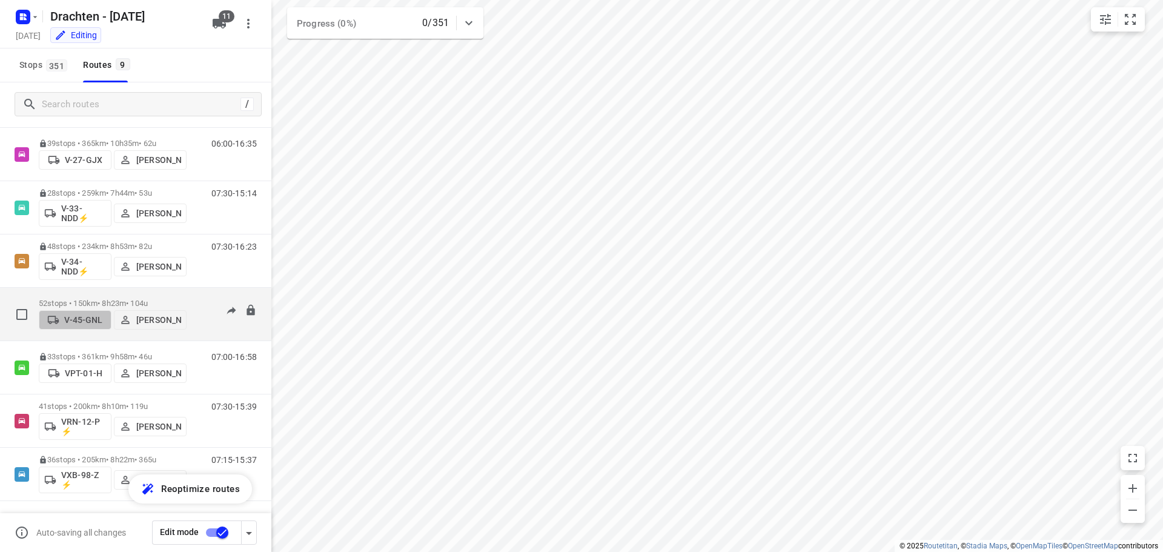
click at [86, 322] on p "V-45-GNL" at bounding box center [83, 320] width 38 height 10
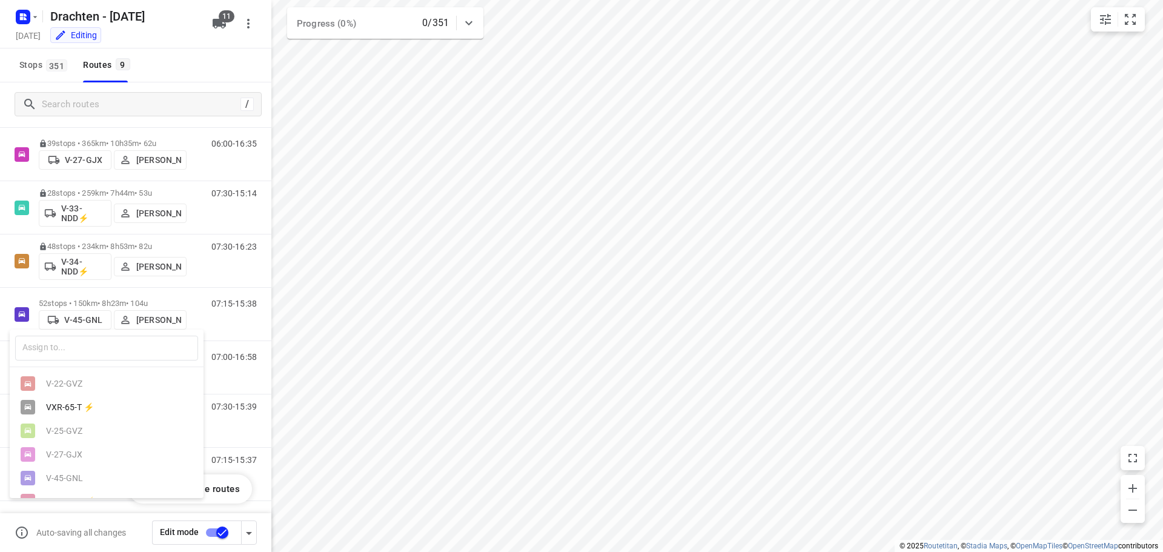
click at [69, 407] on div "VXR-65-T ⚡" at bounding box center [109, 407] width 127 height 10
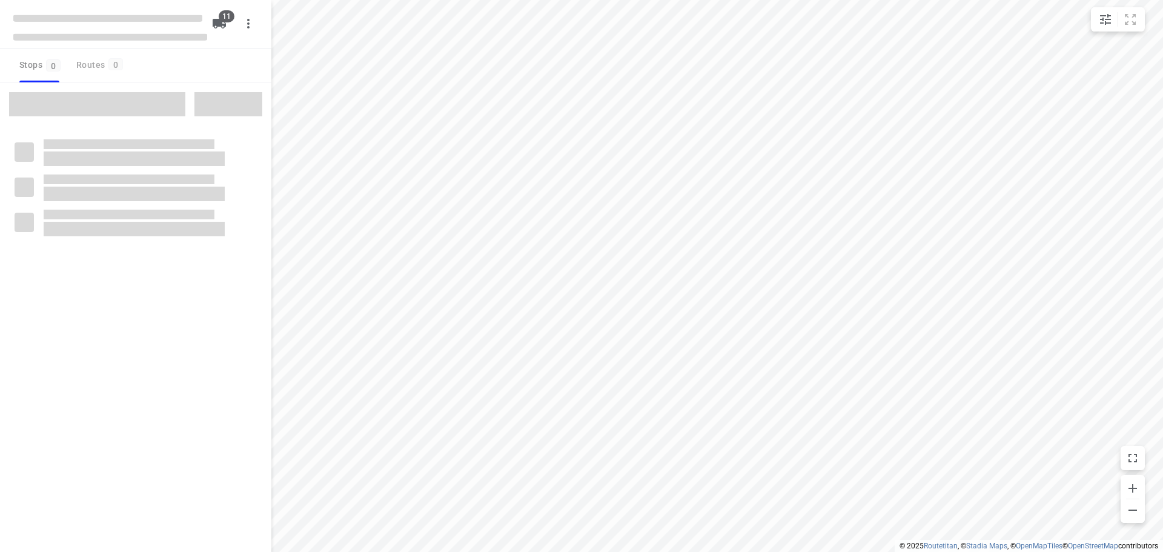
checkbox input "true"
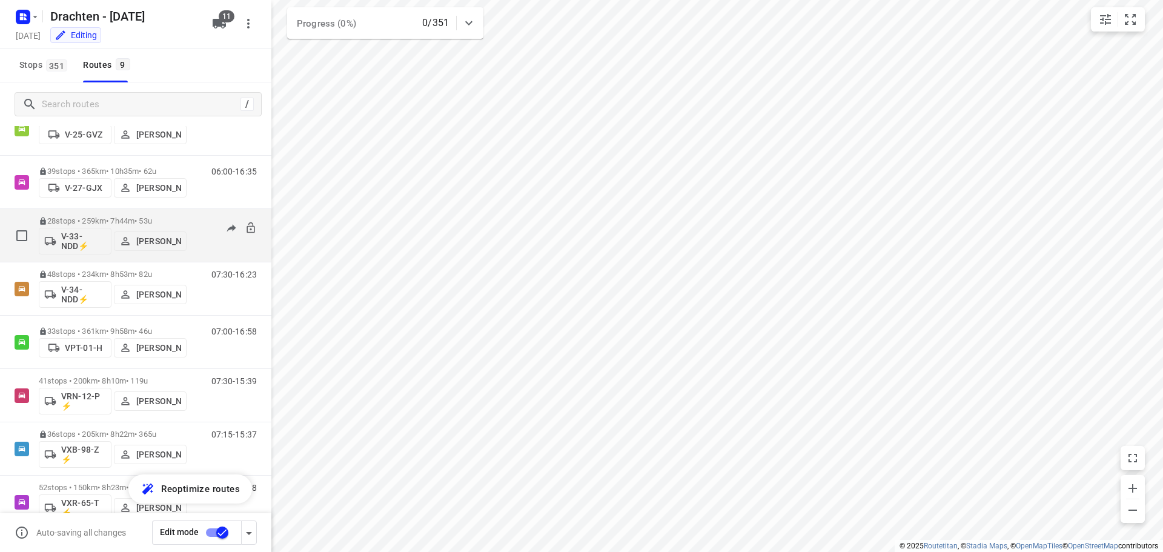
scroll to position [121, 0]
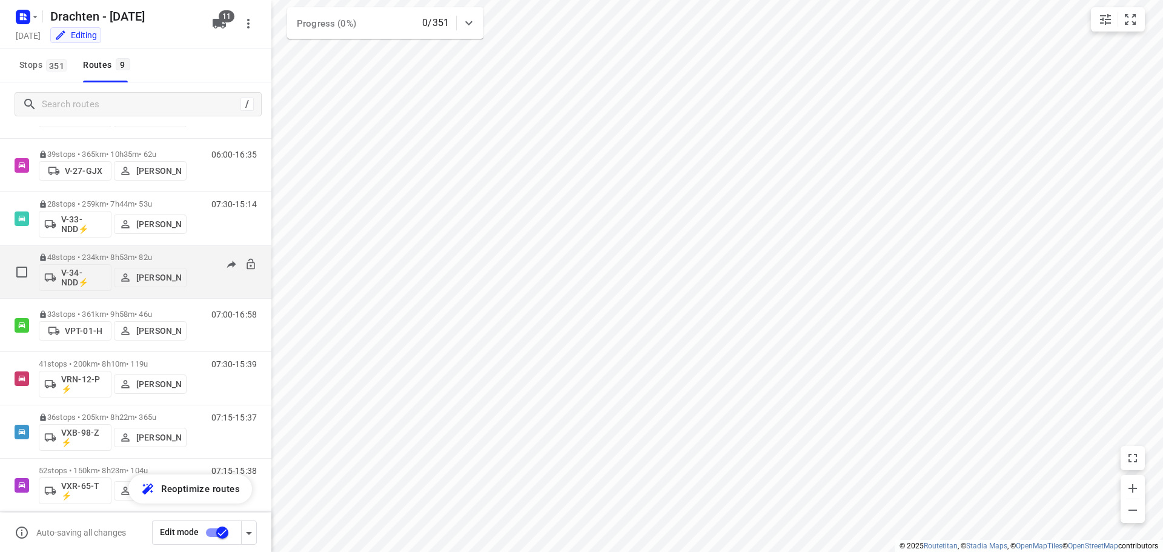
click at [113, 257] on p "48 stops • 234km • 8h53m • 82u" at bounding box center [113, 257] width 148 height 9
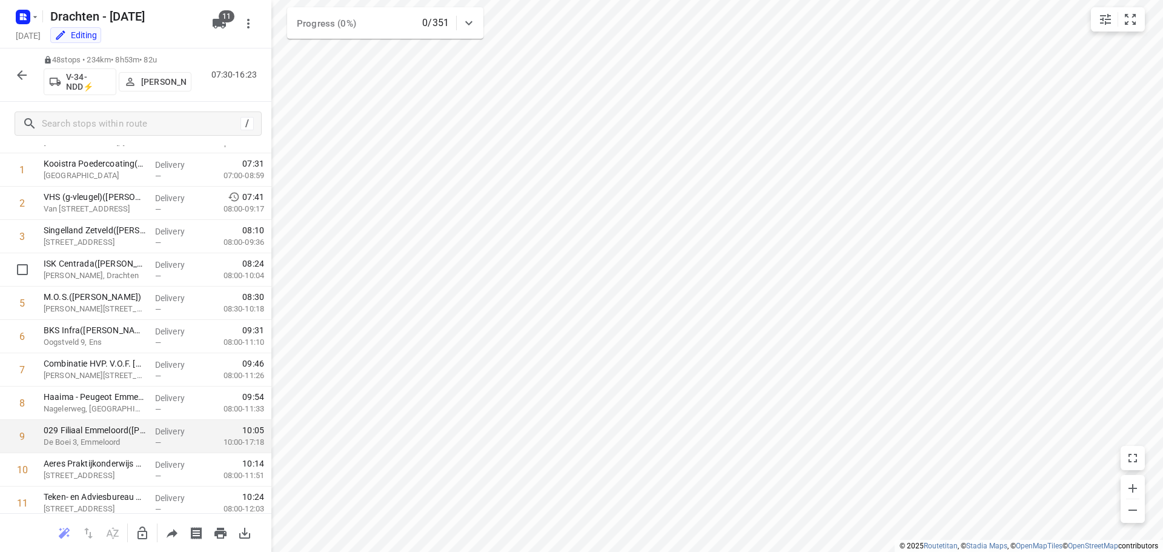
scroll to position [0, 0]
